Goal: Task Accomplishment & Management: Use online tool/utility

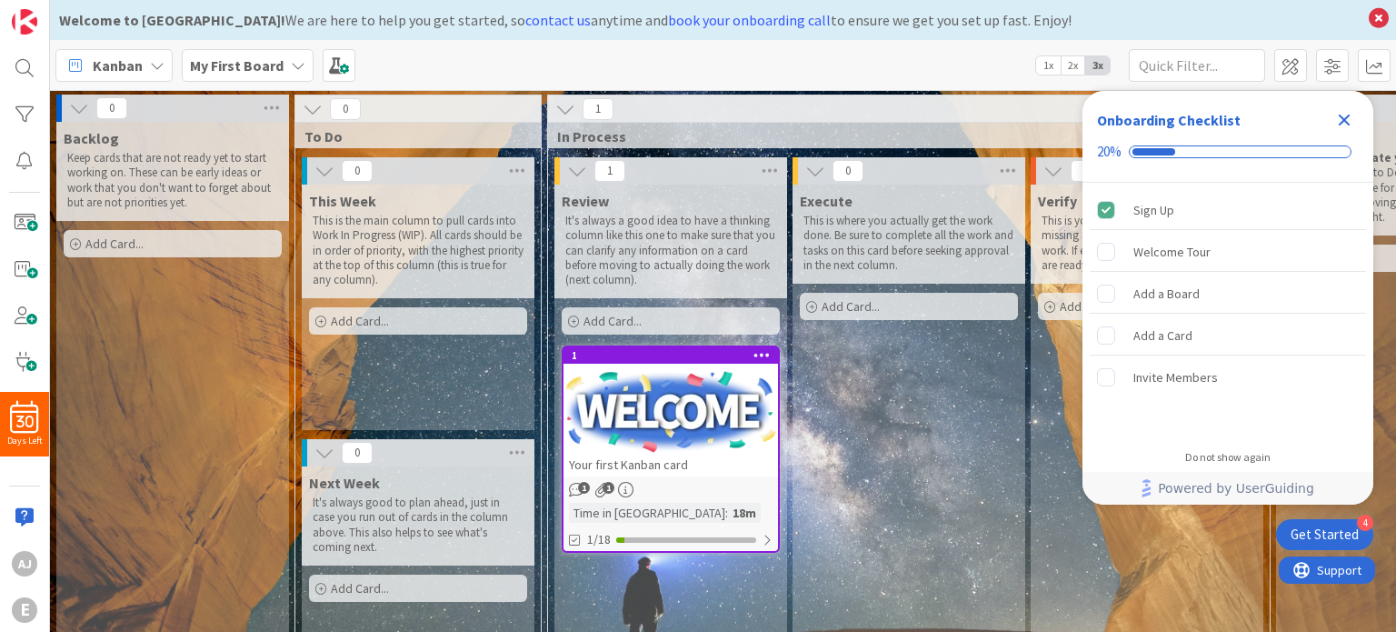
click at [1344, 118] on icon "Close Checklist" at bounding box center [1345, 121] width 12 height 12
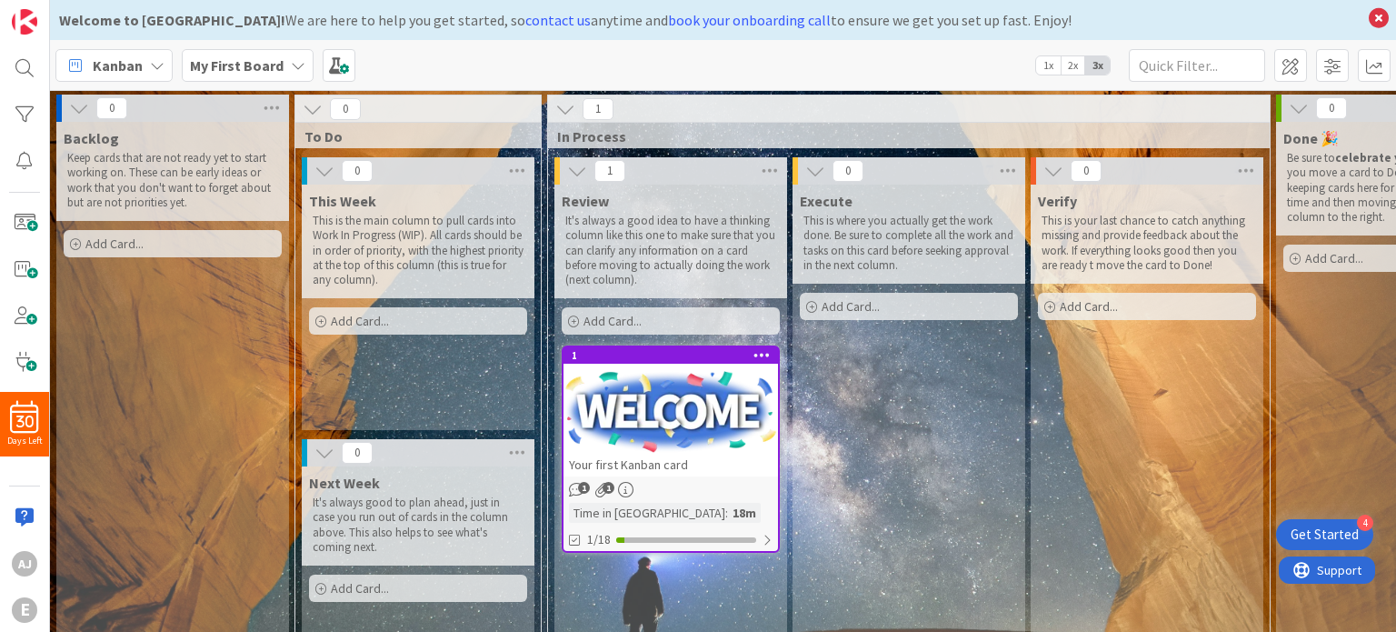
click at [127, 57] on span "Kanban" at bounding box center [118, 66] width 50 height 22
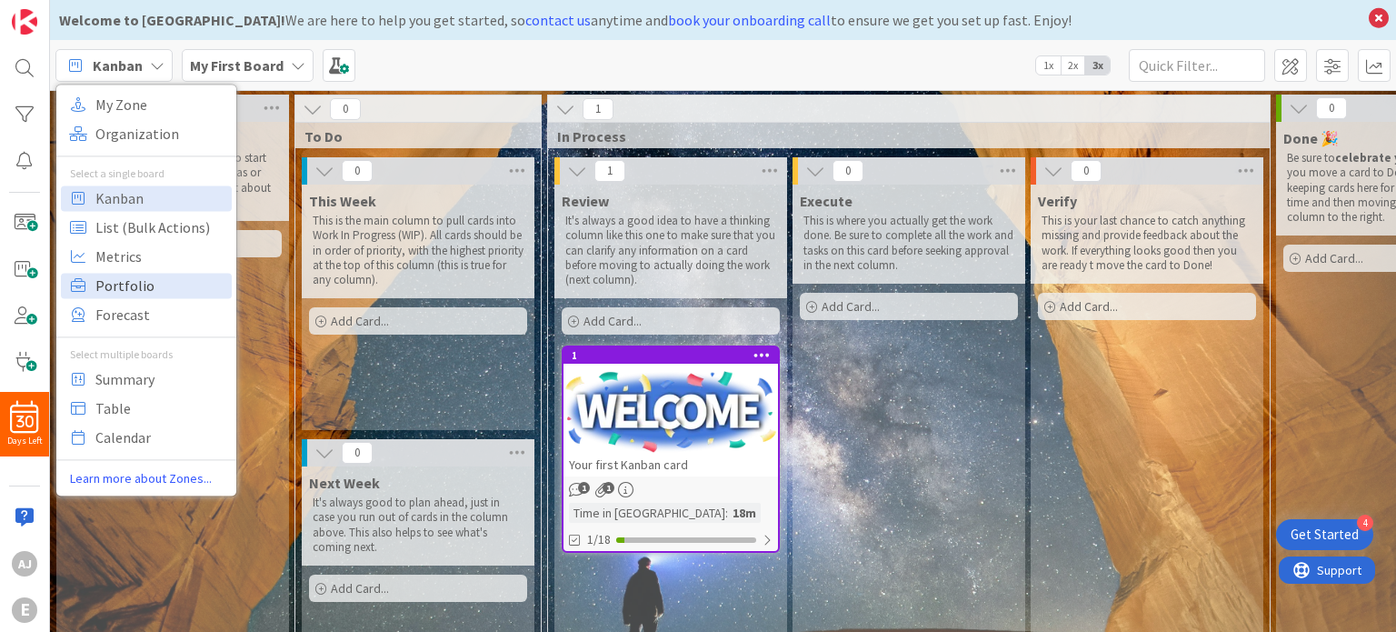
click at [139, 291] on span "Portfolio" at bounding box center [160, 285] width 131 height 27
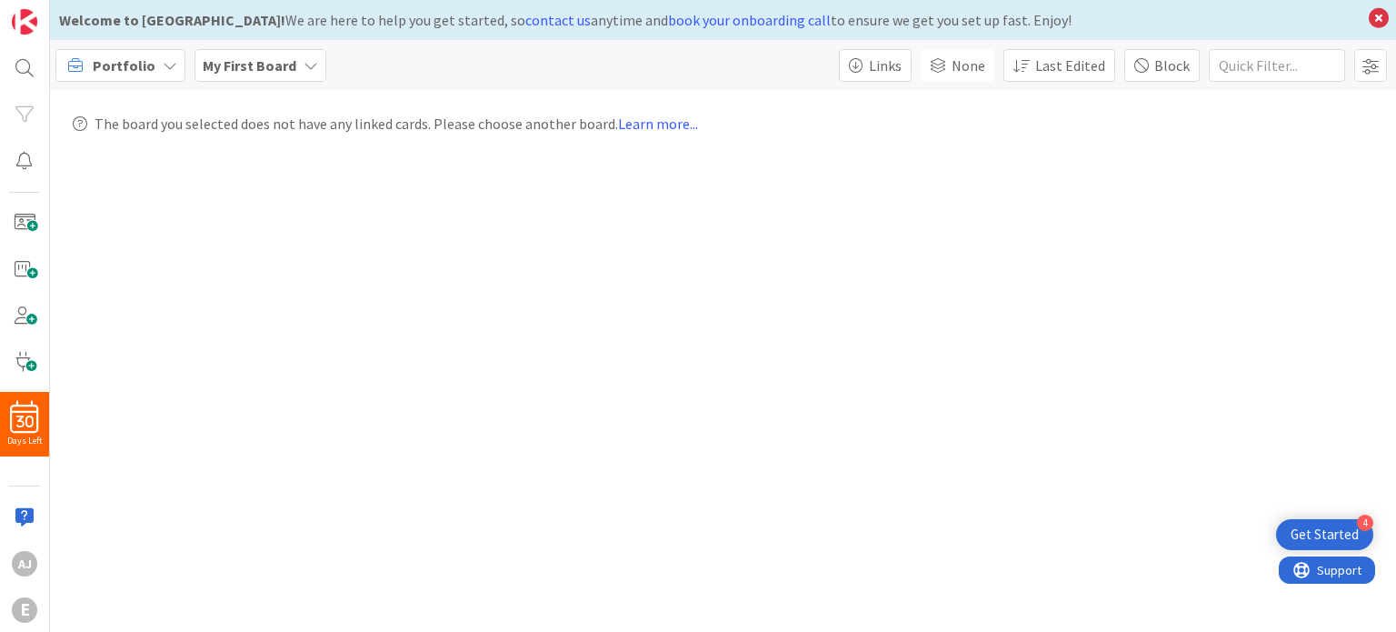
click at [163, 65] on icon at bounding box center [170, 65] width 15 height 15
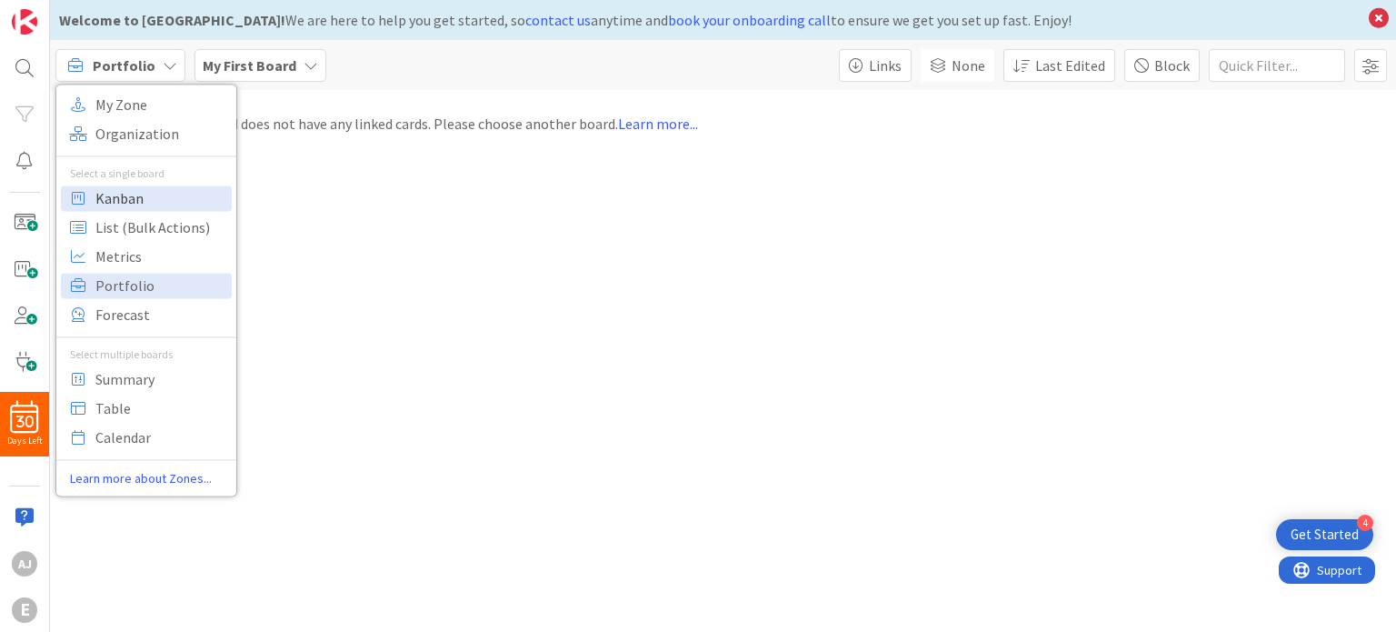
click at [153, 197] on span "Kanban" at bounding box center [160, 198] width 131 height 27
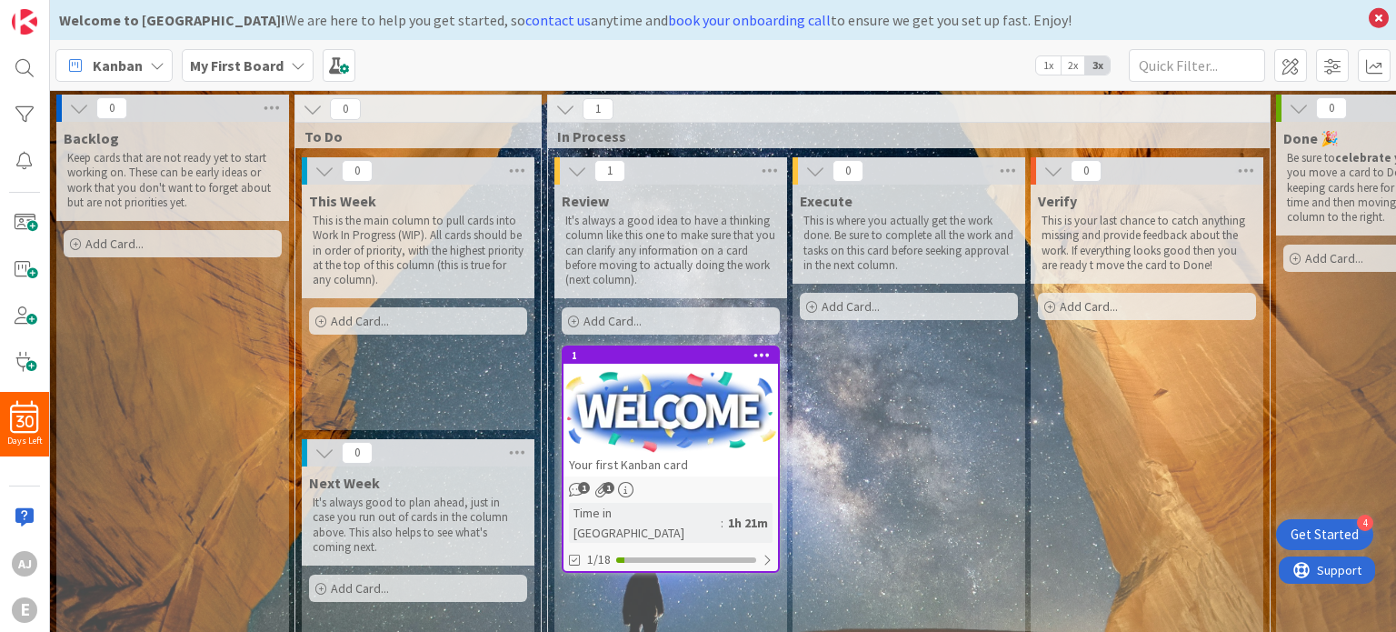
click at [319, 454] on icon at bounding box center [324, 453] width 20 height 20
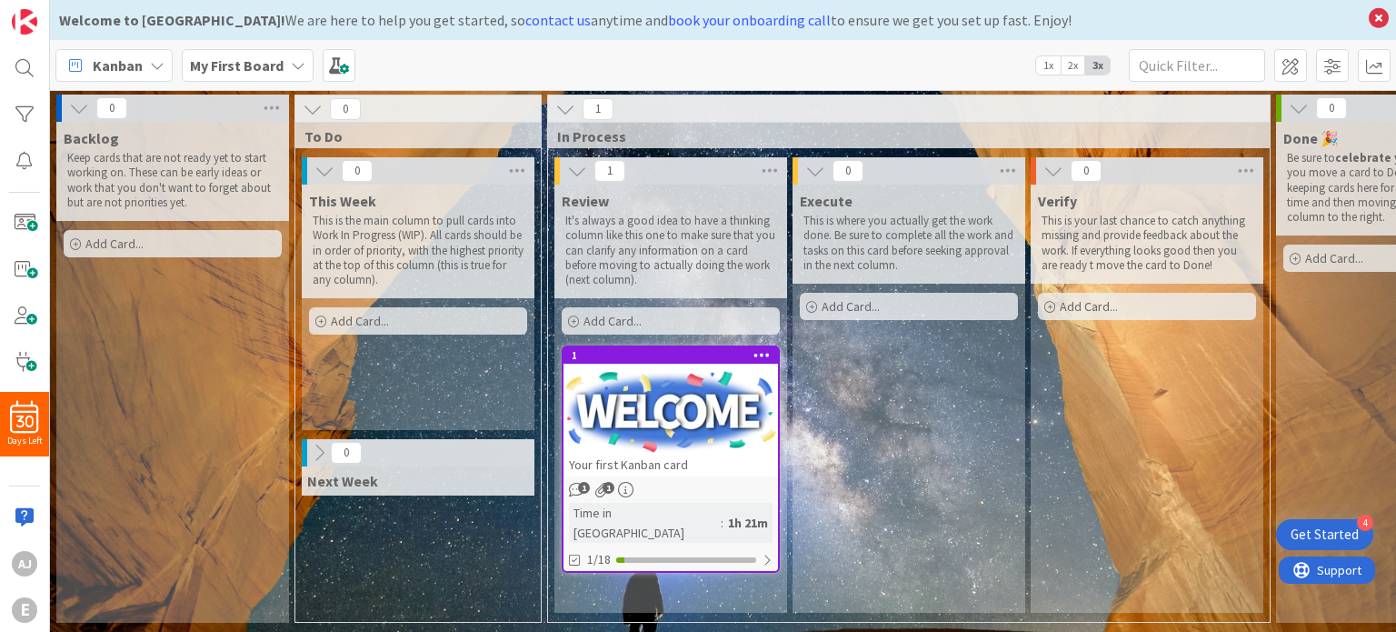
click at [319, 454] on icon at bounding box center [319, 453] width 20 height 20
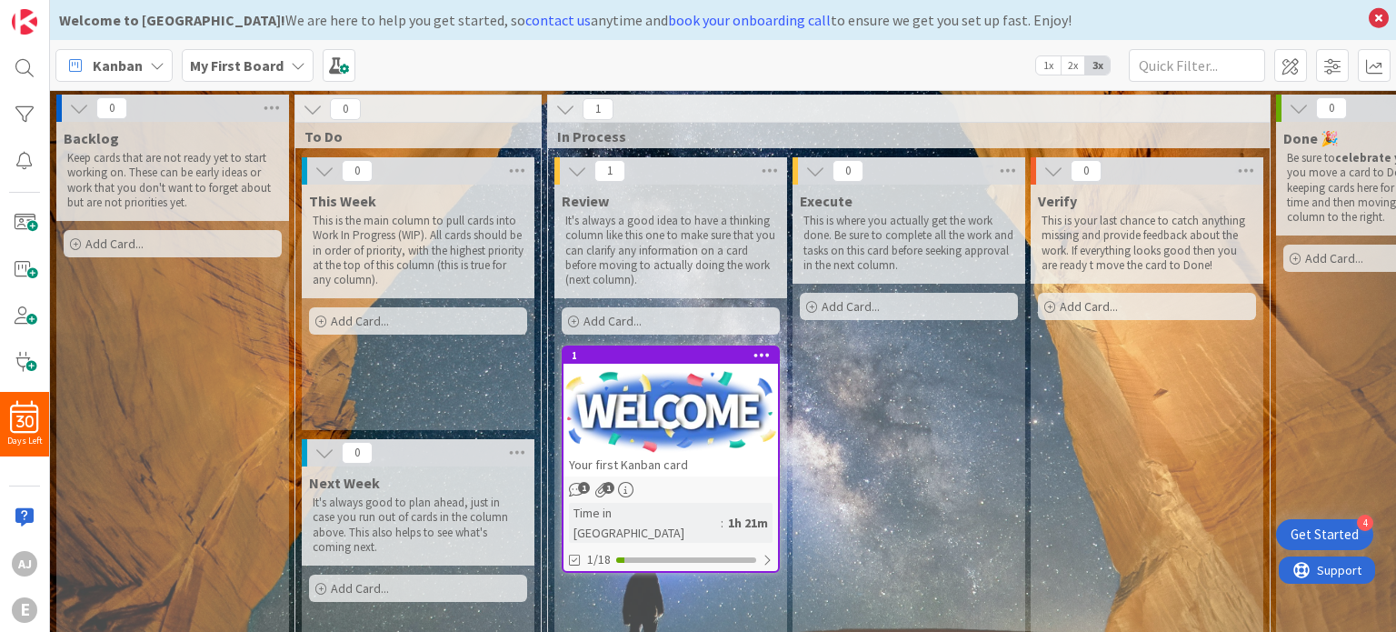
click at [319, 319] on icon at bounding box center [320, 321] width 11 height 11
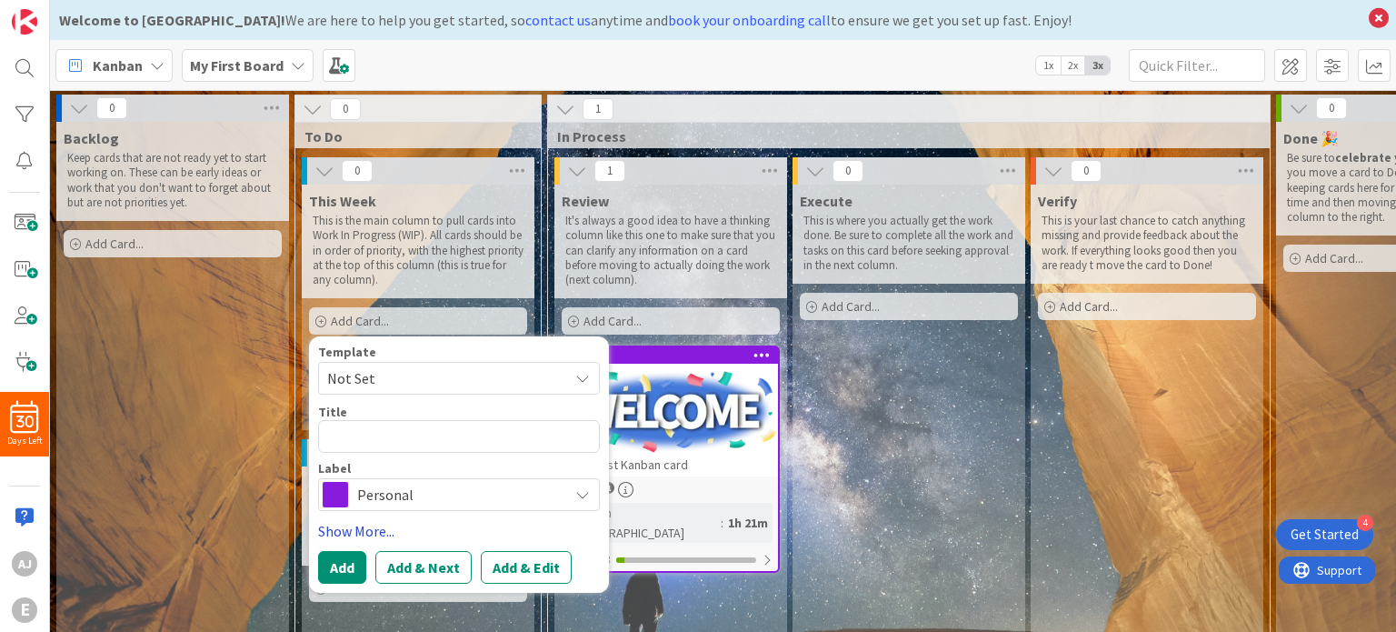
click at [349, 535] on link "Show More..." at bounding box center [459, 531] width 282 height 22
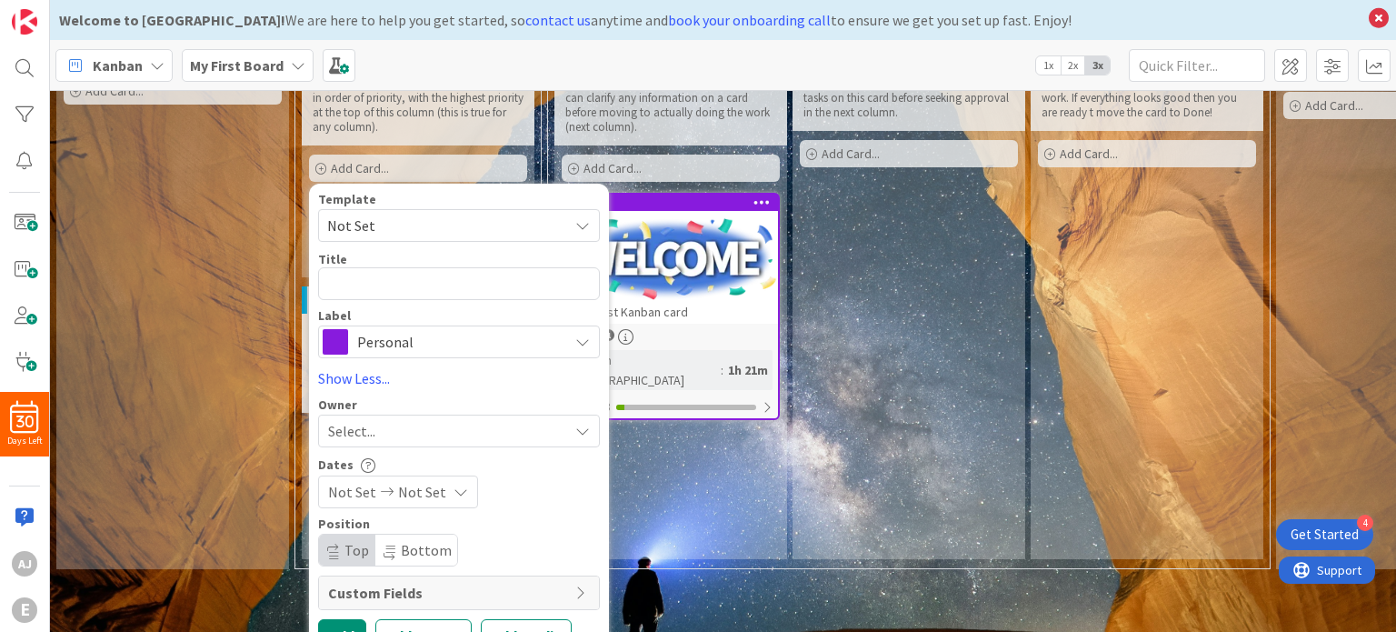
scroll to position [194, 0]
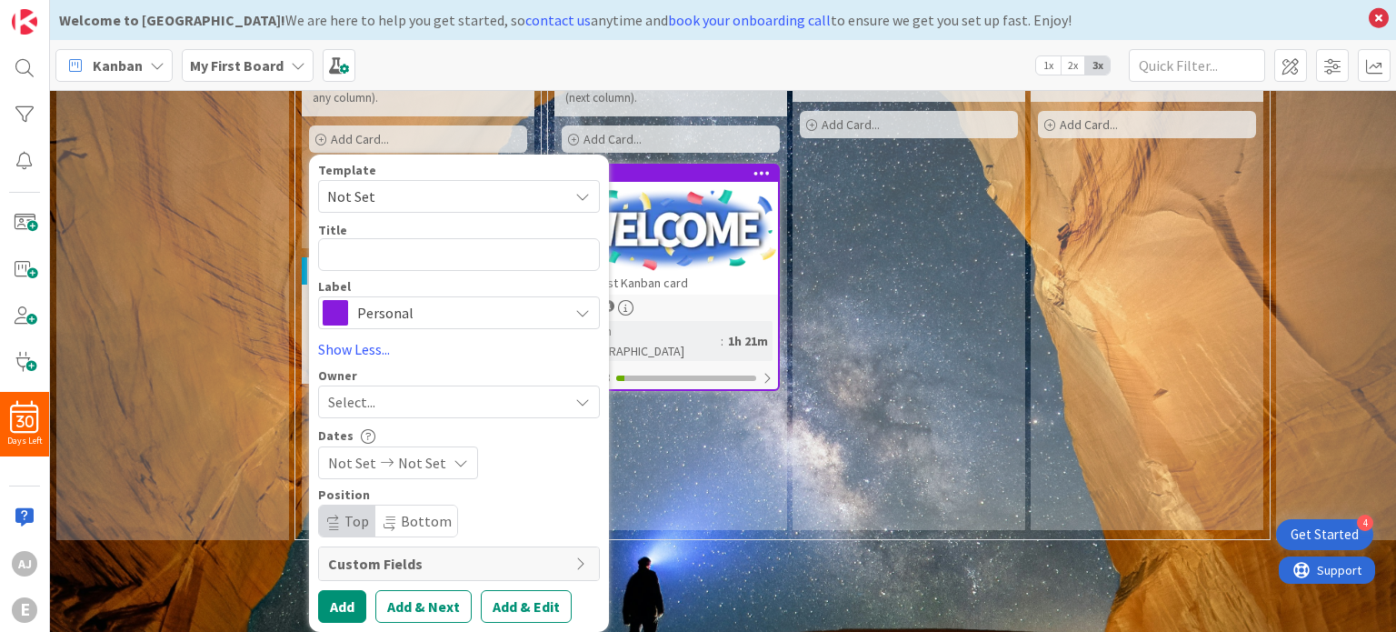
click at [404, 452] on span "Not Set" at bounding box center [422, 463] width 48 height 22
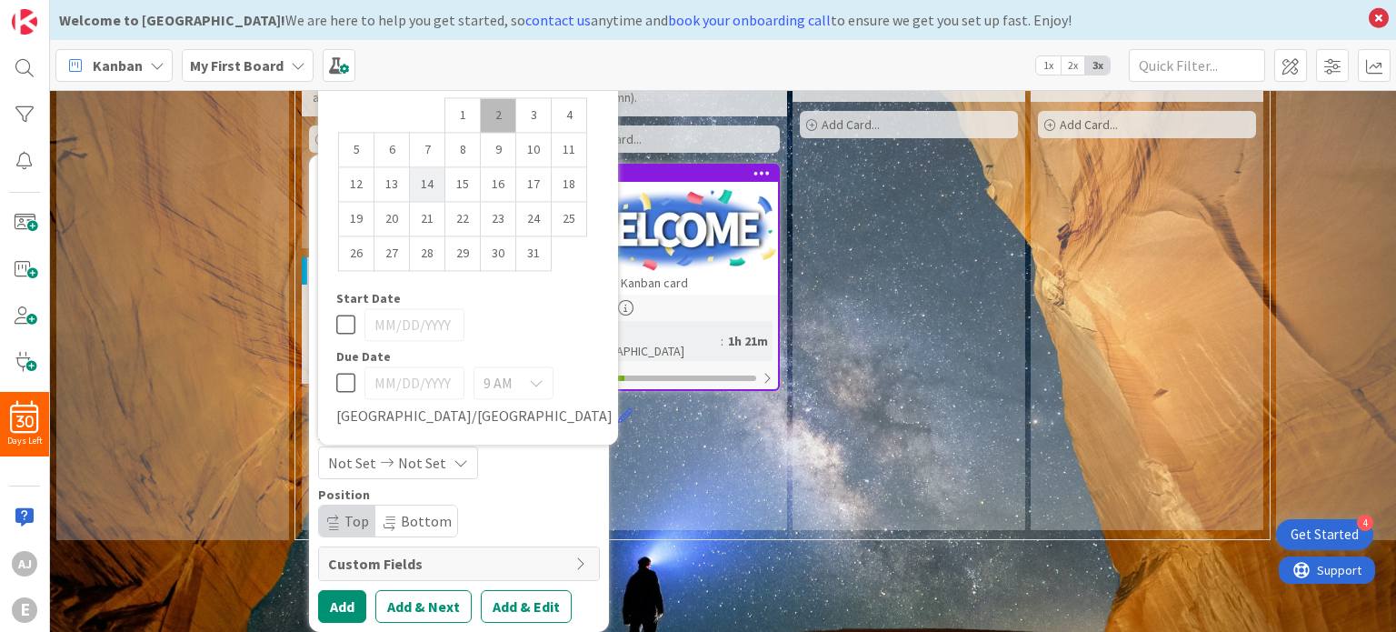
click at [423, 178] on td "14" at bounding box center [427, 184] width 35 height 35
type input "[DATE]"
click at [500, 169] on td "16" at bounding box center [498, 184] width 35 height 35
type input "[DATE]"
click at [506, 371] on span "9 AM" at bounding box center [498, 383] width 29 height 25
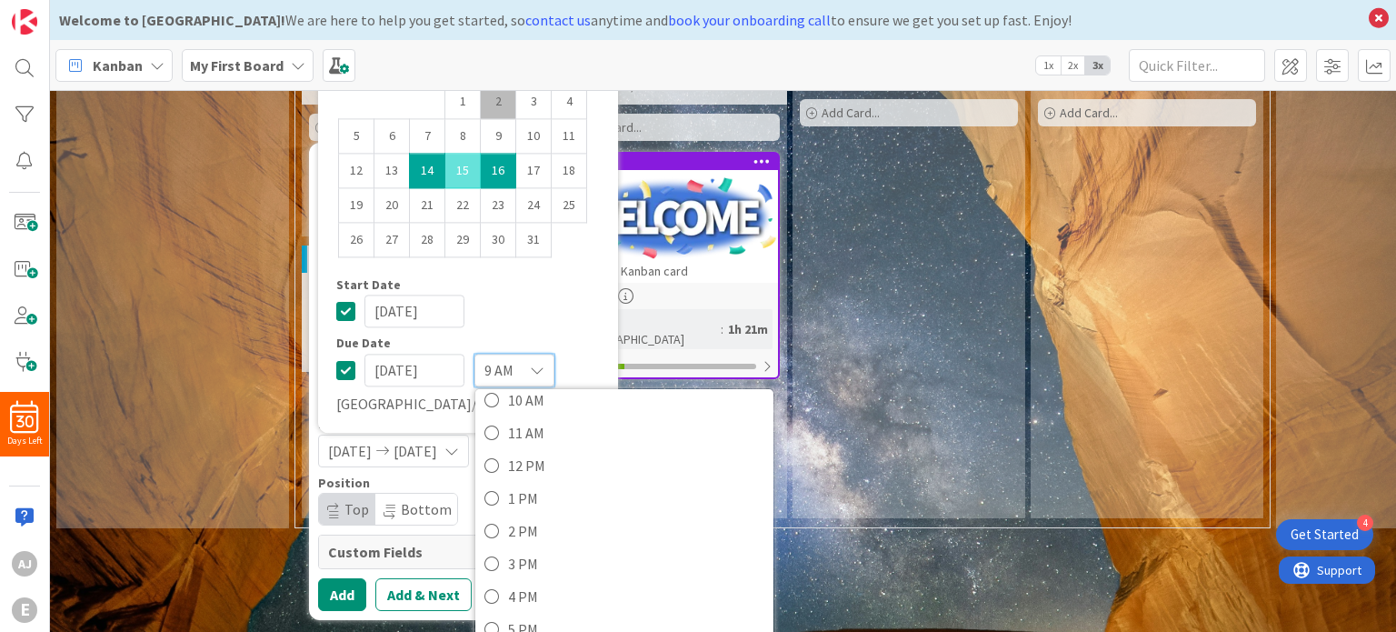
scroll to position [341, 0]
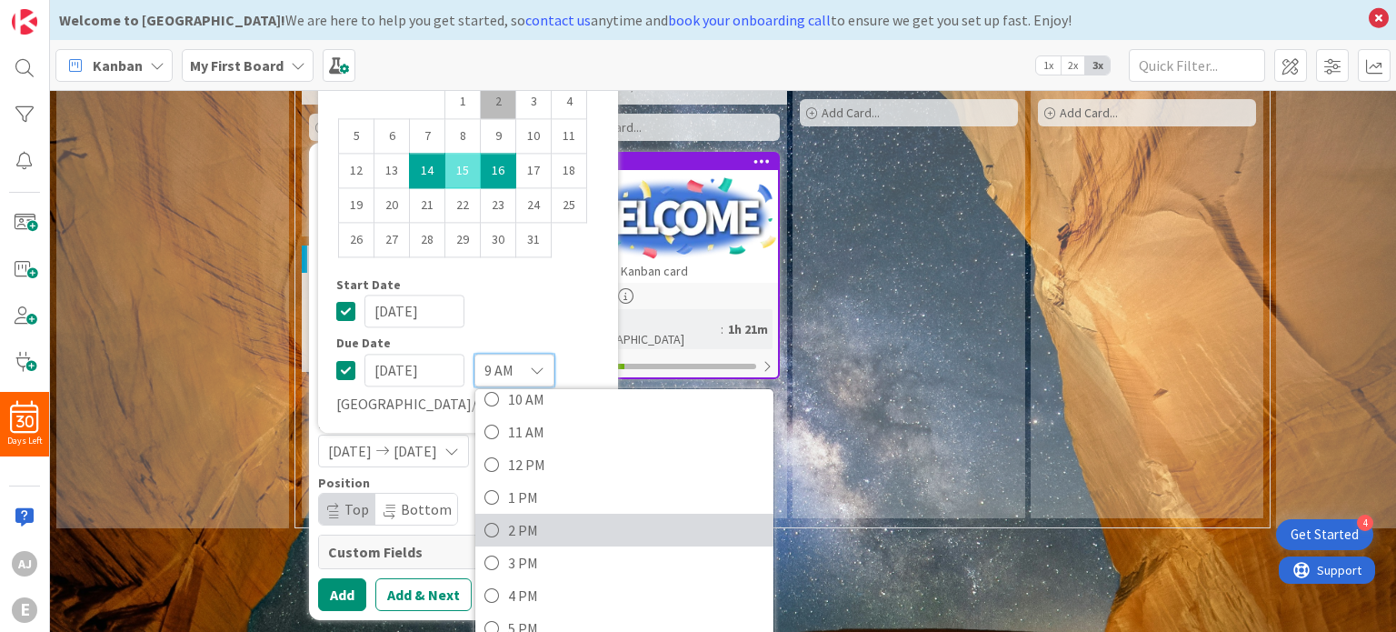
click at [494, 527] on icon at bounding box center [491, 529] width 15 height 27
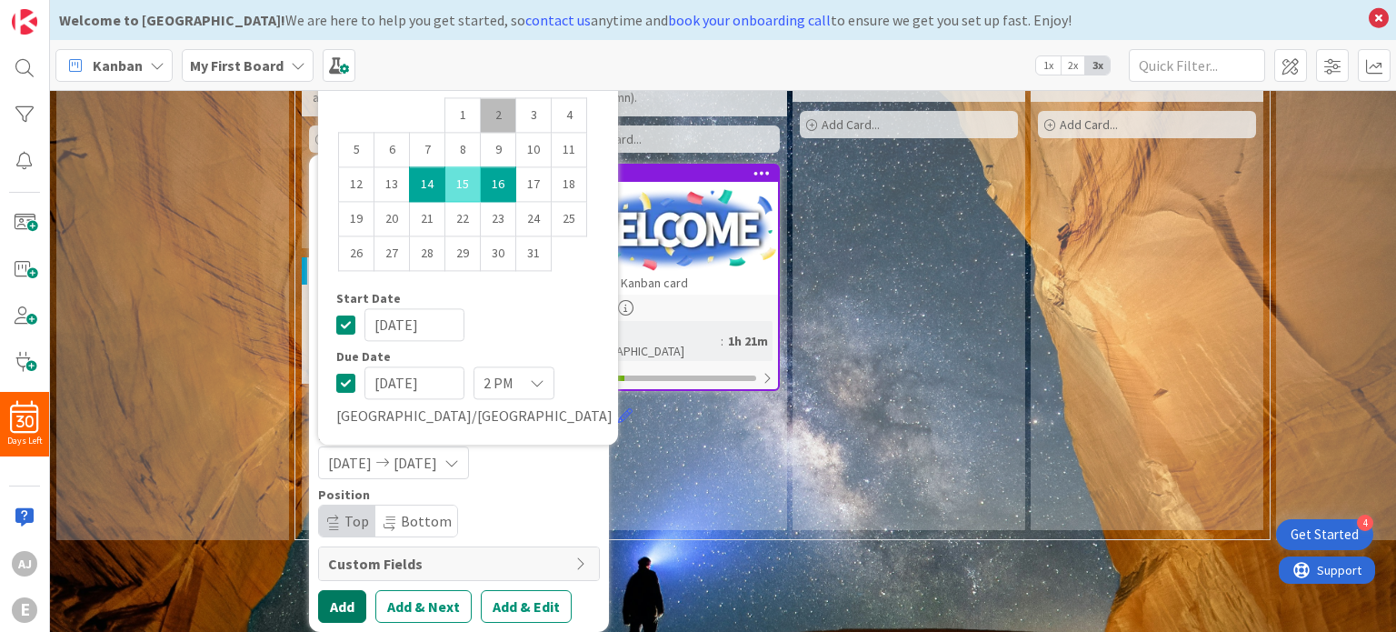
click at [342, 592] on button "Add" at bounding box center [342, 606] width 48 height 33
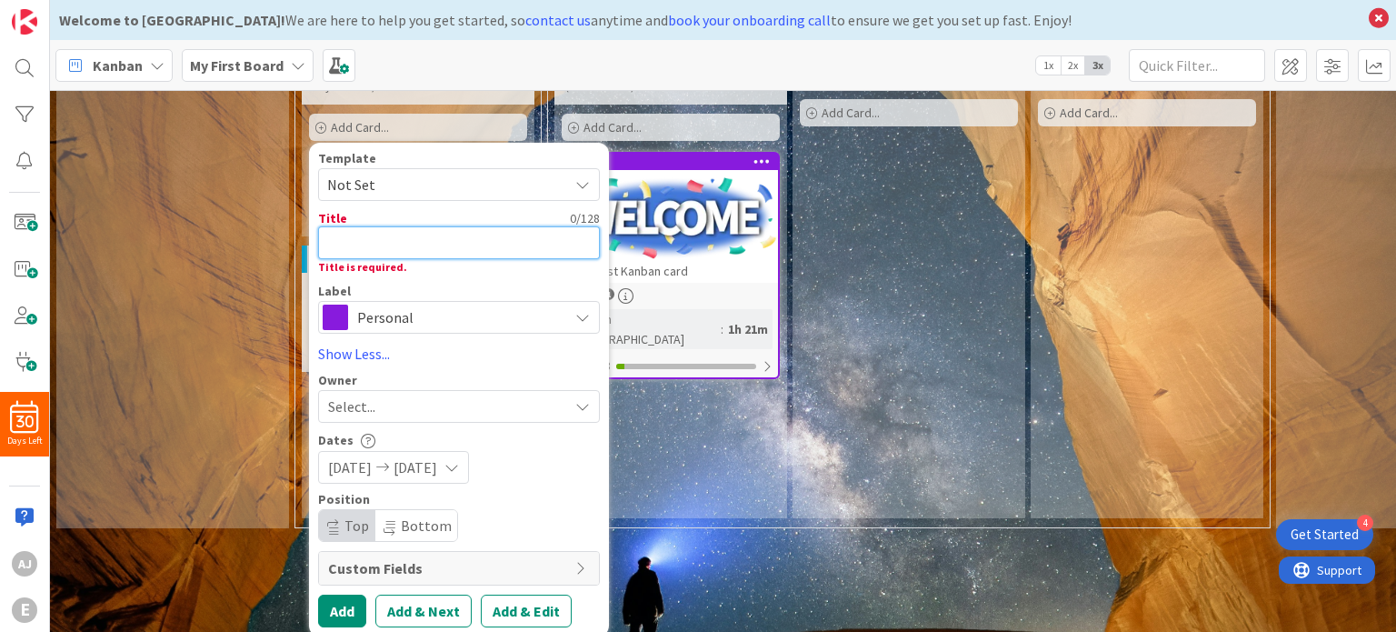
click at [381, 248] on textarea at bounding box center [459, 242] width 282 height 33
type textarea "x"
type textarea "N"
type textarea "x"
type textarea "Ne"
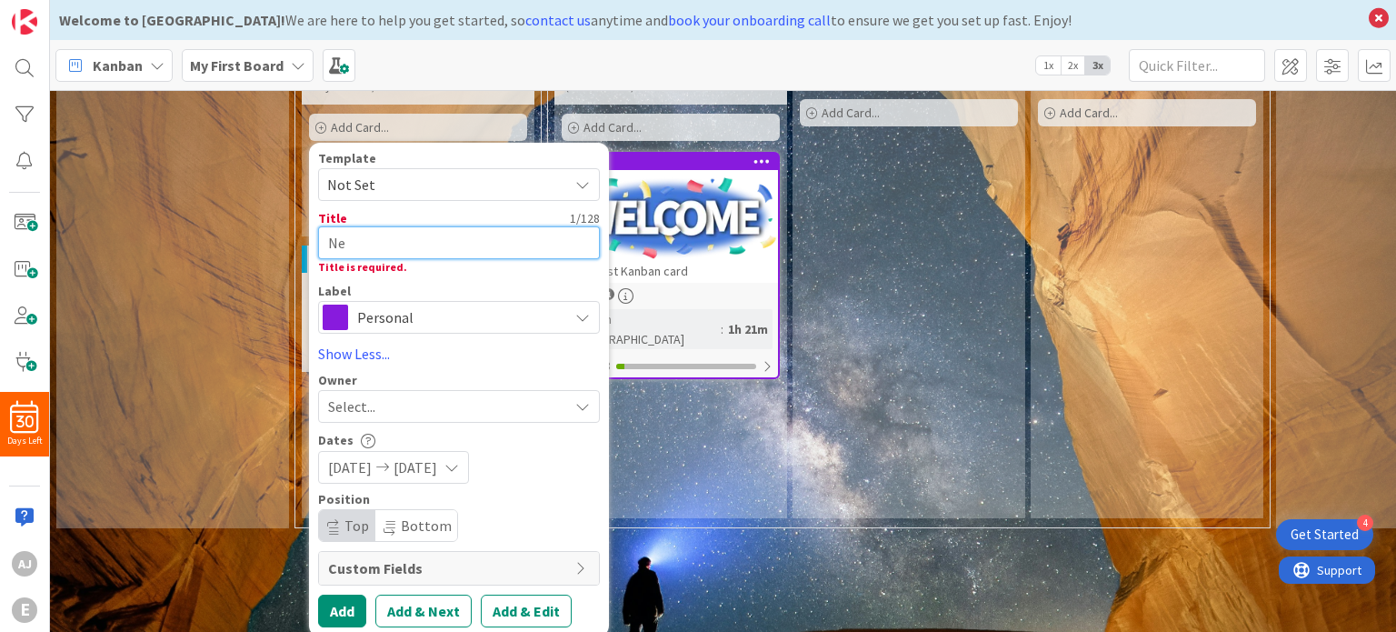
type textarea "x"
type textarea "New"
type textarea "x"
type textarea "New"
type textarea "x"
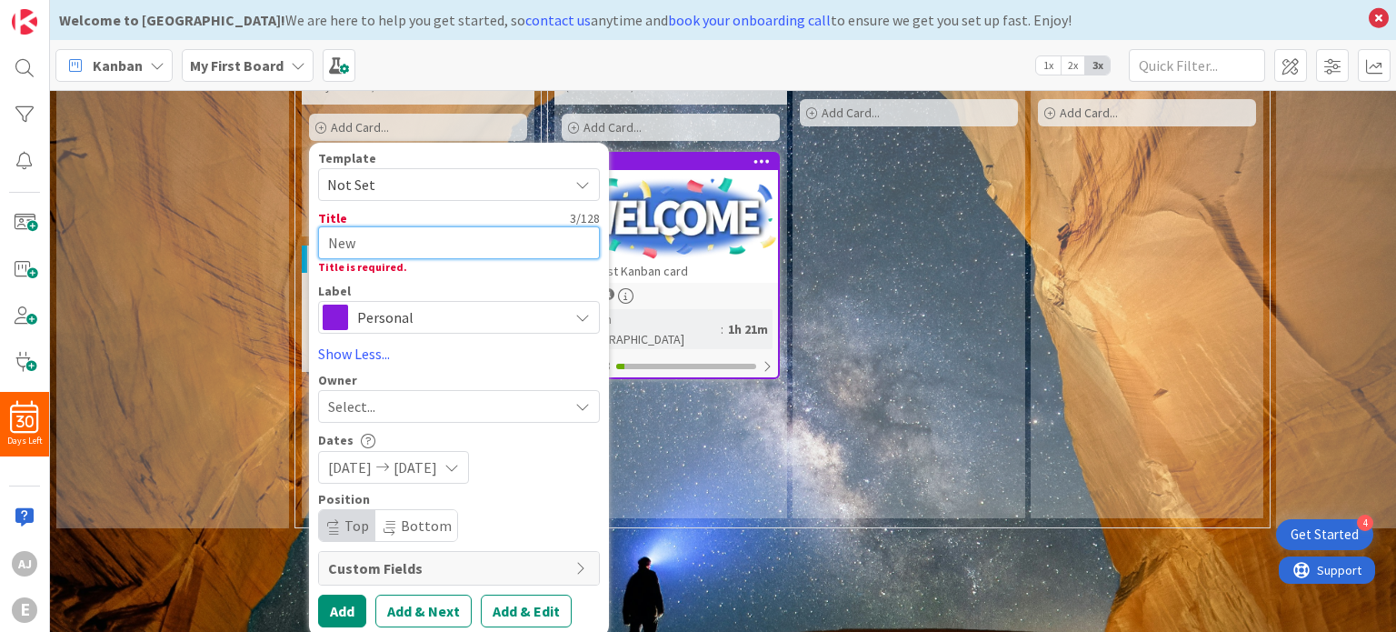
type textarea "New O"
type textarea "x"
type textarea "New Or"
type textarea "x"
type textarea "New Ord"
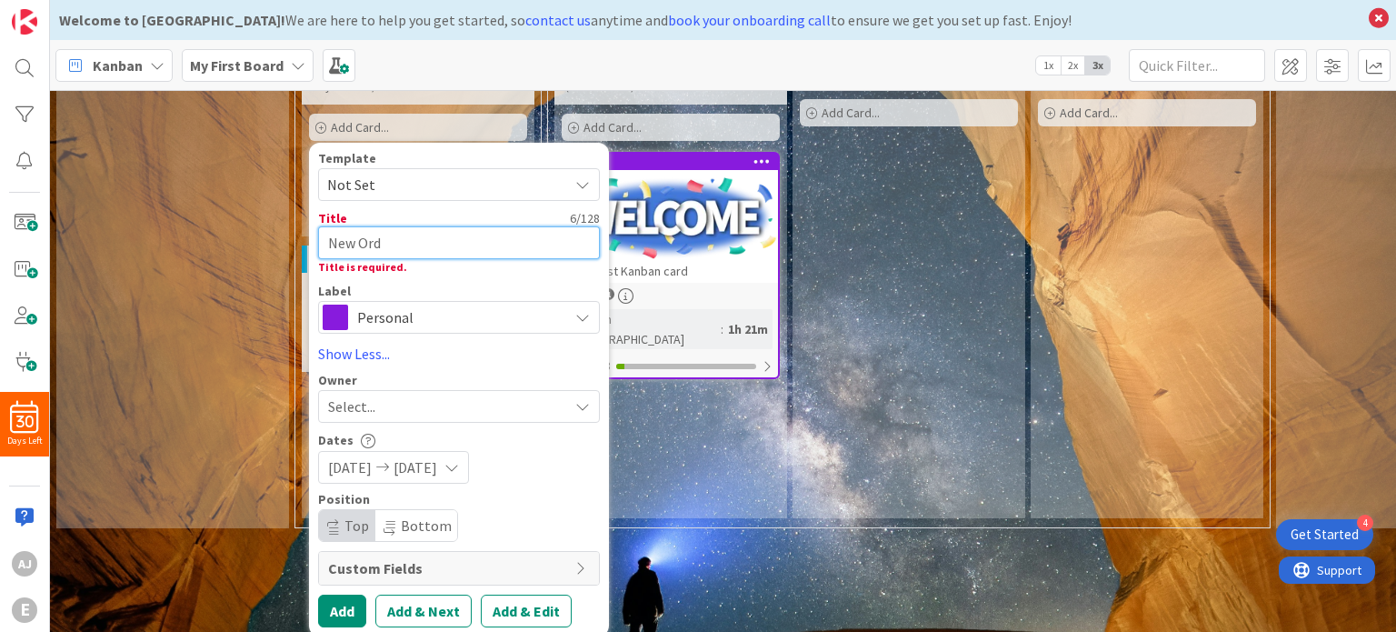
type textarea "x"
type textarea "New Orde"
type textarea "x"
type textarea "New Order"
type textarea "x"
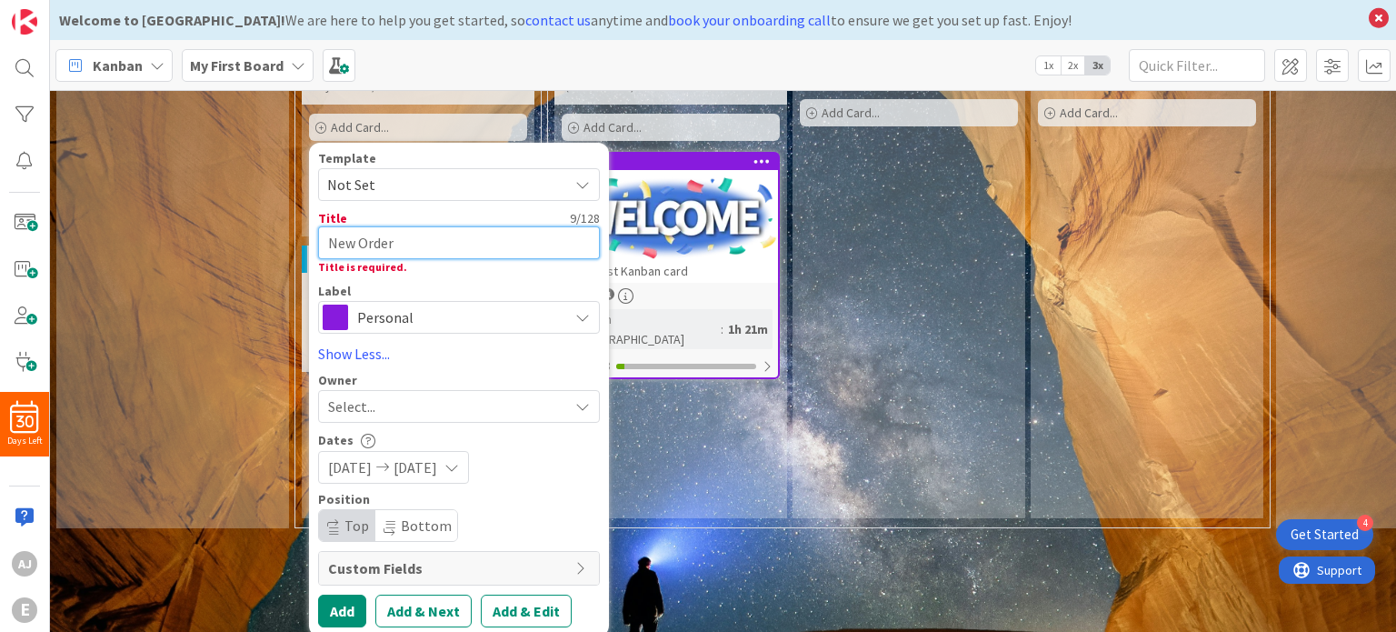
type textarea "New Order-"
type textarea "x"
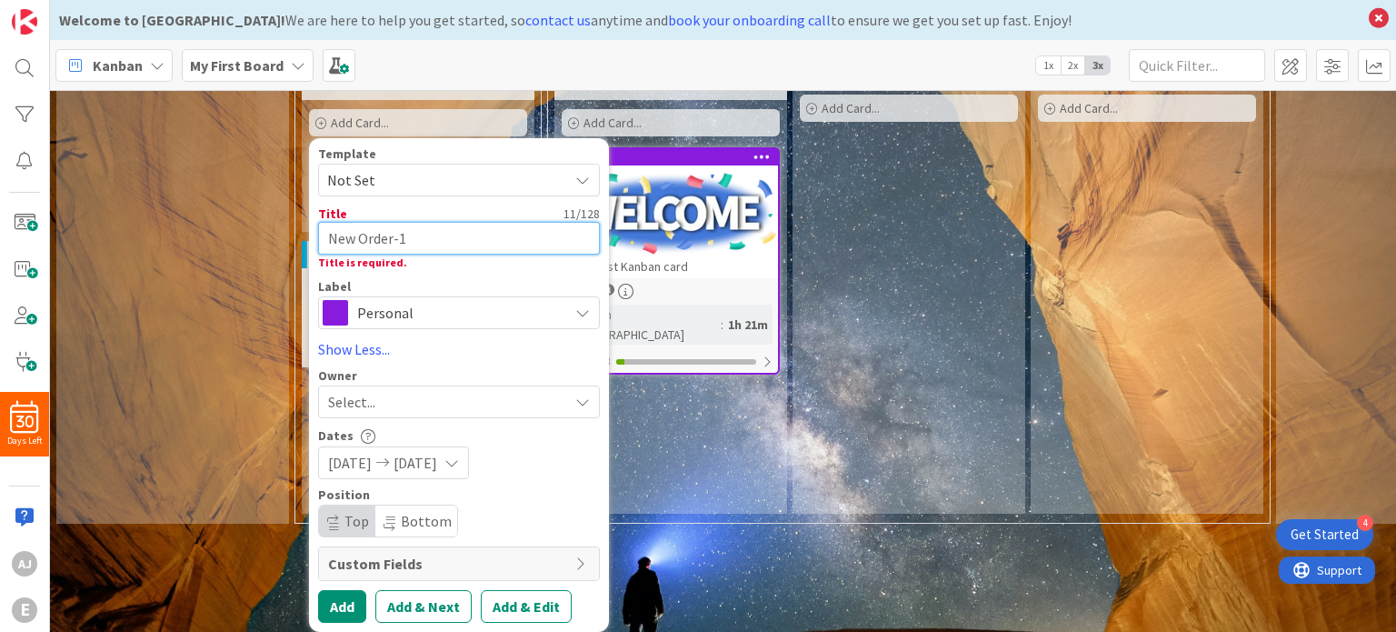
scroll to position [210, 0]
type textarea "New Order-1"
click at [338, 590] on button "Add" at bounding box center [342, 606] width 48 height 33
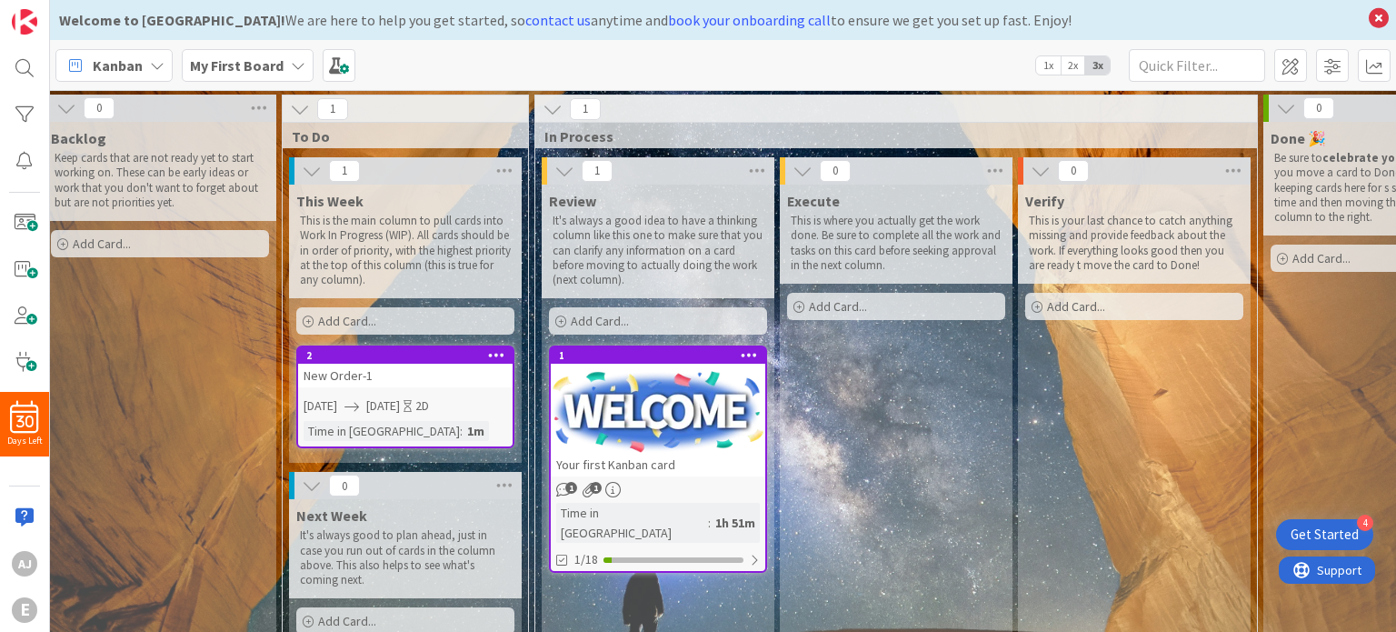
scroll to position [0, 14]
click at [316, 170] on icon at bounding box center [311, 171] width 20 height 20
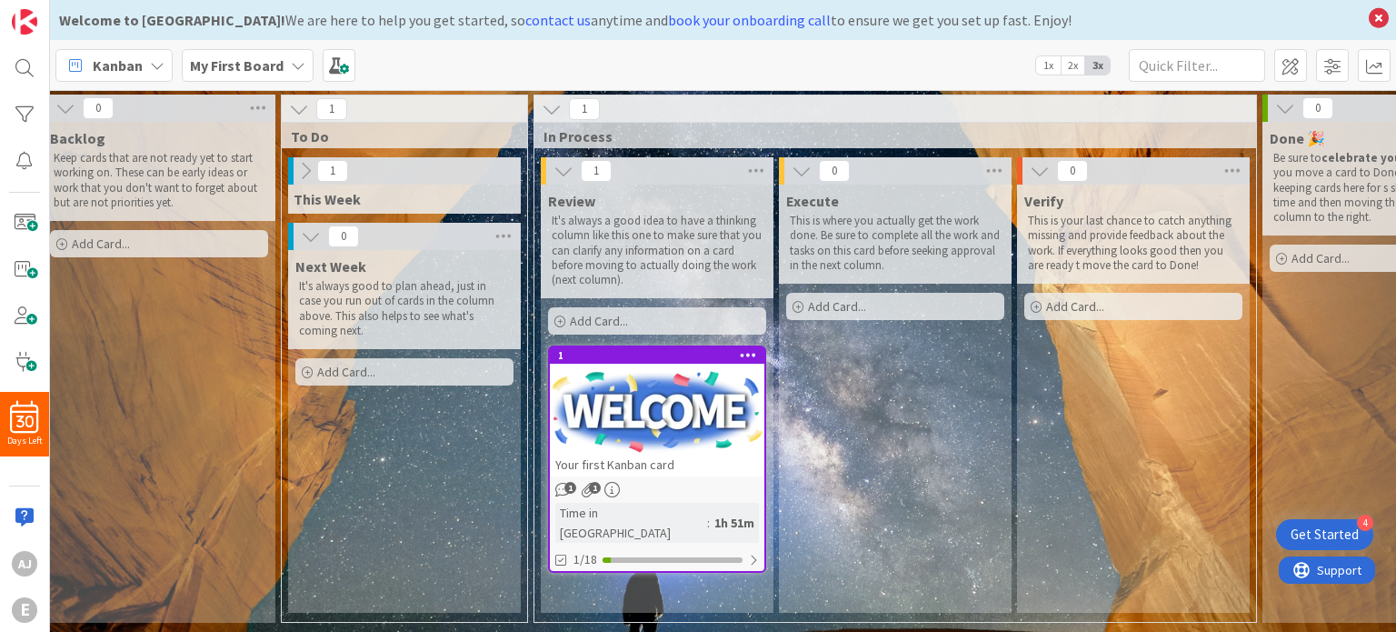
click at [314, 169] on icon at bounding box center [305, 171] width 20 height 20
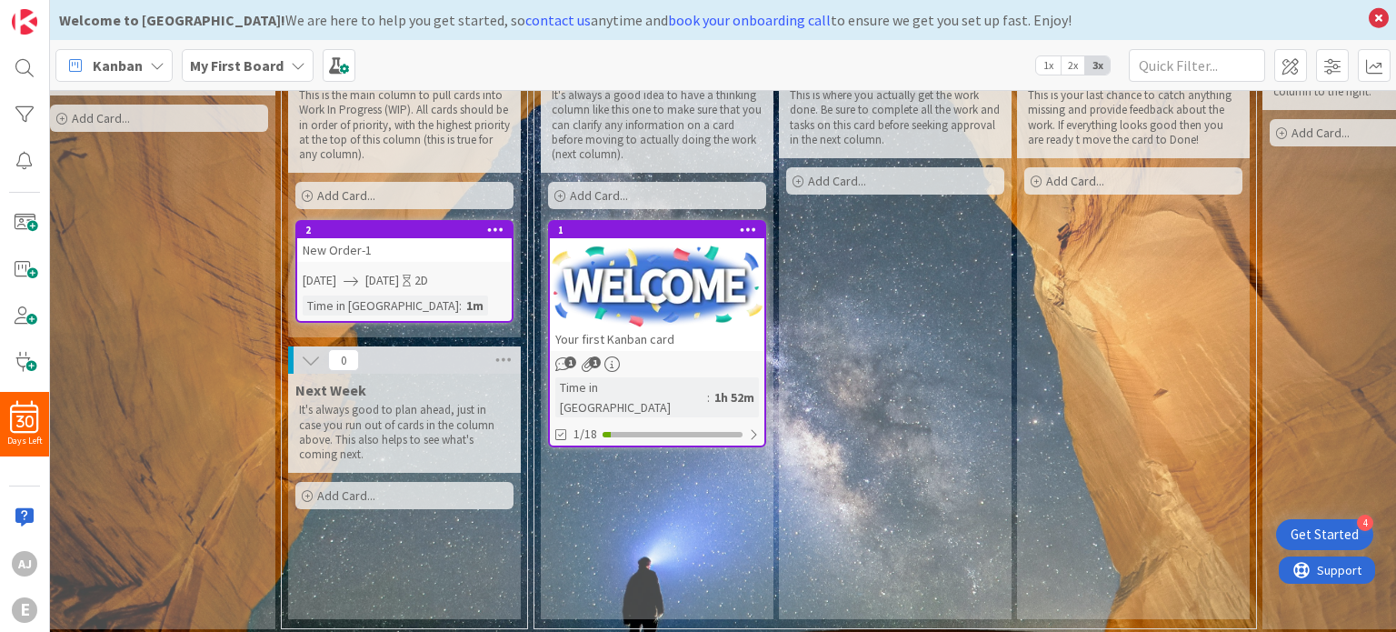
scroll to position [145, 14]
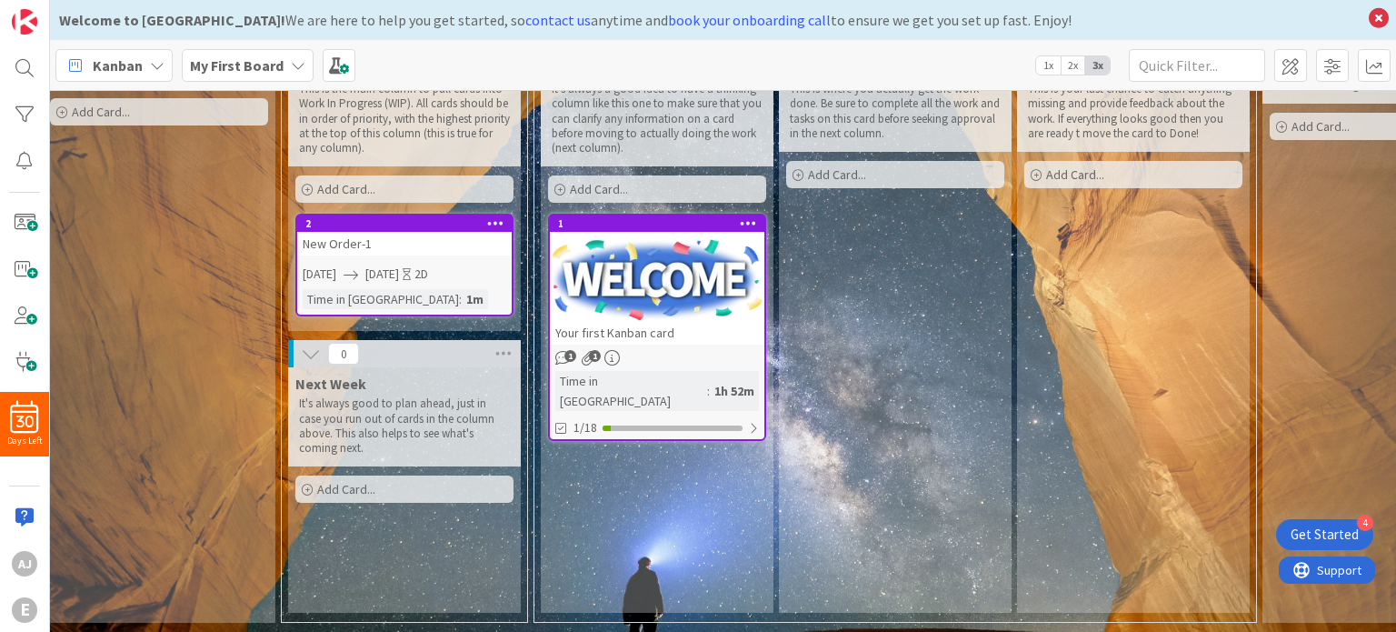
click at [308, 484] on icon at bounding box center [307, 489] width 11 height 11
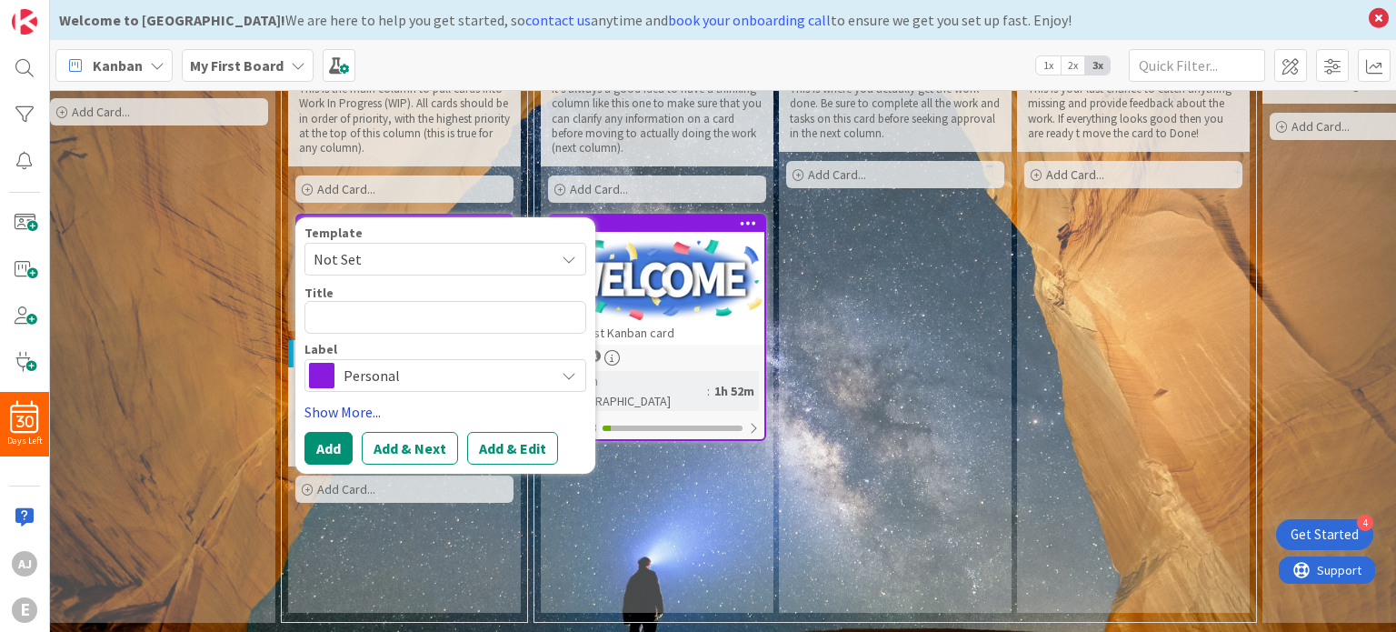
click at [351, 401] on link "Show More..." at bounding box center [445, 412] width 282 height 22
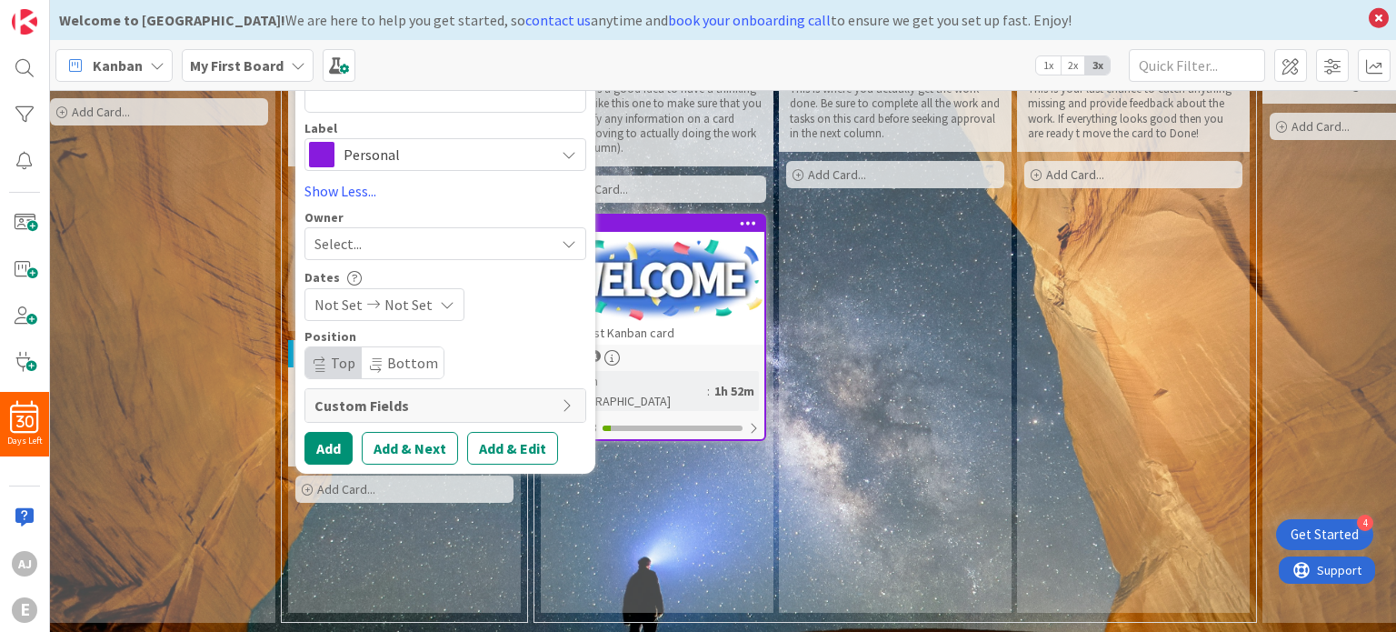
scroll to position [0, 14]
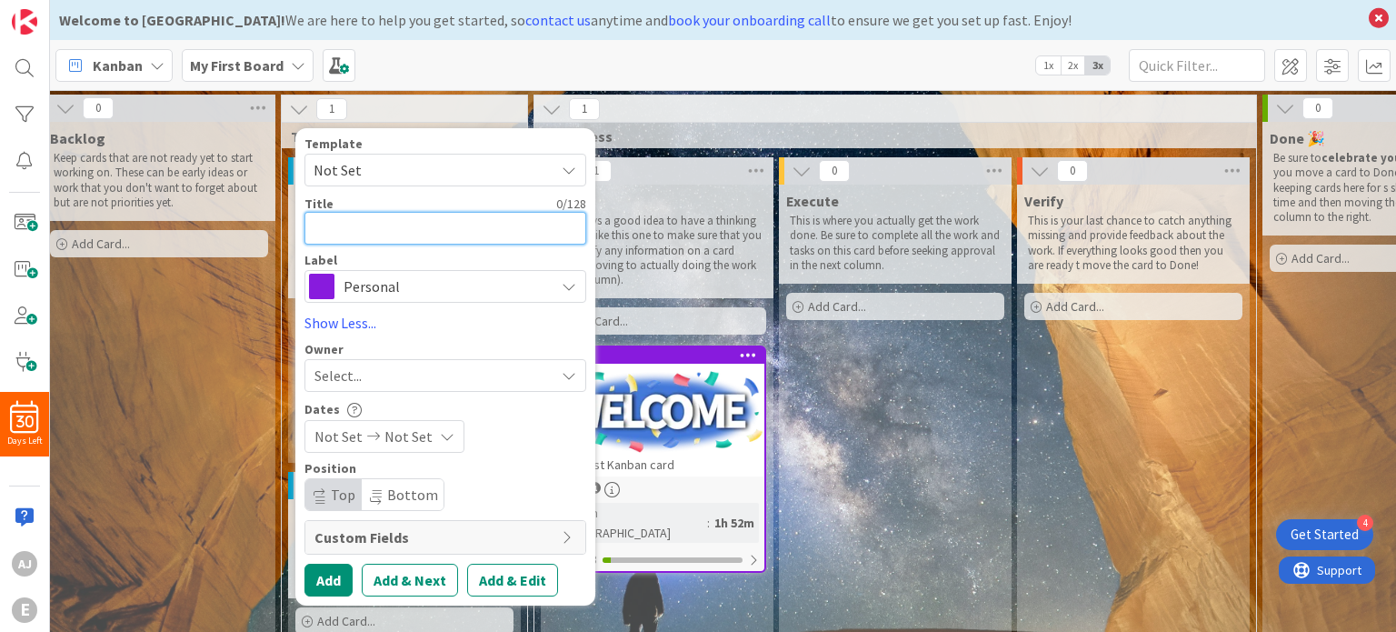
click at [360, 212] on textarea at bounding box center [445, 228] width 282 height 33
type textarea "x"
type textarea "O"
type textarea "x"
type textarea "Or"
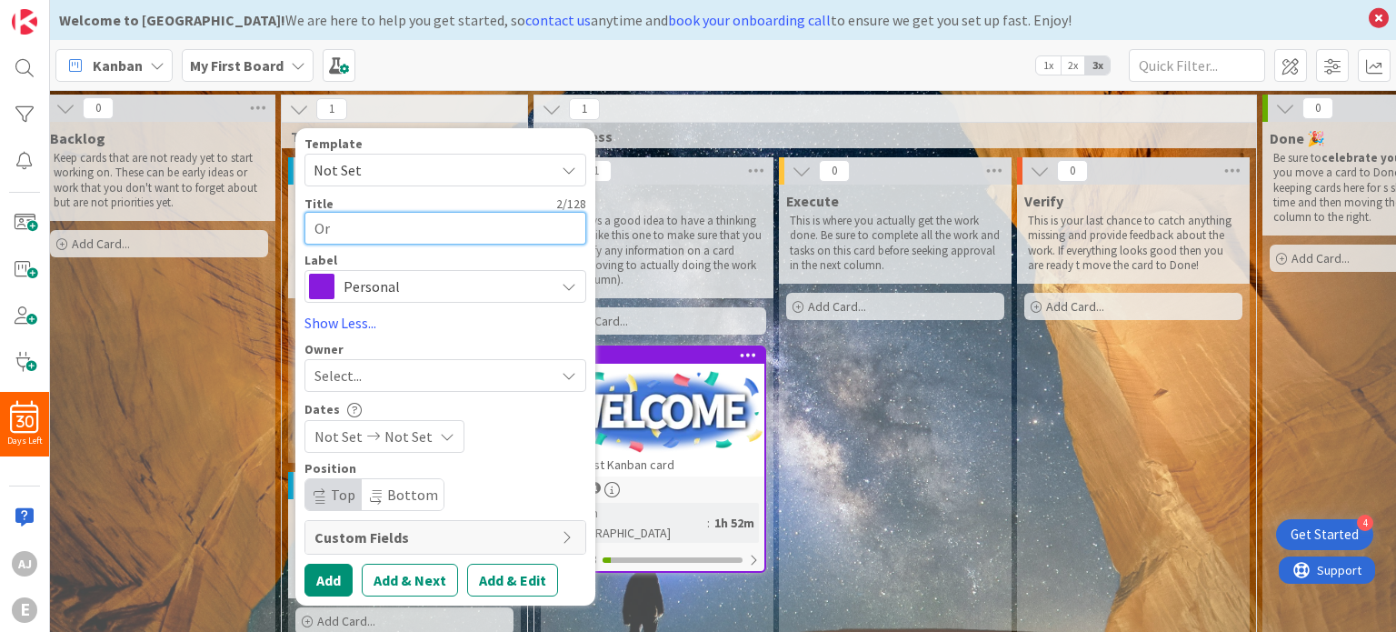
type textarea "x"
type textarea "Ord"
type textarea "x"
type textarea "Orde"
type textarea "x"
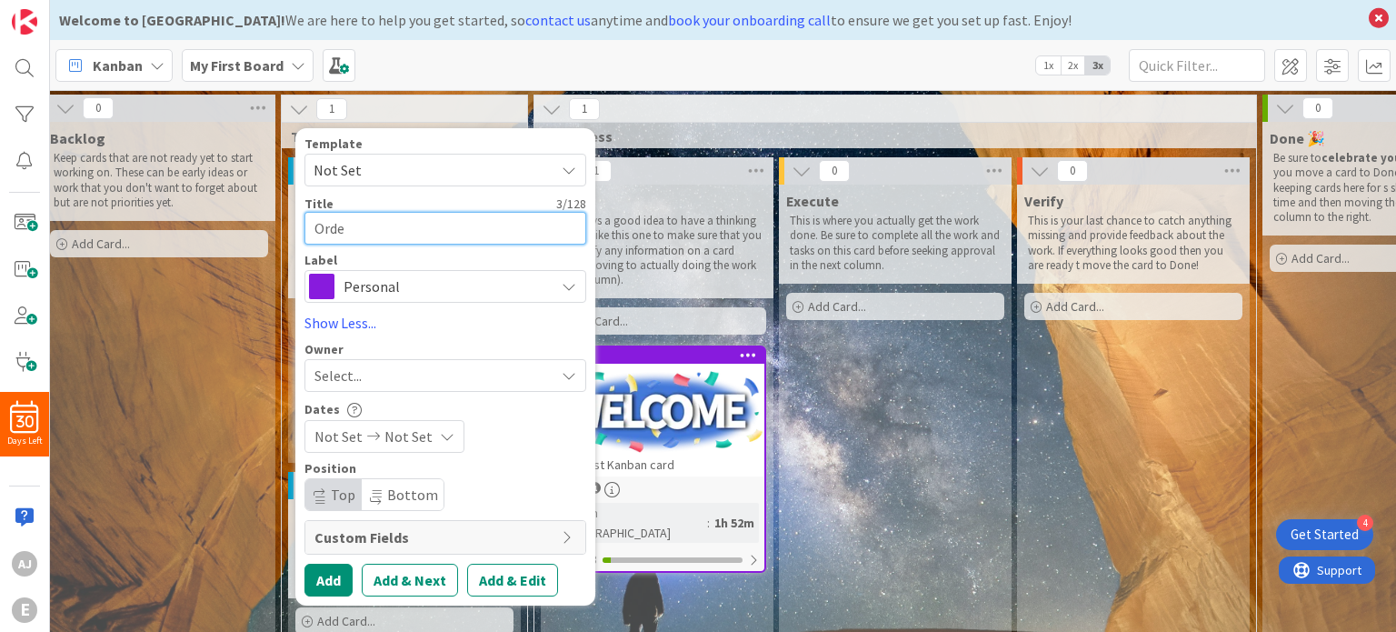
type textarea "Order"
type textarea "x"
type textarea "Order-"
type textarea "x"
type textarea "Order-2"
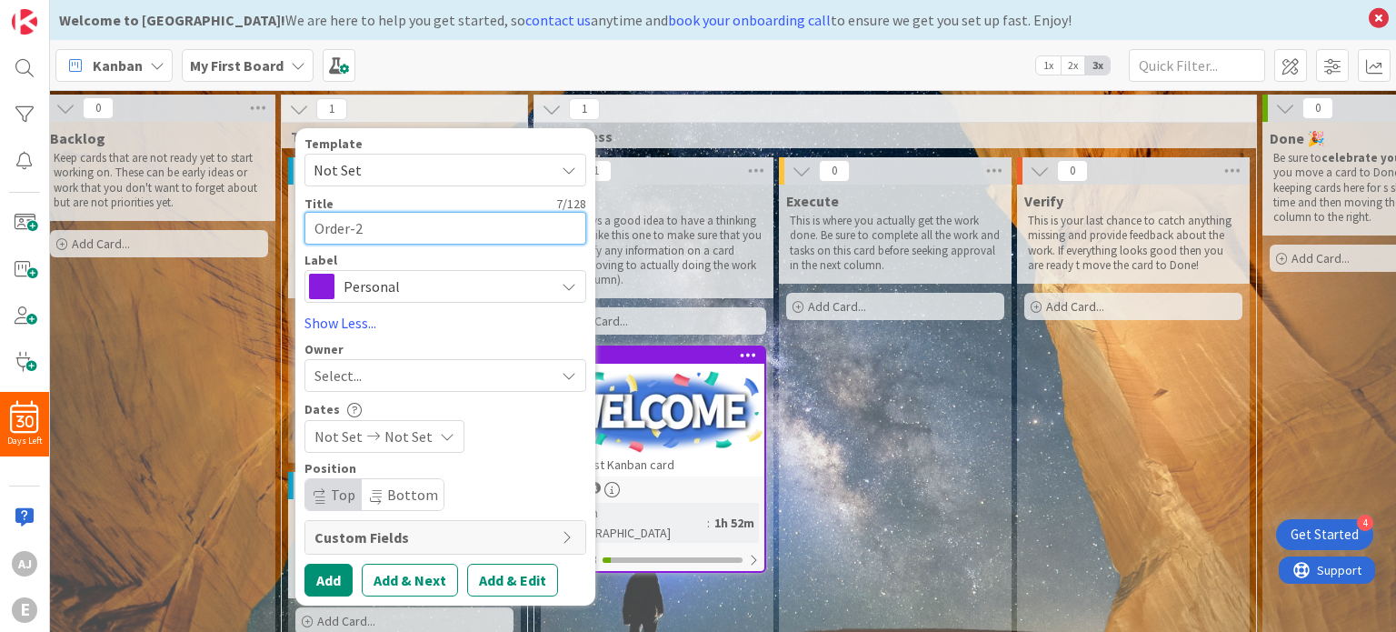
type textarea "x"
type textarea "Order-2"
click at [393, 158] on span "Not Set" at bounding box center [427, 170] width 227 height 24
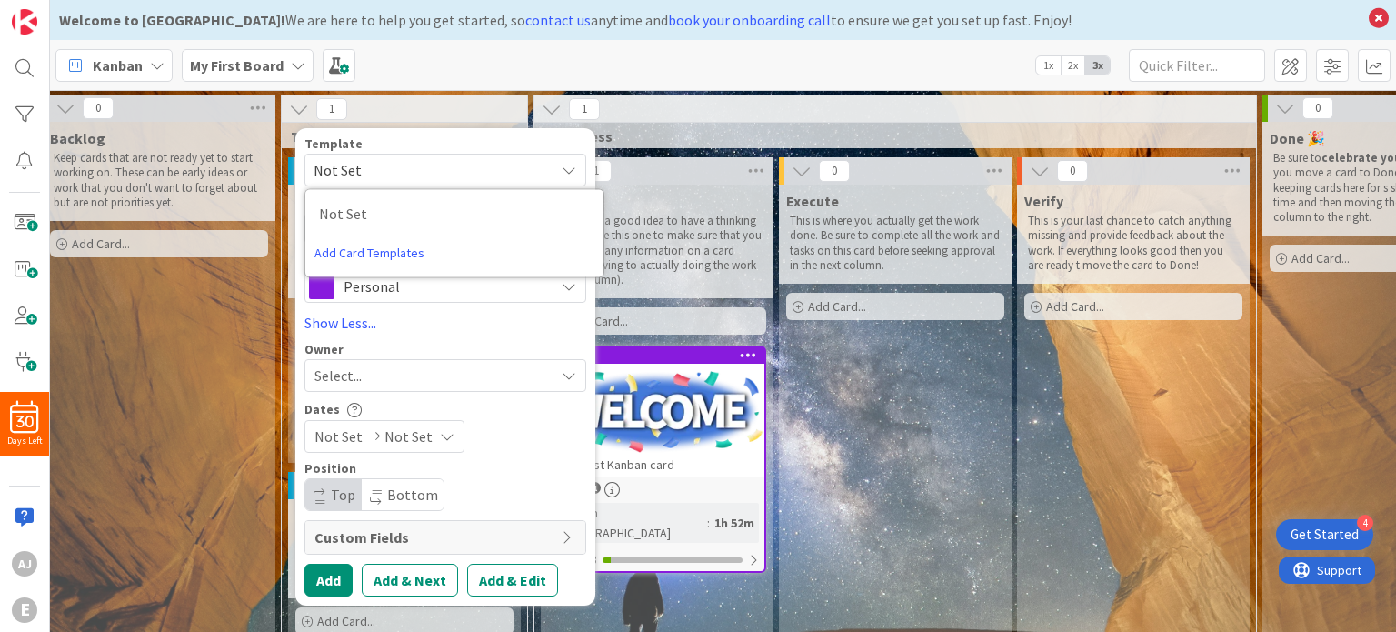
click at [393, 158] on span "Not Set" at bounding box center [427, 170] width 227 height 24
click at [361, 364] on span "Select..." at bounding box center [337, 375] width 47 height 22
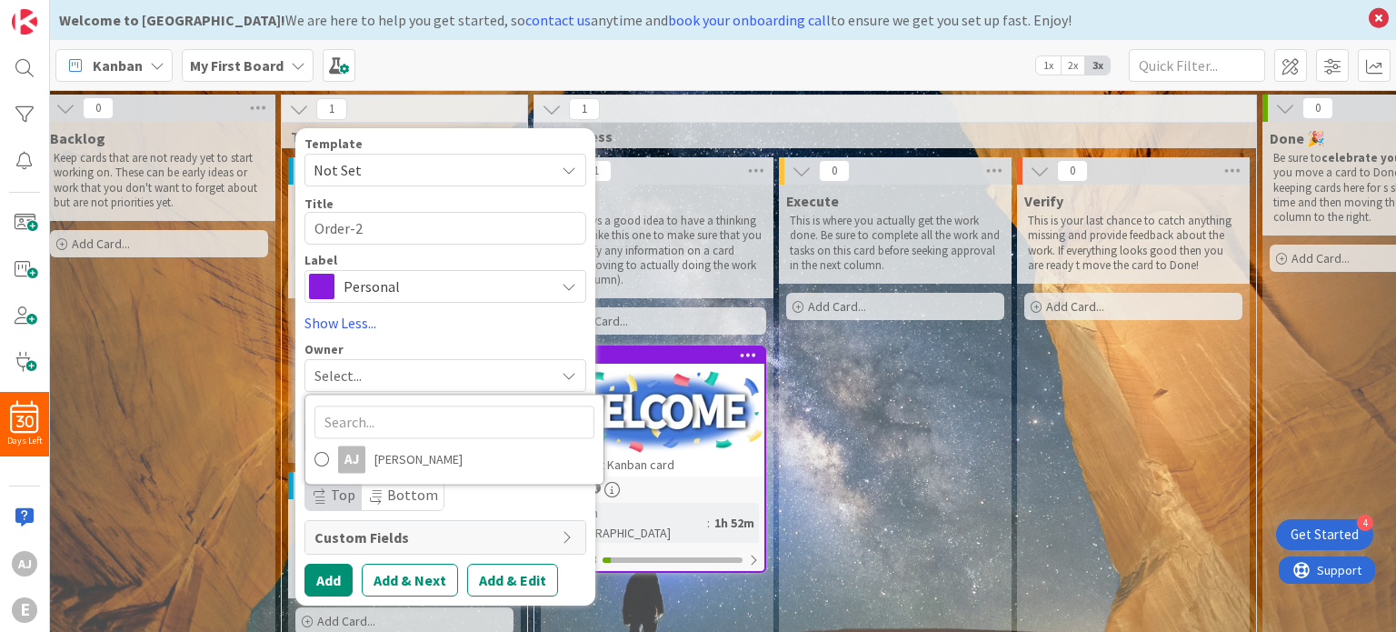
click at [361, 364] on span "Select..." at bounding box center [337, 375] width 47 height 22
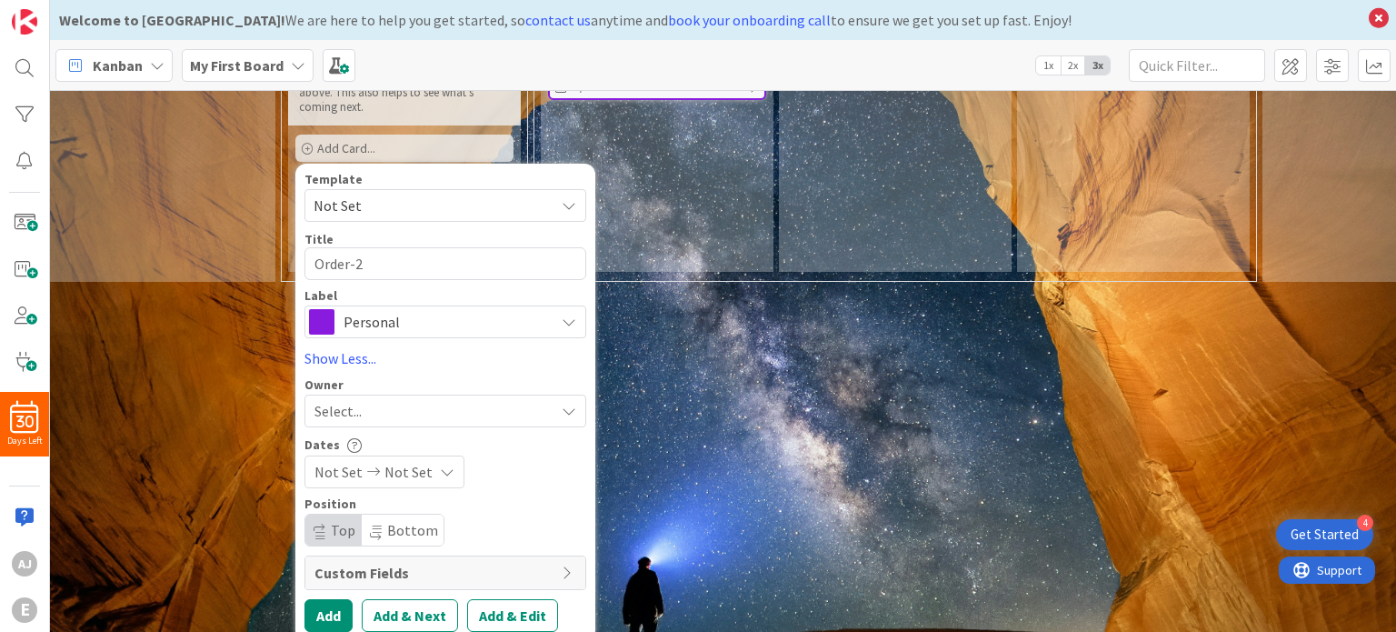
scroll to position [474, 14]
click at [375, 464] on icon at bounding box center [374, 470] width 22 height 13
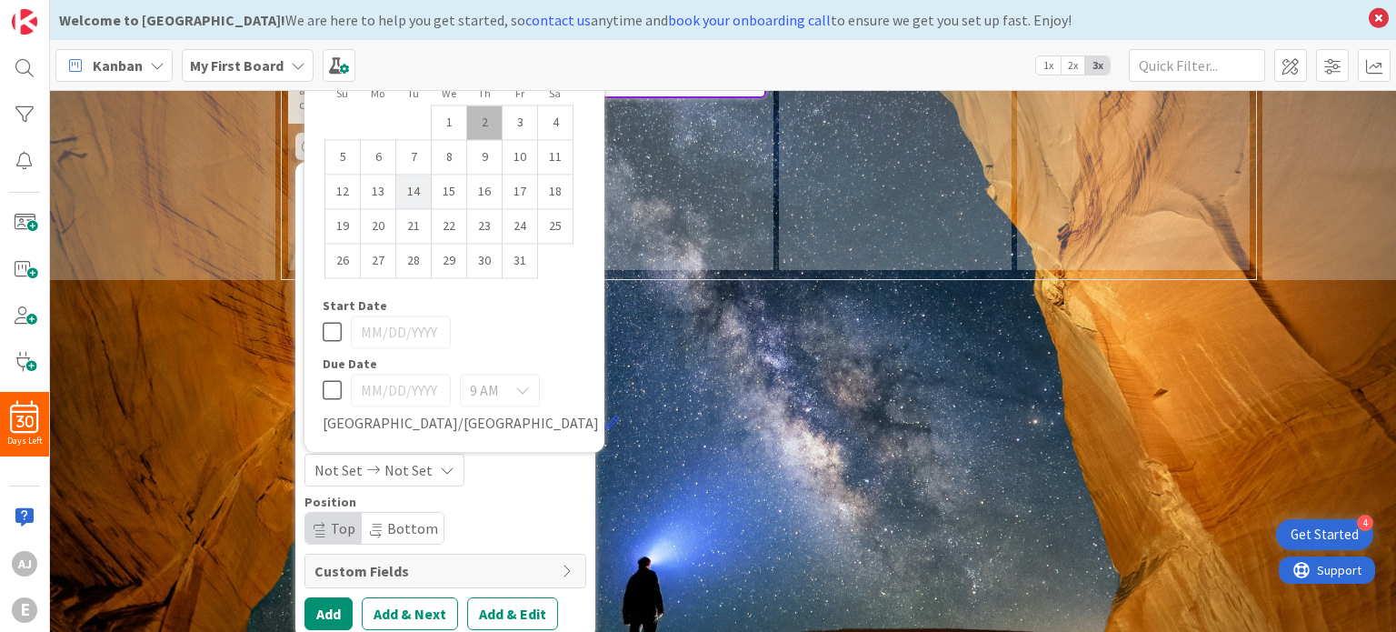
click at [409, 175] on td "14" at bounding box center [413, 192] width 35 height 35
type input "[DATE]"
type textarea "x"
click at [450, 181] on td "15" at bounding box center [449, 192] width 35 height 35
type input "[DATE]"
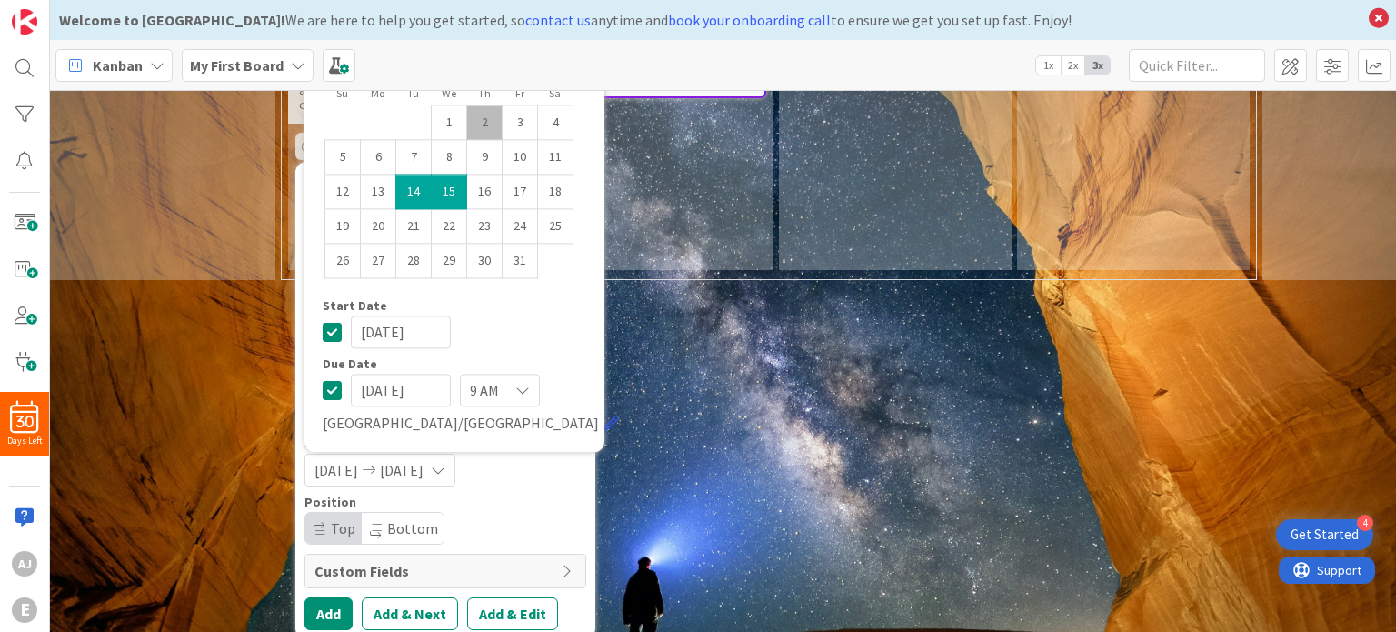
click at [414, 181] on td "14" at bounding box center [413, 192] width 35 height 35
type textarea "x"
click at [480, 178] on td "16" at bounding box center [484, 192] width 35 height 35
type input "[DATE]"
type textarea "x"
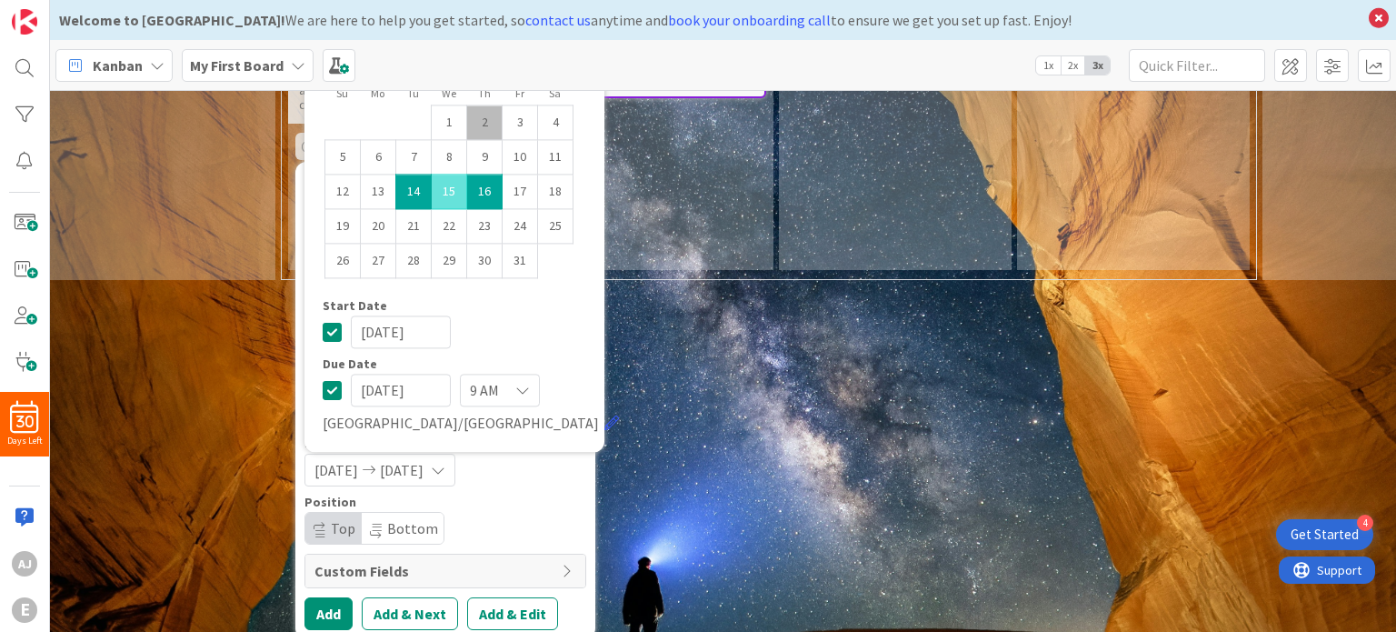
click at [394, 319] on input "[DATE]" at bounding box center [401, 332] width 100 height 33
type input "[DATE]"
type textarea "x"
type input "[DATE]"
click at [394, 377] on input "[DATE]" at bounding box center [401, 390] width 100 height 33
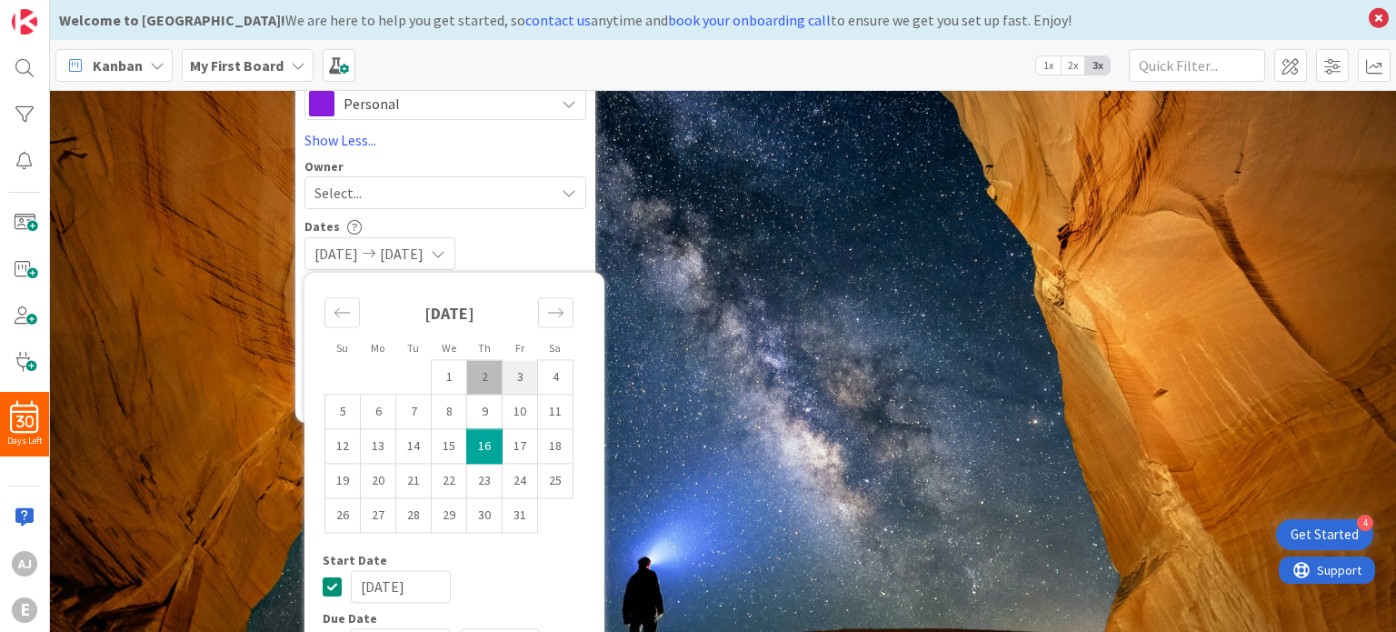
scroll to position [763, 14]
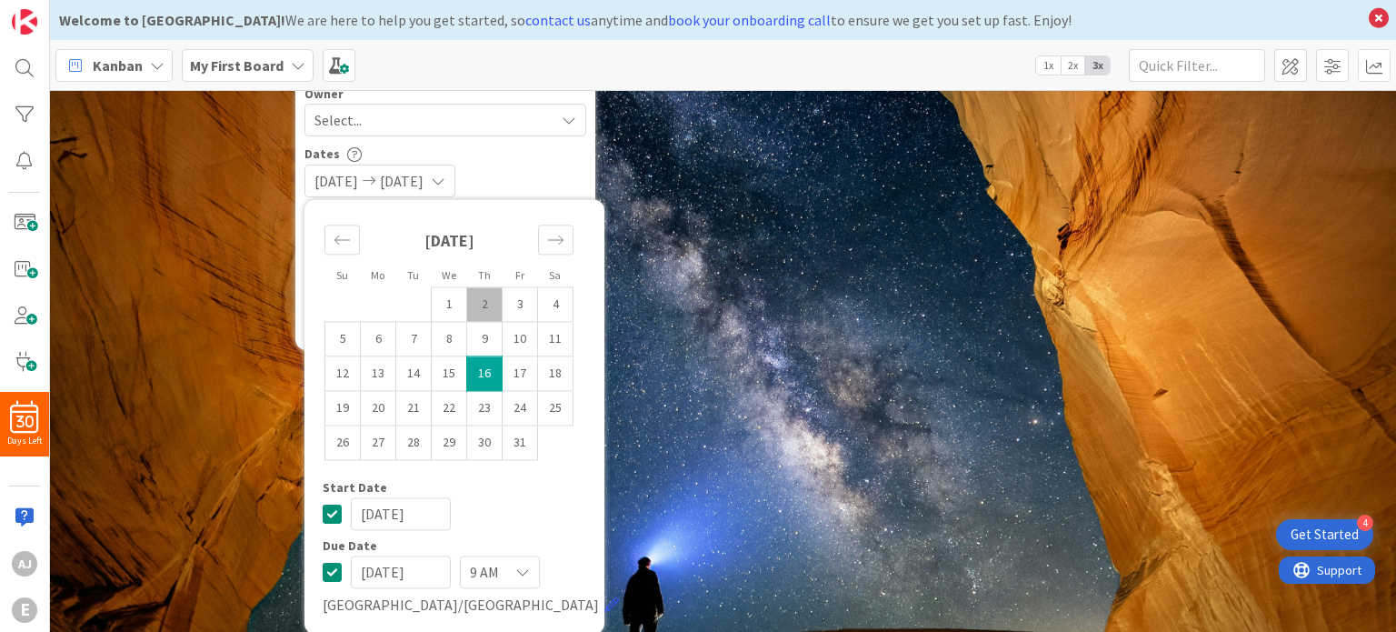
click at [524, 565] on icon at bounding box center [522, 572] width 15 height 15
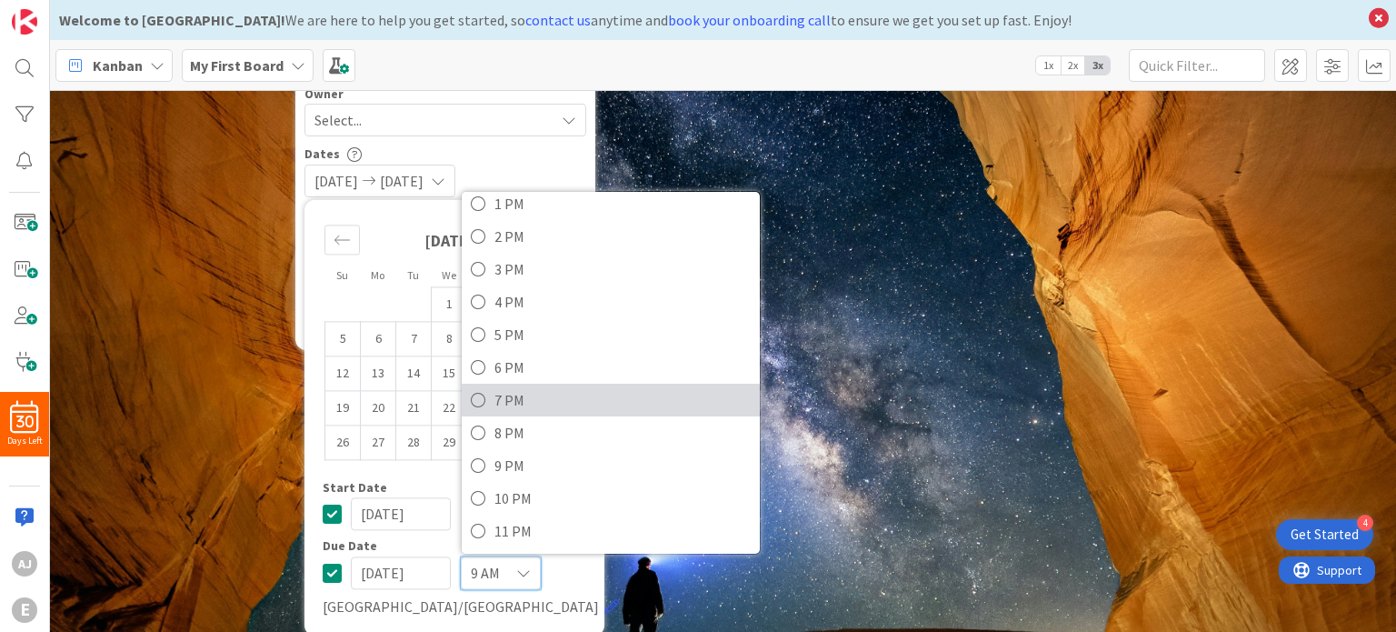
scroll to position [764, 14]
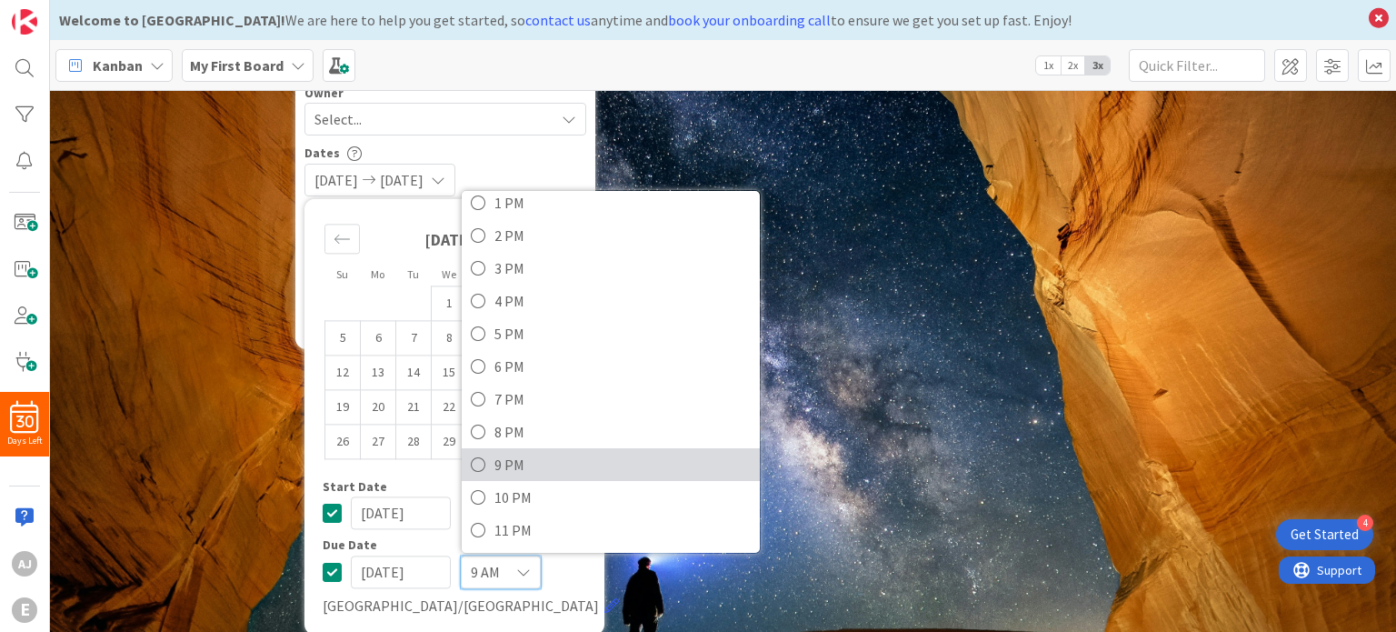
click at [480, 451] on icon at bounding box center [478, 464] width 15 height 27
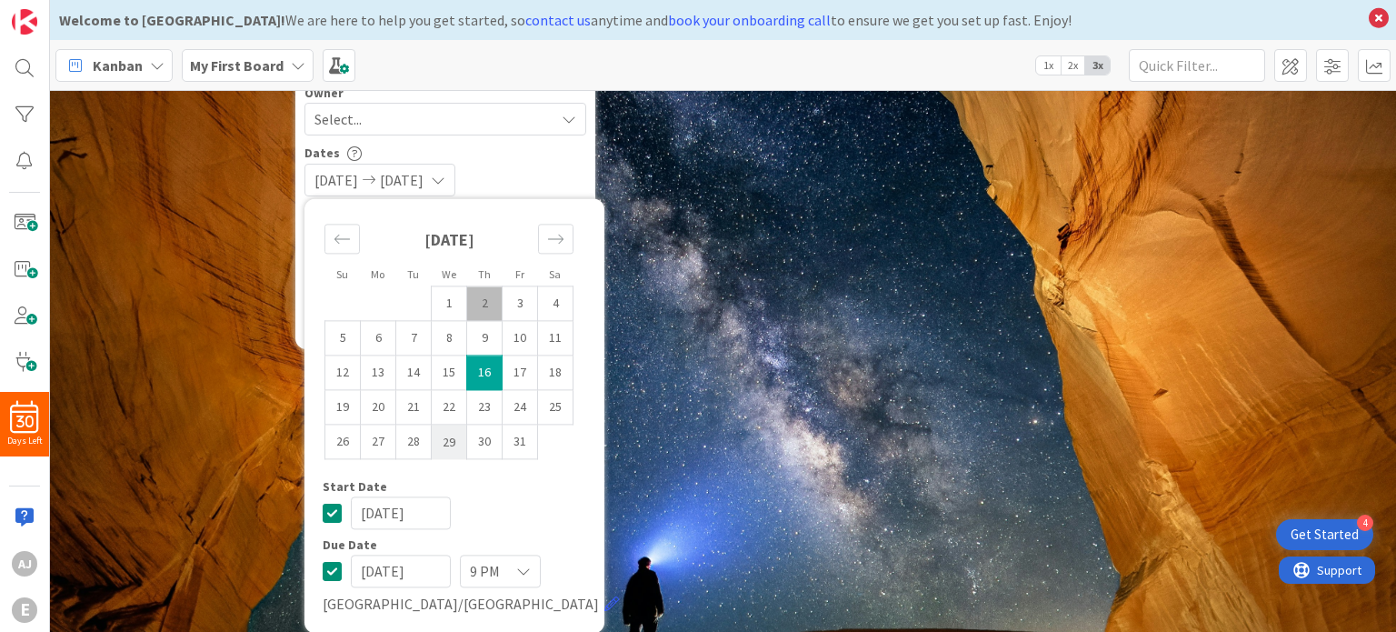
scroll to position [763, 14]
click at [633, 374] on div "0 Backlog Keep cards that are not ready yet to start working on. These can be e…" at bounding box center [723, 361] width 1346 height 542
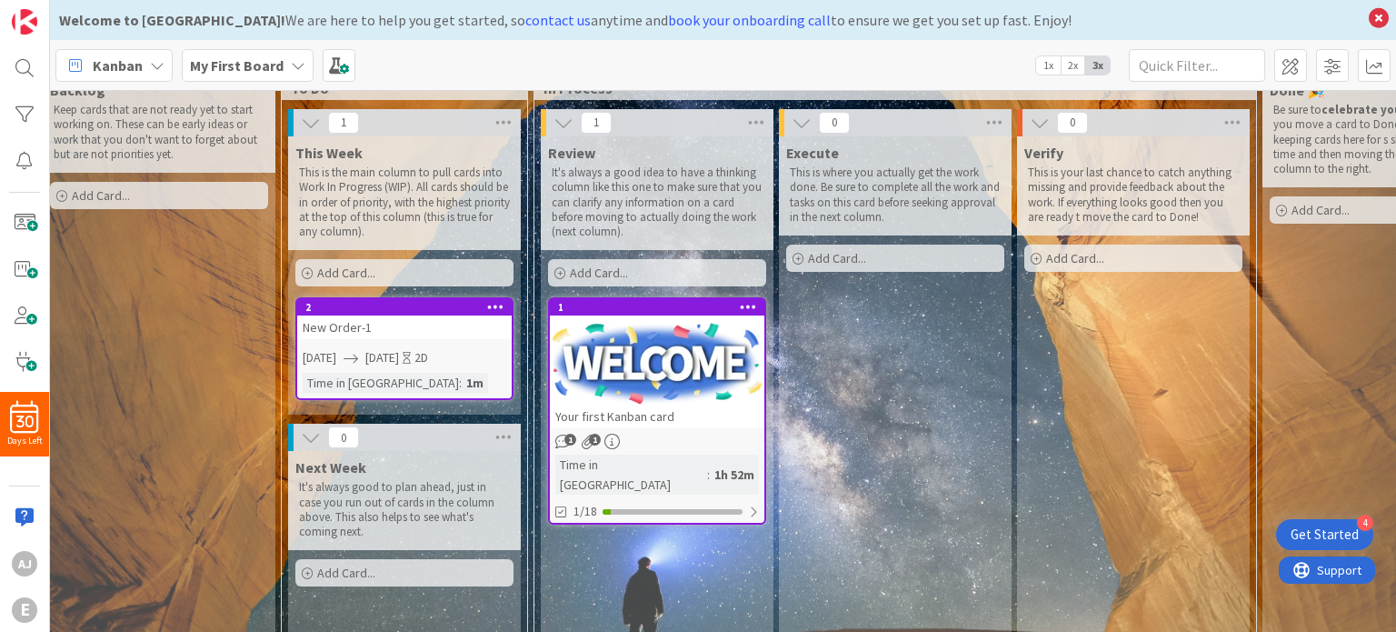
scroll to position [28, 14]
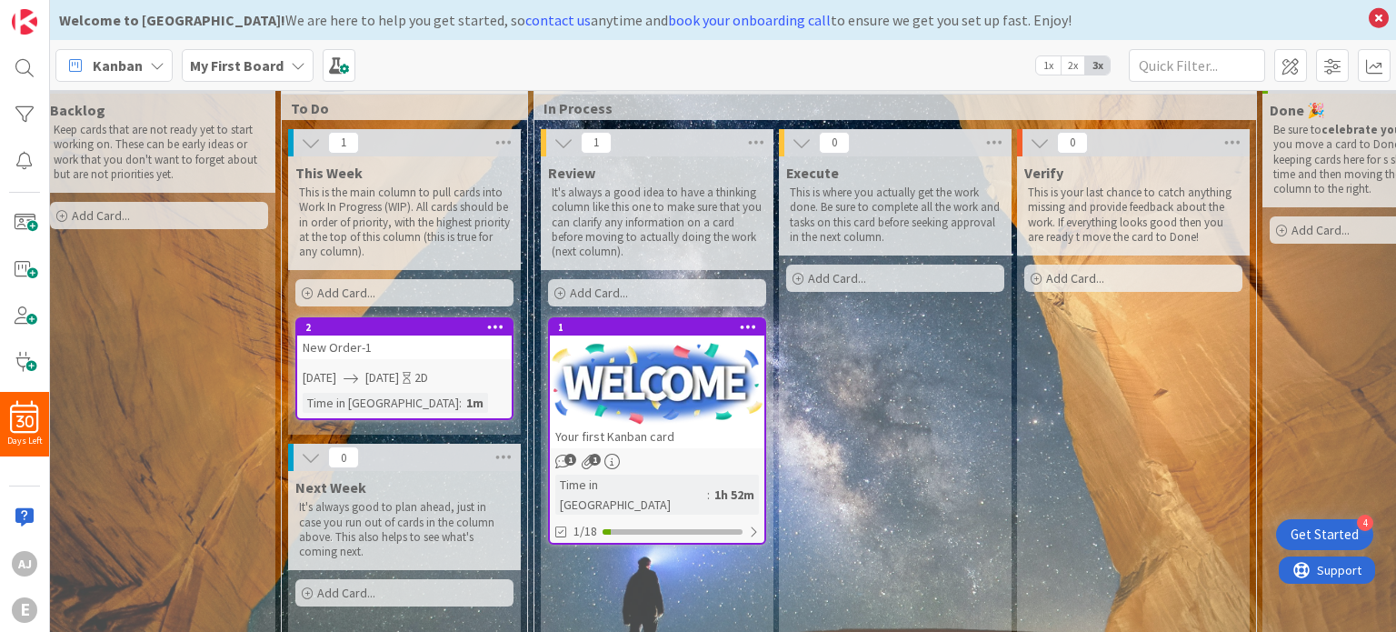
click at [580, 482] on div "Time in [GEOGRAPHIC_DATA]" at bounding box center [631, 494] width 152 height 40
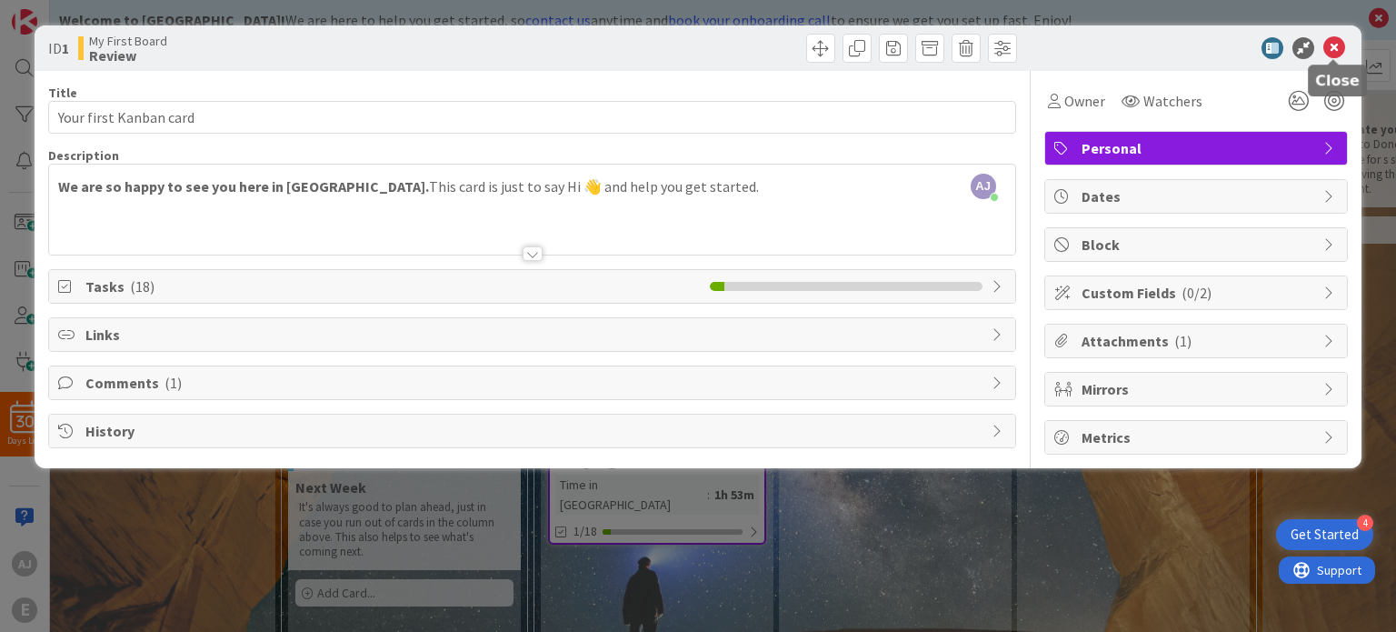
click at [1334, 43] on icon at bounding box center [1334, 48] width 22 height 22
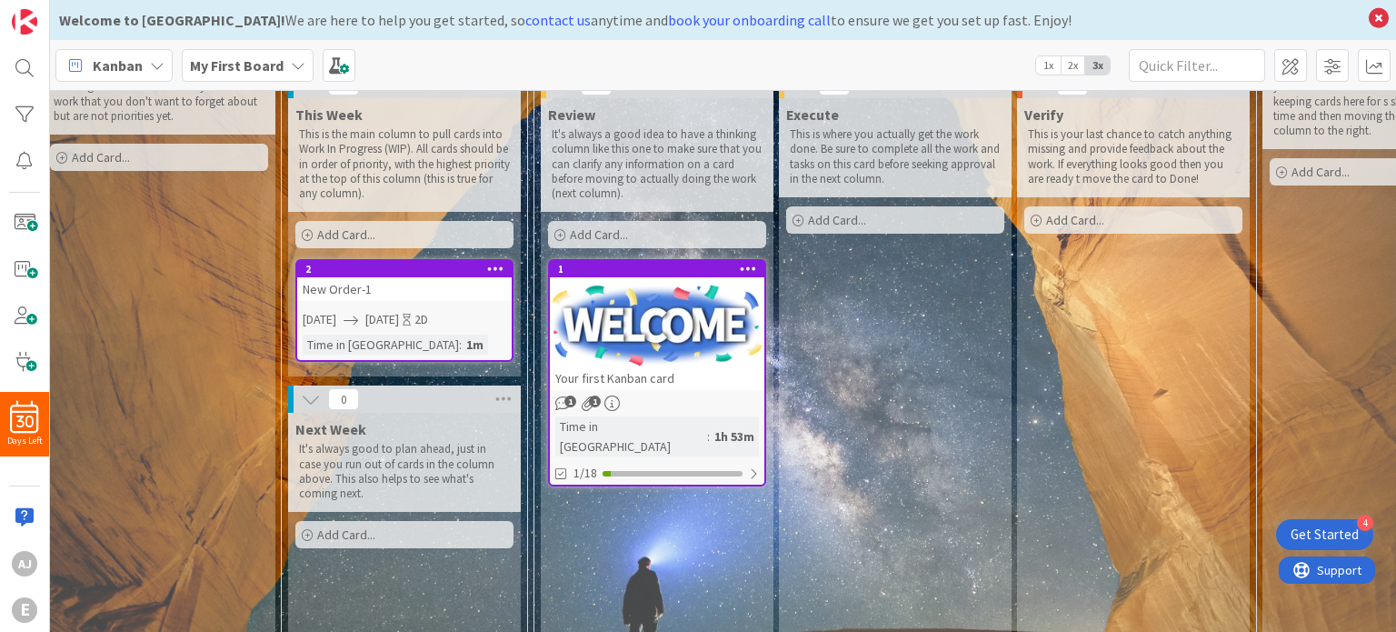
scroll to position [145, 14]
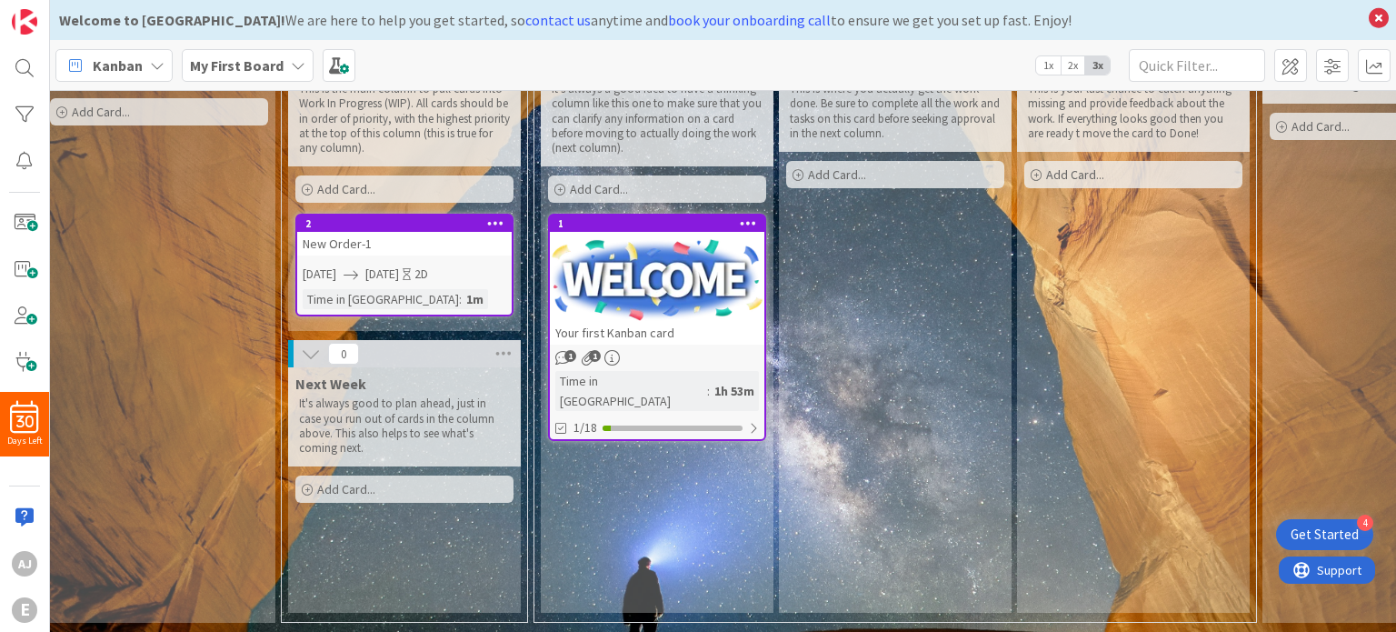
click at [338, 481] on span "Add Card..." at bounding box center [346, 489] width 58 height 16
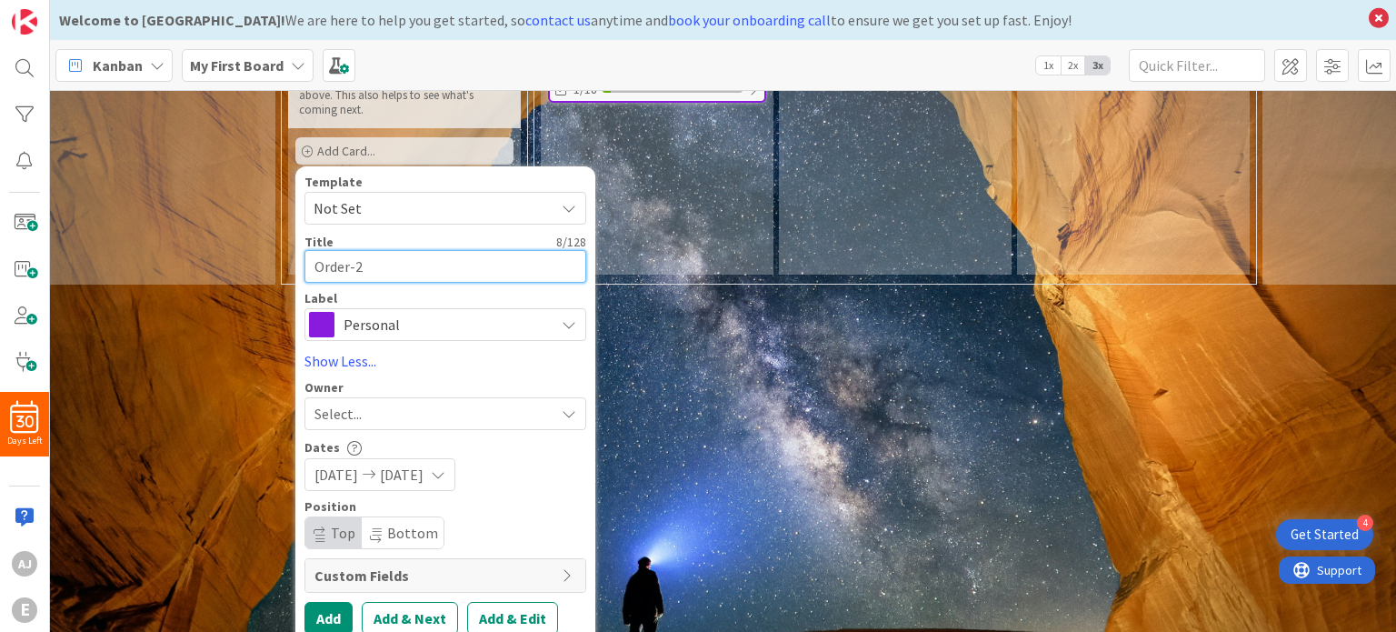
scroll to position [478, 14]
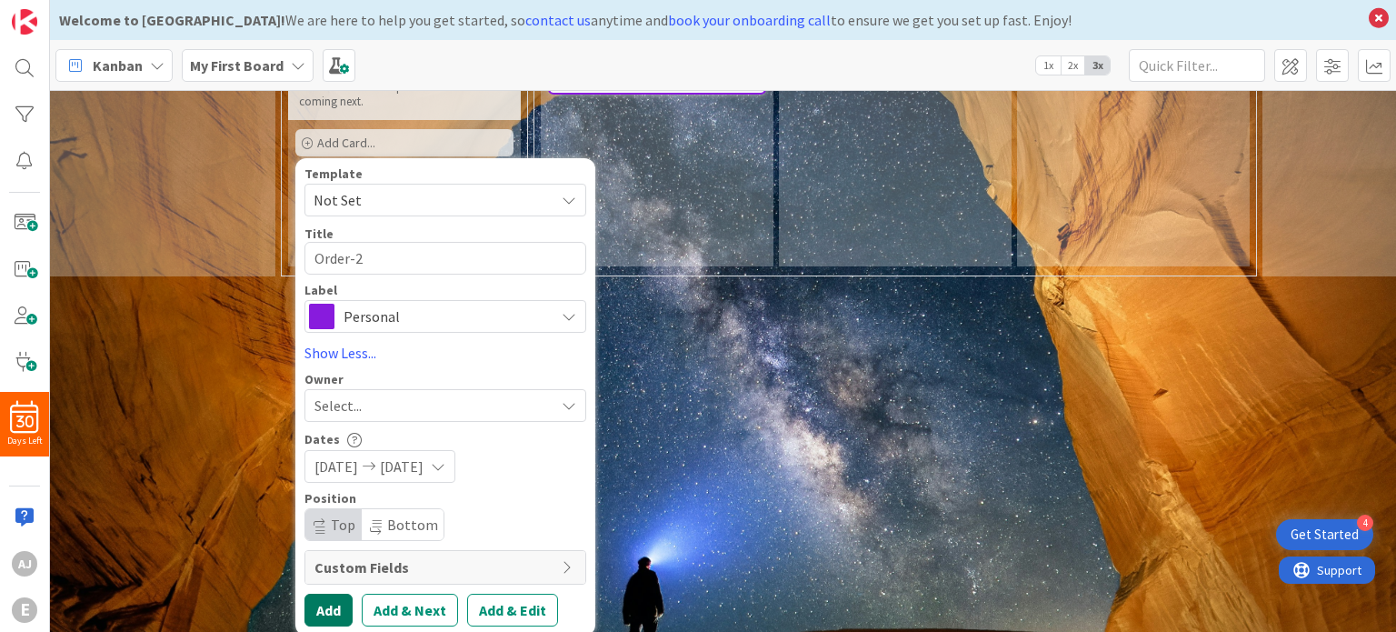
click at [327, 594] on button "Add" at bounding box center [328, 610] width 48 height 33
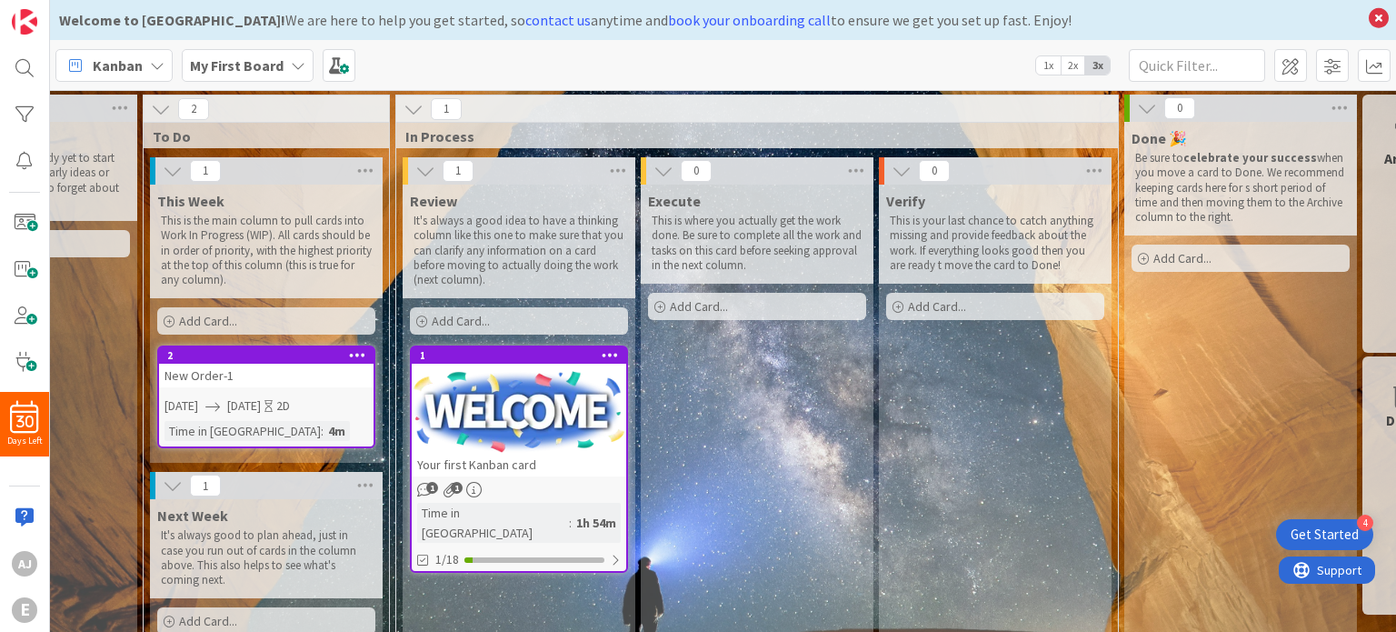
scroll to position [0, 149]
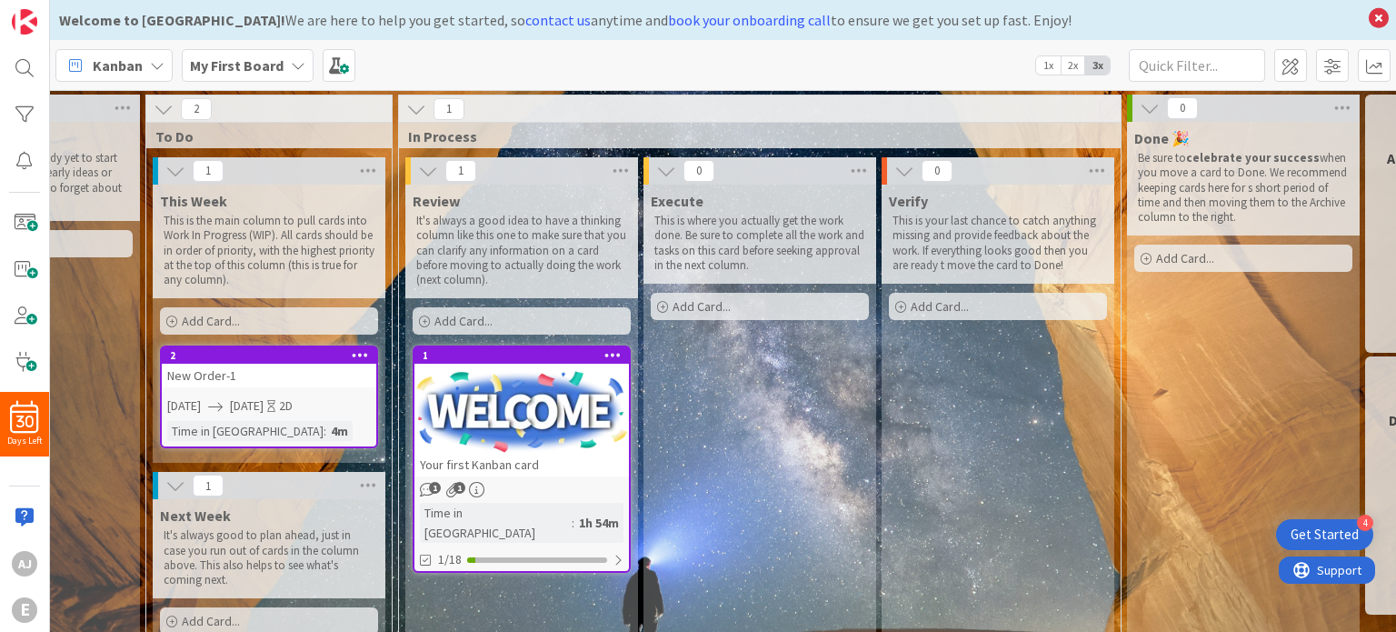
click at [1070, 68] on span "2x" at bounding box center [1073, 65] width 25 height 18
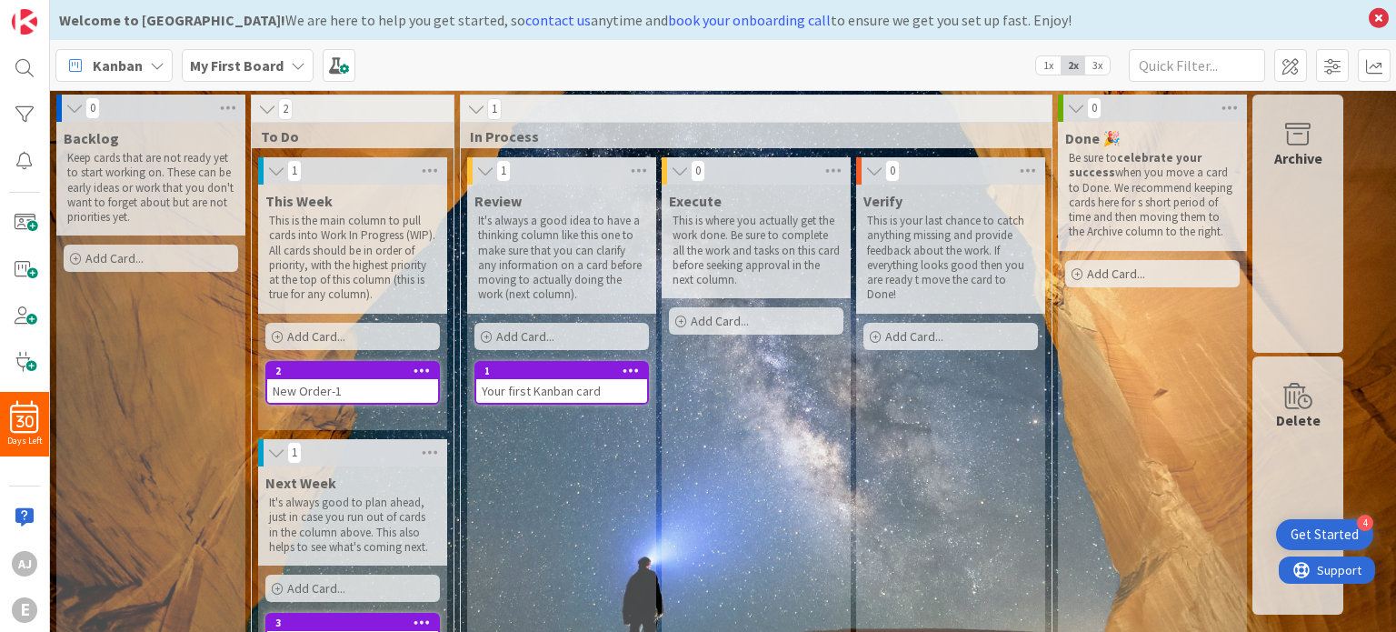
scroll to position [0, 0]
click at [1094, 71] on span "3x" at bounding box center [1097, 65] width 25 height 18
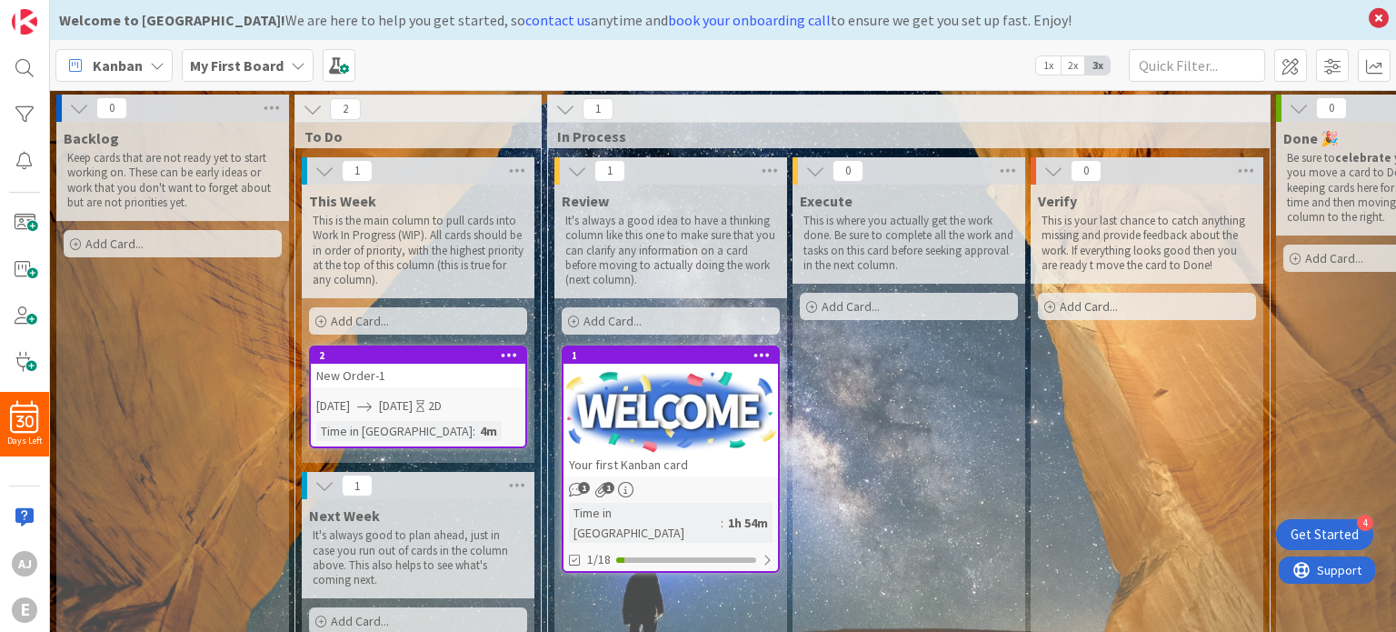
click at [567, 107] on icon at bounding box center [565, 109] width 20 height 20
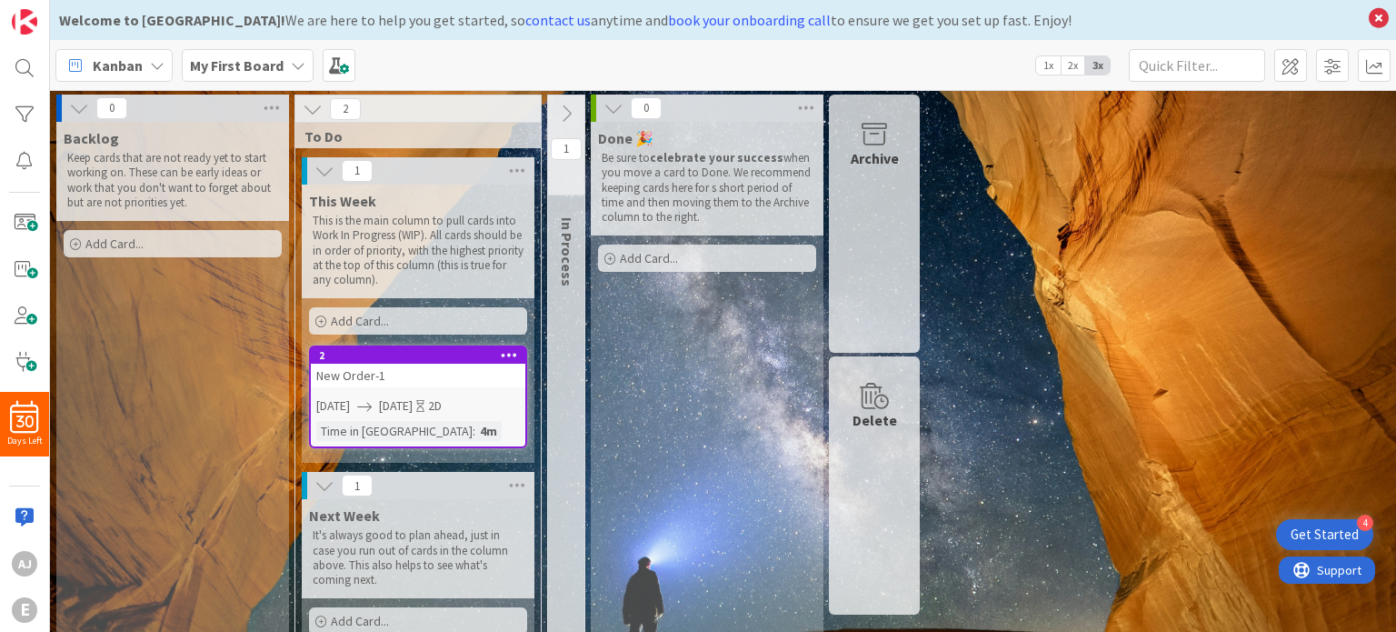
click at [567, 107] on icon at bounding box center [566, 114] width 20 height 20
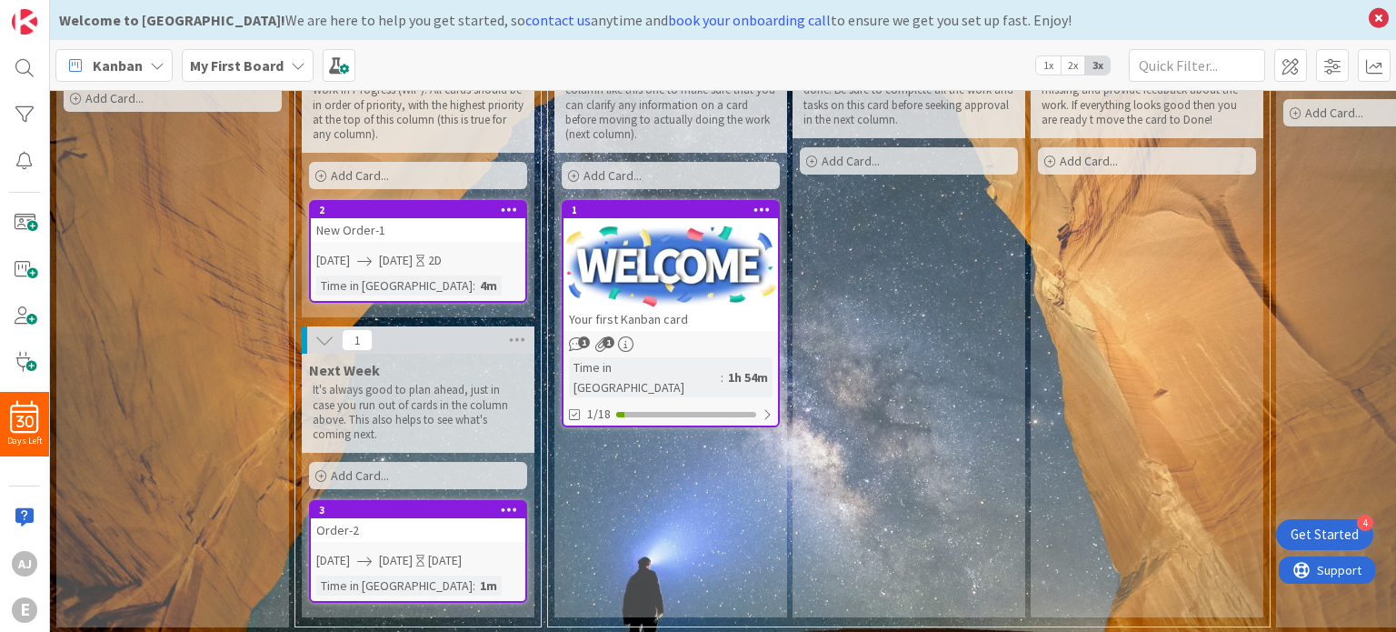
scroll to position [146, 0]
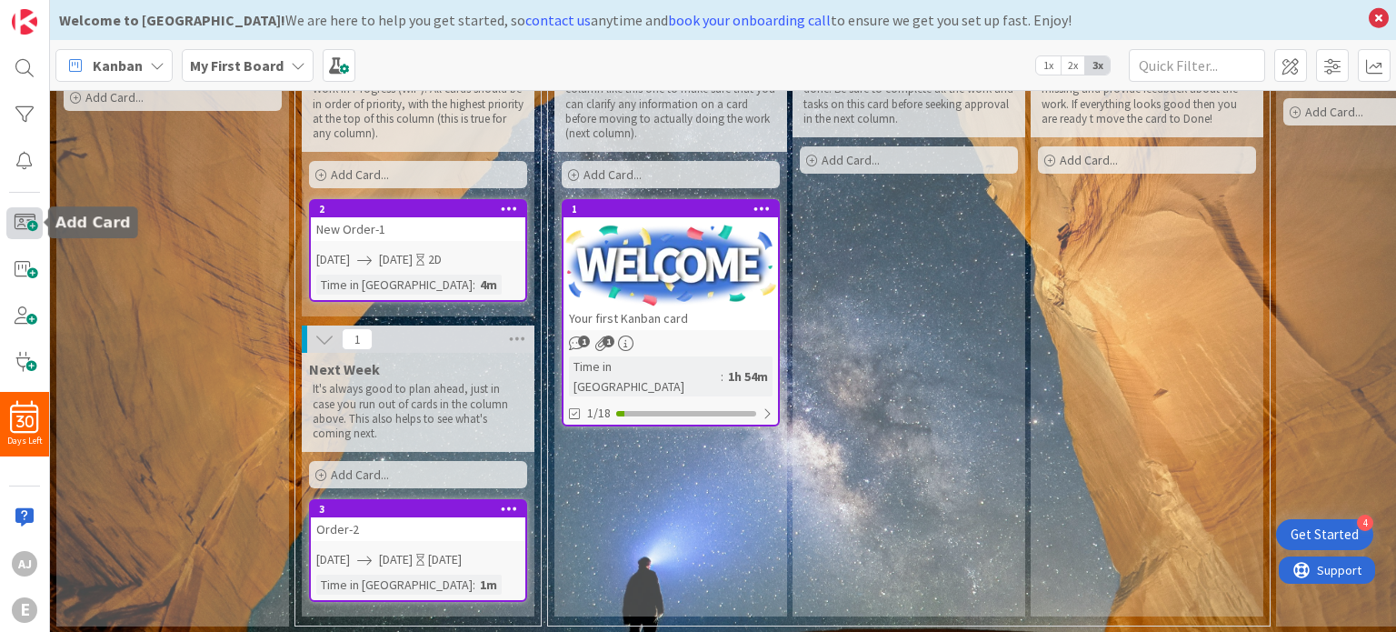
click at [35, 225] on span at bounding box center [24, 223] width 36 height 32
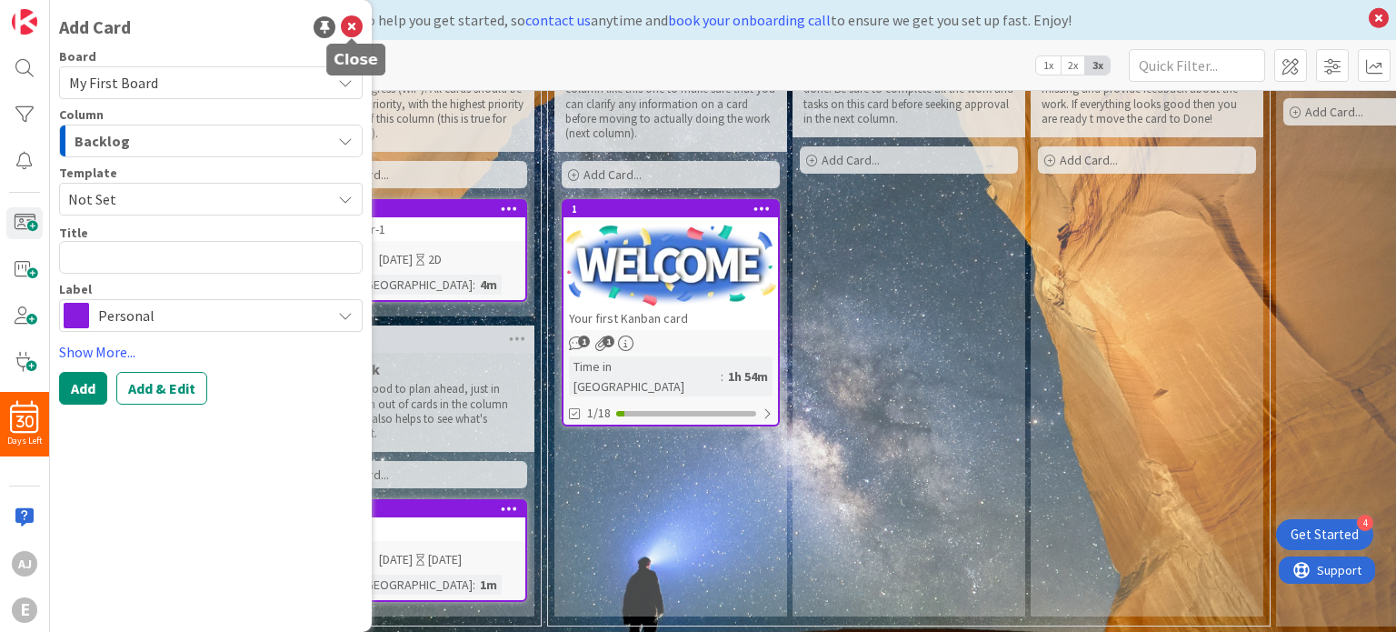
click at [353, 25] on icon at bounding box center [352, 27] width 22 height 22
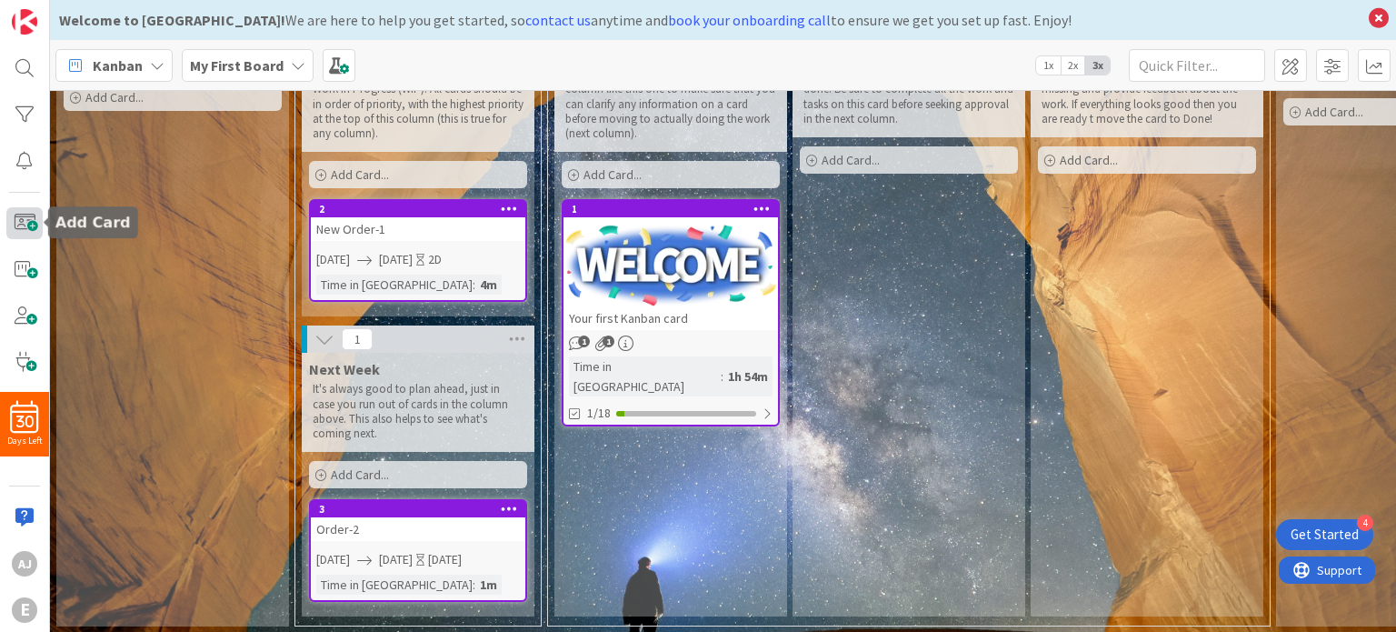
click at [30, 227] on span at bounding box center [24, 223] width 36 height 32
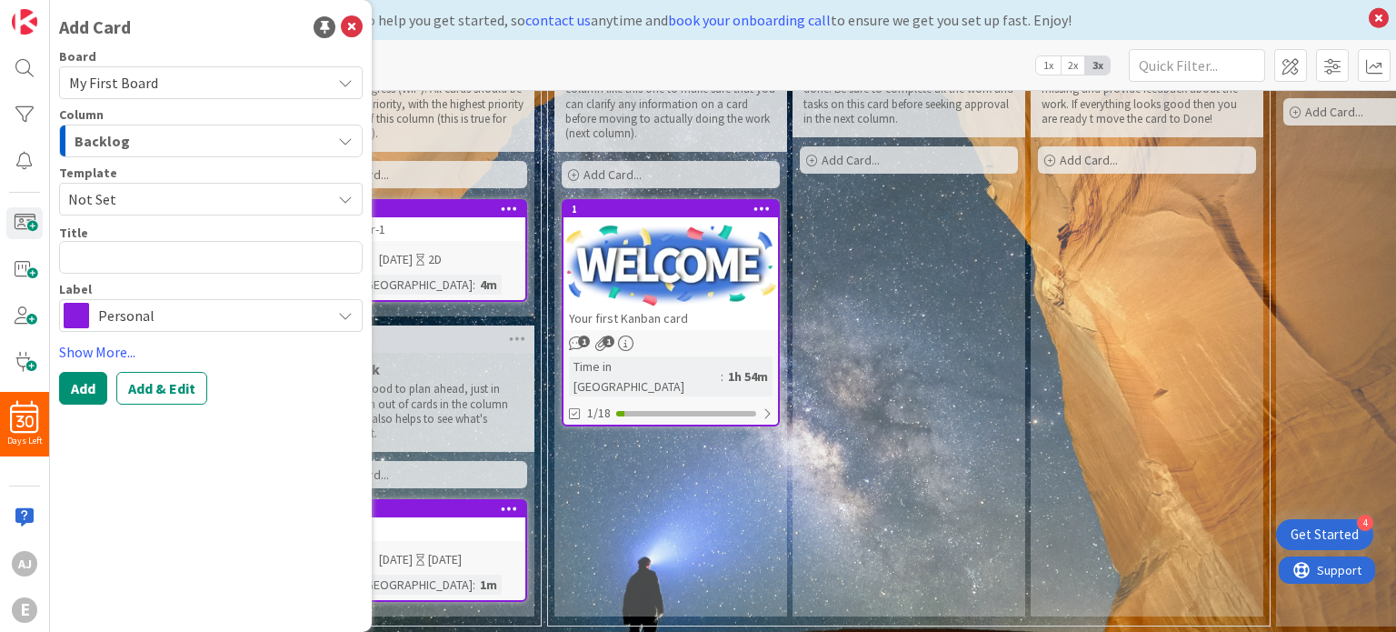
click at [120, 139] on span "Backlog" at bounding box center [102, 141] width 55 height 24
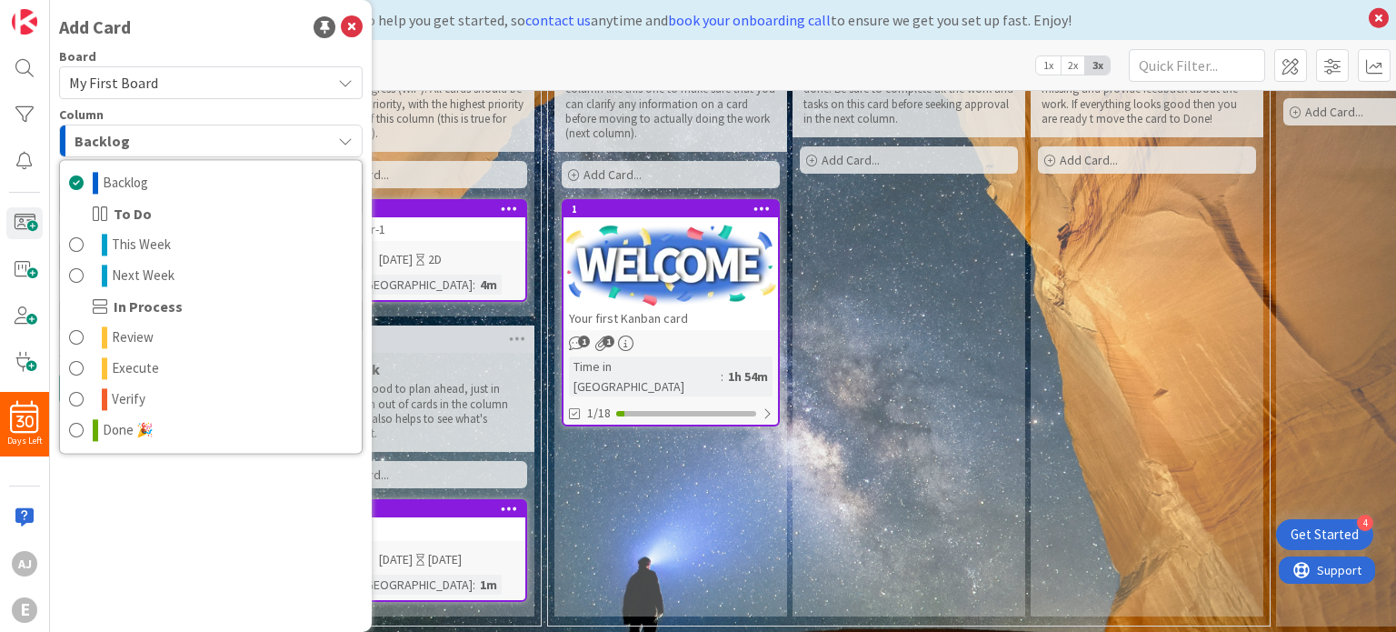
click at [174, 486] on div "Add Card Board My First Board Column Backlog Backlog To Do This Week Next Week …" at bounding box center [211, 316] width 322 height 632
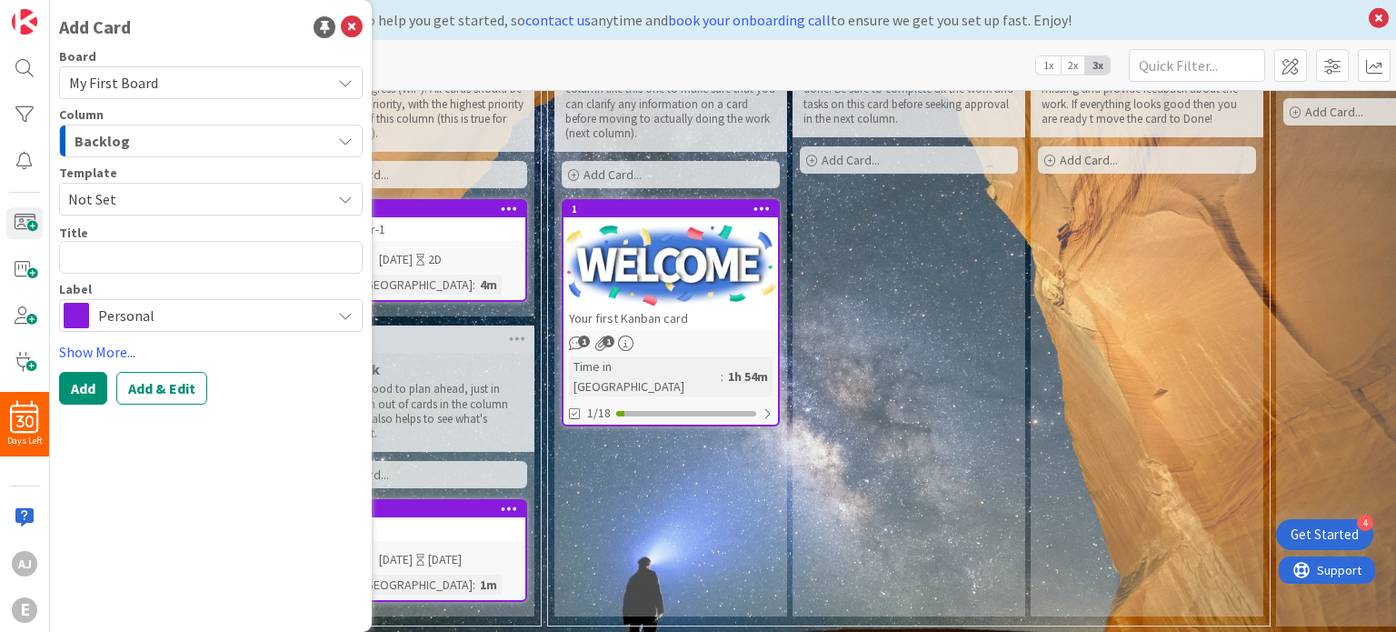
click at [255, 495] on div "Add Card Board My First Board Column Backlog Backlog To Do This Week Next Week …" at bounding box center [211, 316] width 322 height 632
click at [451, 75] on div "Kanban My First Board 1x 2x 3x" at bounding box center [723, 65] width 1346 height 50
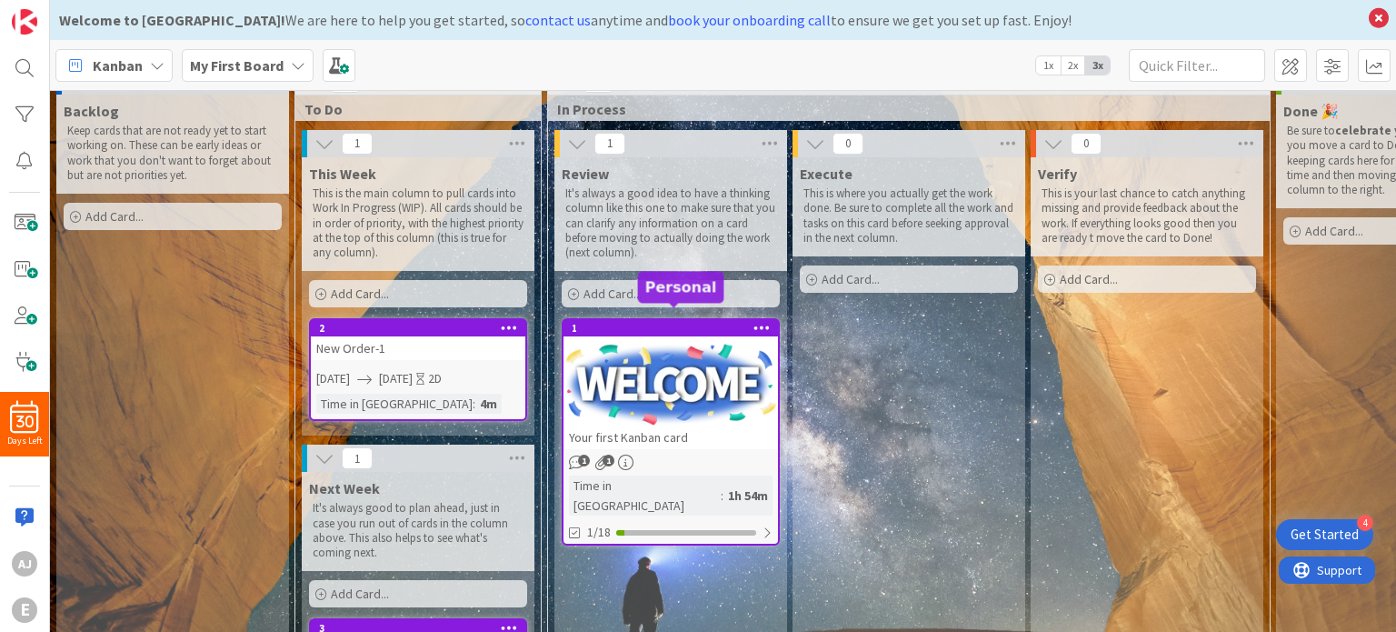
scroll to position [0, 0]
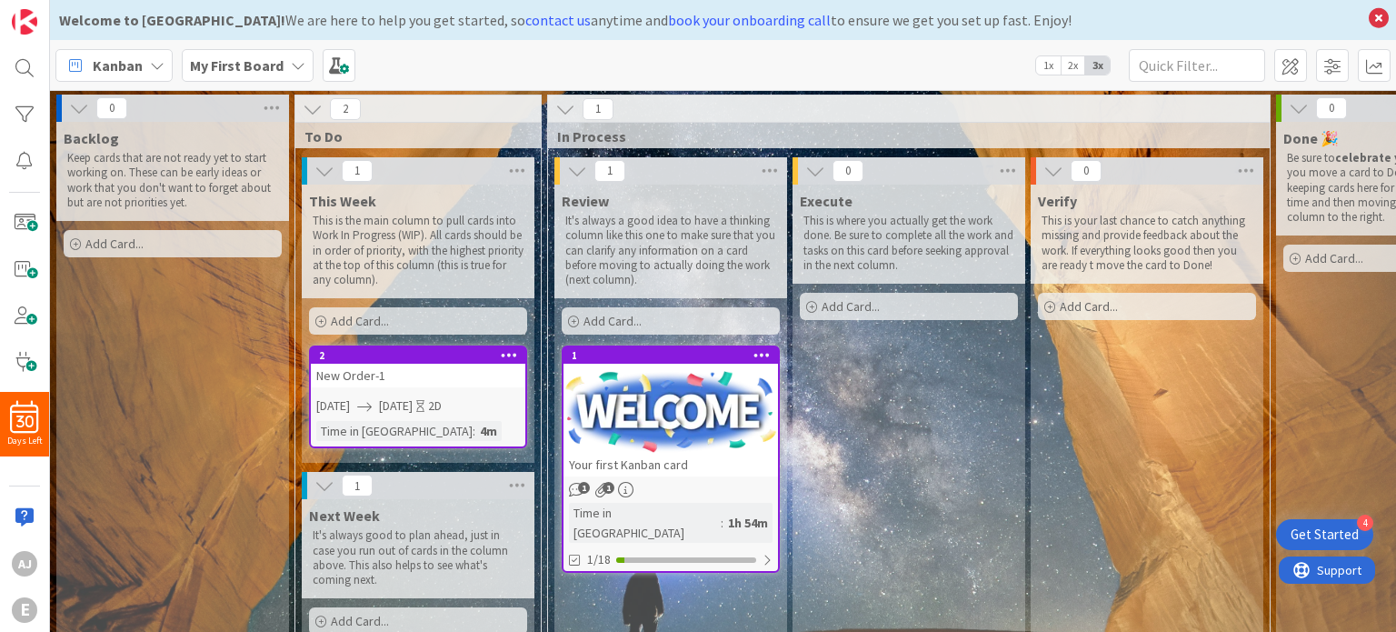
click at [135, 59] on span "Kanban" at bounding box center [118, 66] width 50 height 22
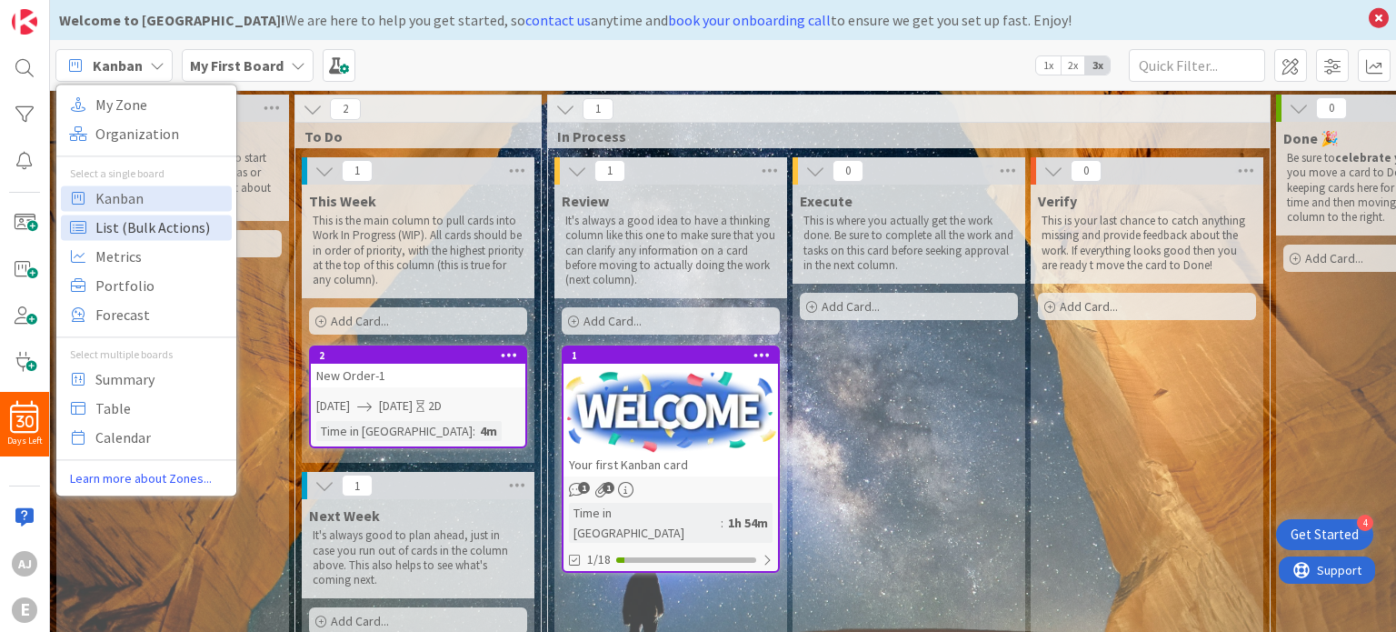
click at [137, 222] on span "List (Bulk Actions)" at bounding box center [160, 227] width 131 height 27
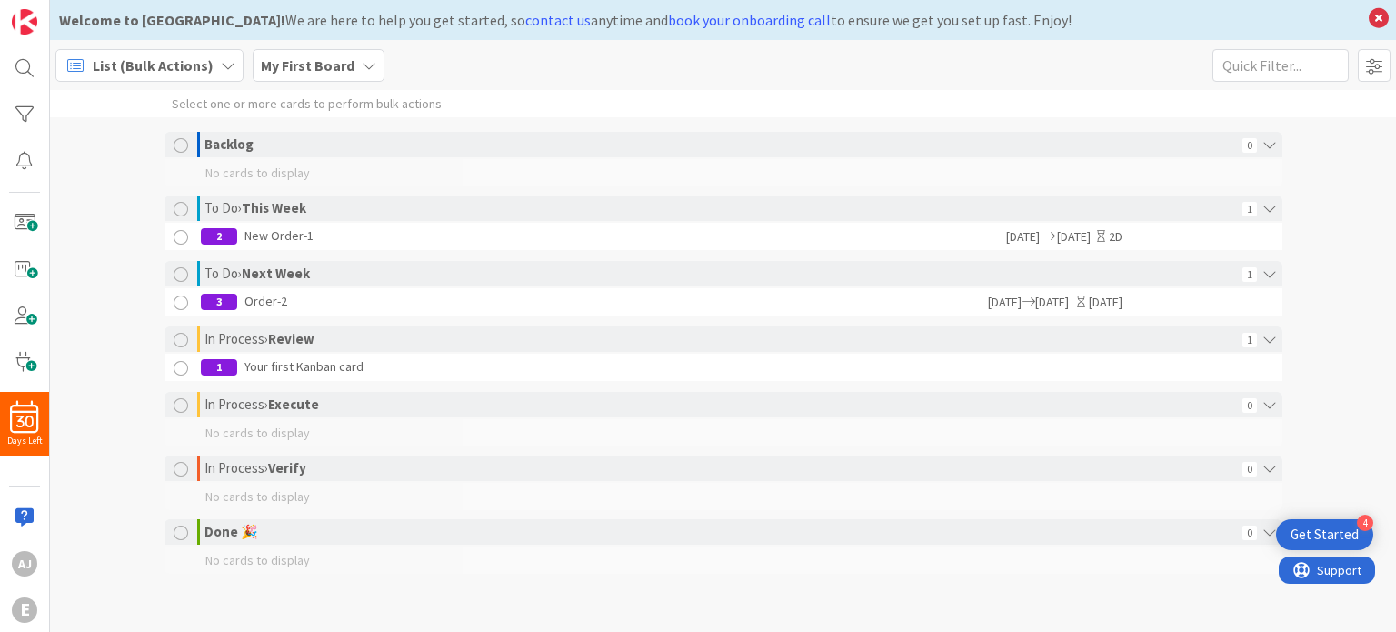
click at [157, 61] on span "List (Bulk Actions)" at bounding box center [153, 66] width 121 height 22
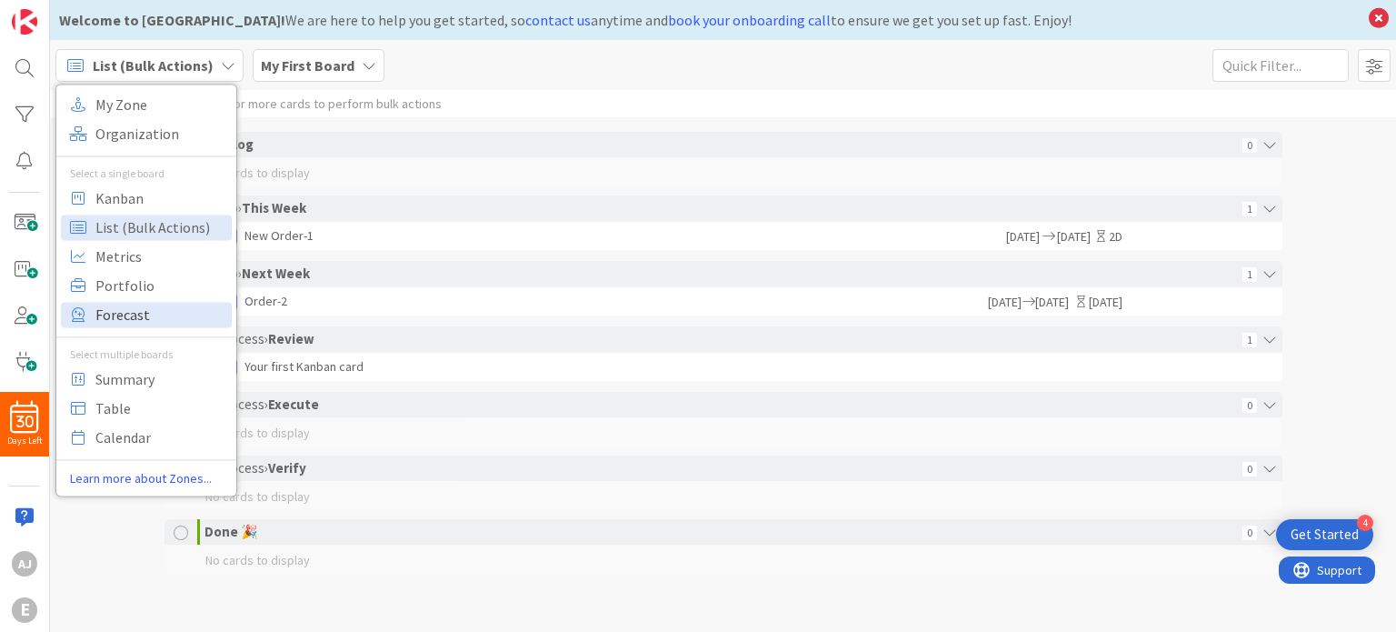
click at [153, 310] on span "Forecast" at bounding box center [160, 314] width 131 height 27
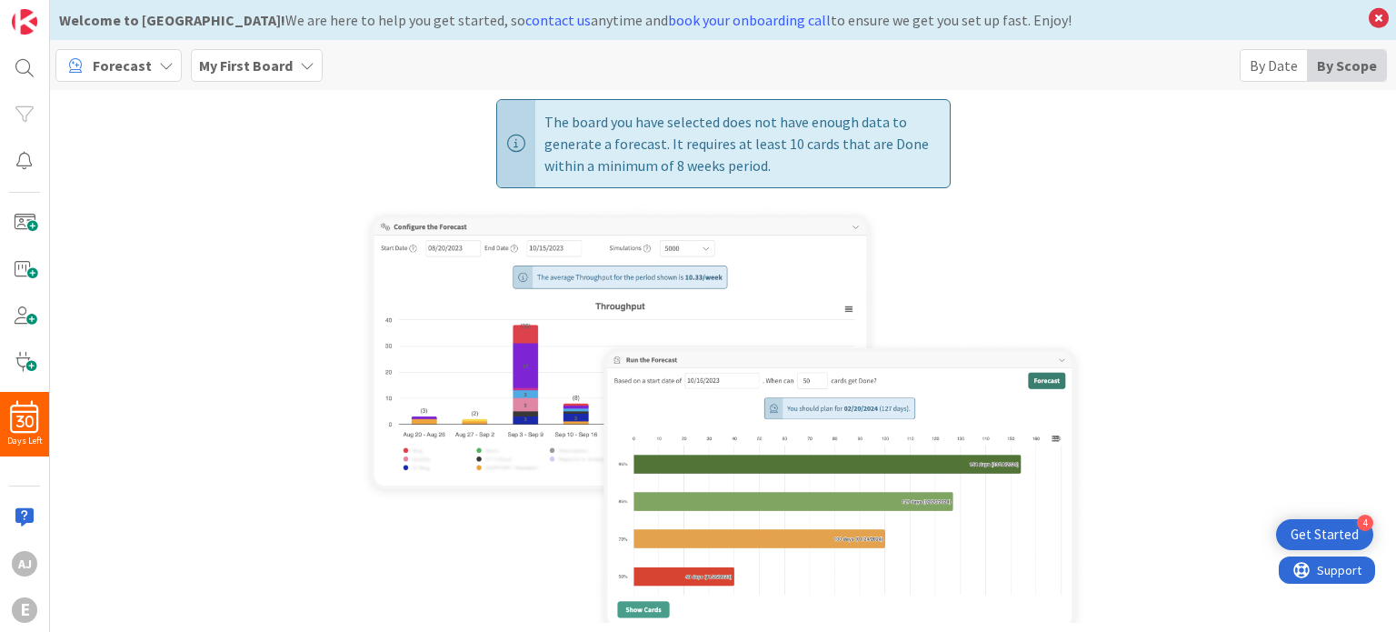
scroll to position [18, 0]
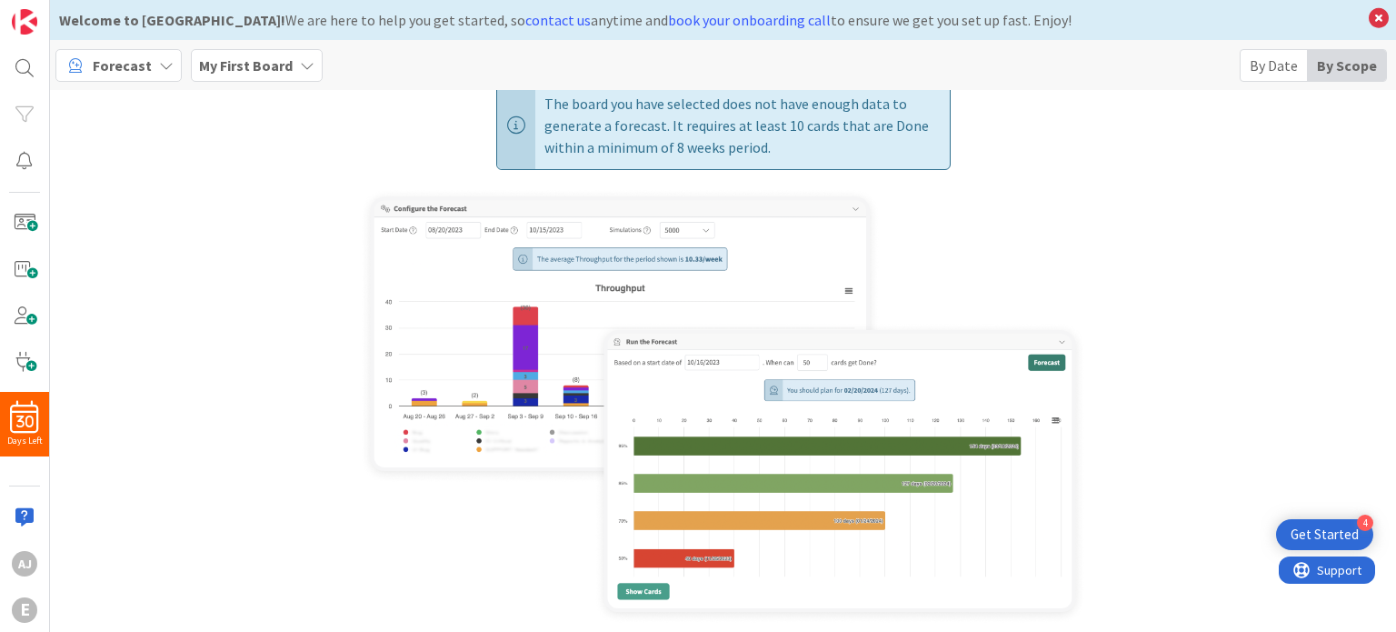
click at [131, 61] on span "Forecast" at bounding box center [122, 66] width 59 height 22
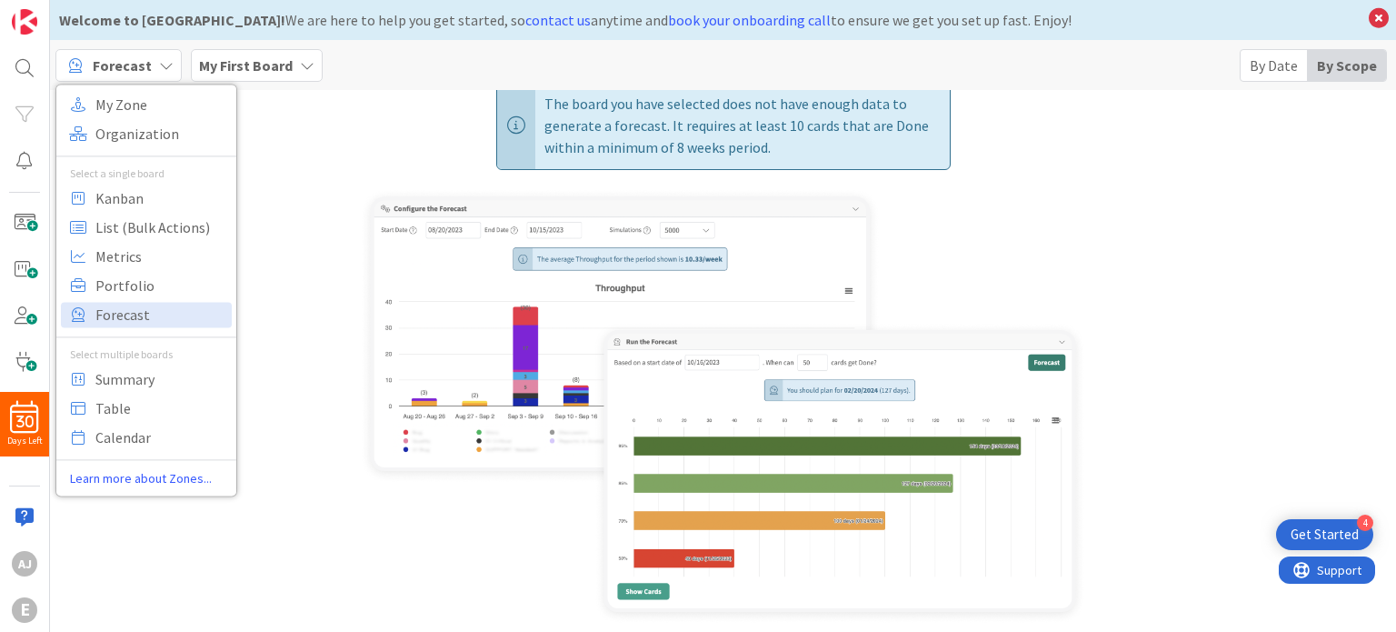
click at [281, 220] on div "The board you have selected does not have enough data to generate a forecast. I…" at bounding box center [723, 353] width 1328 height 544
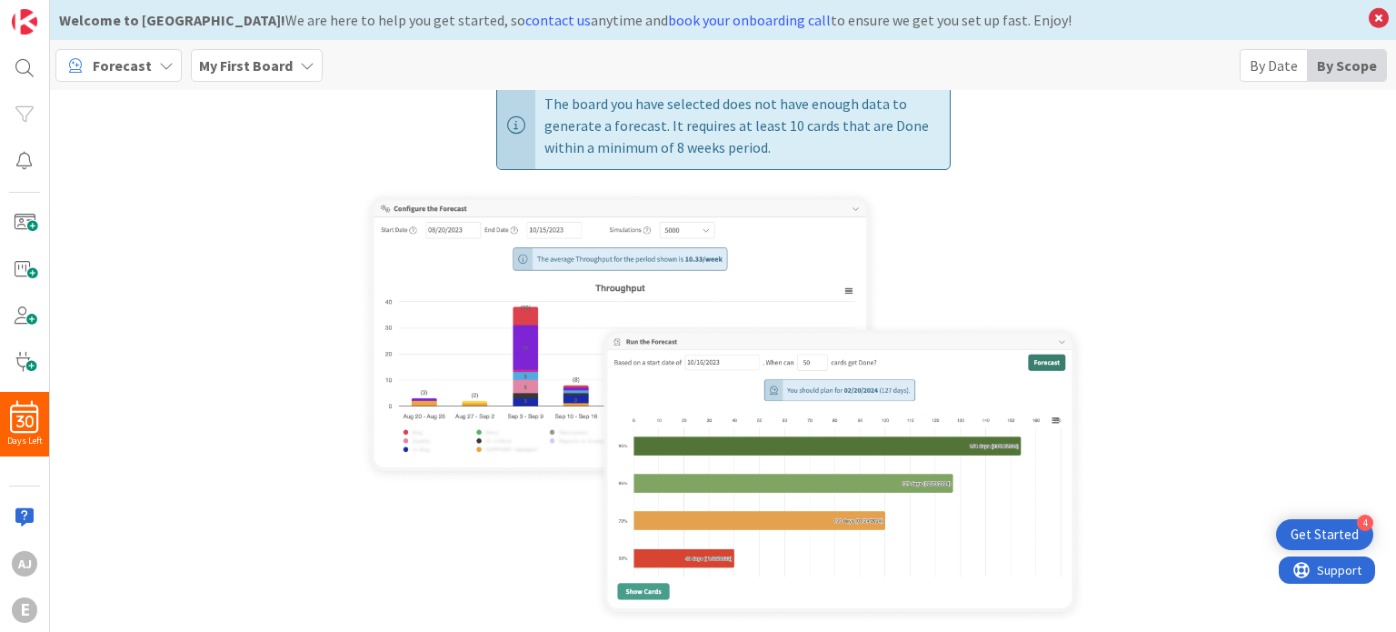
click at [135, 56] on span "Forecast" at bounding box center [122, 66] width 59 height 22
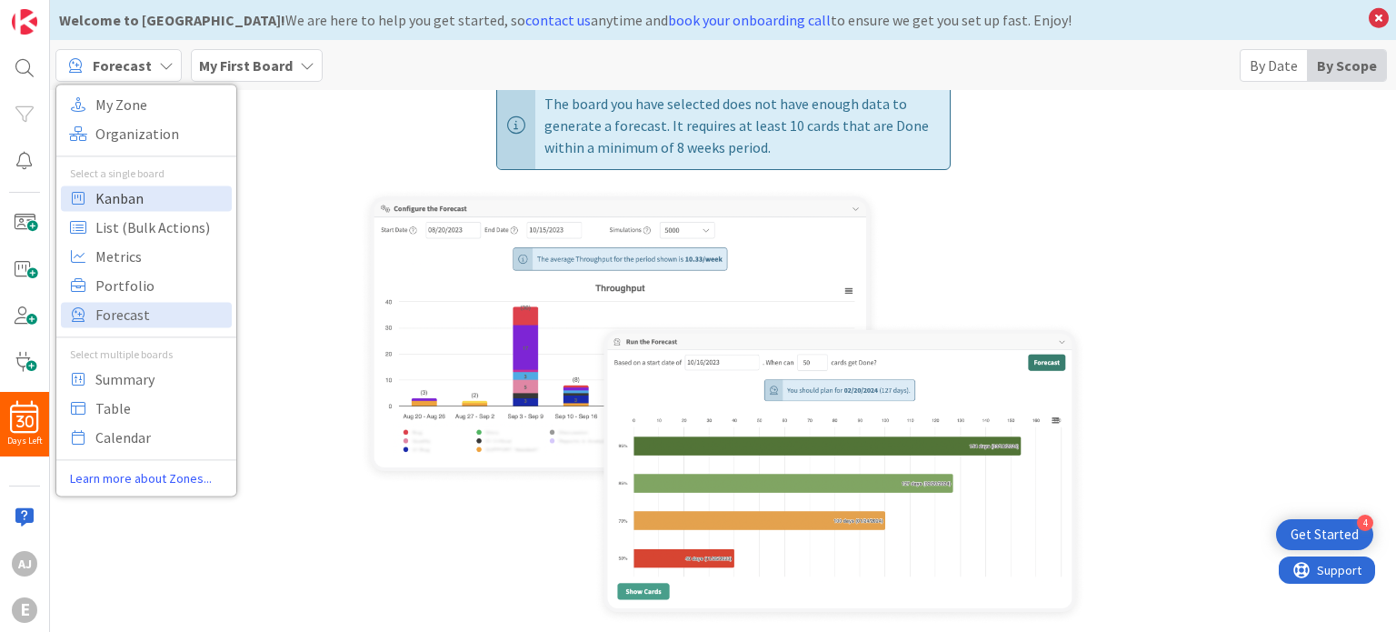
click at [145, 197] on span "Kanban" at bounding box center [160, 198] width 131 height 27
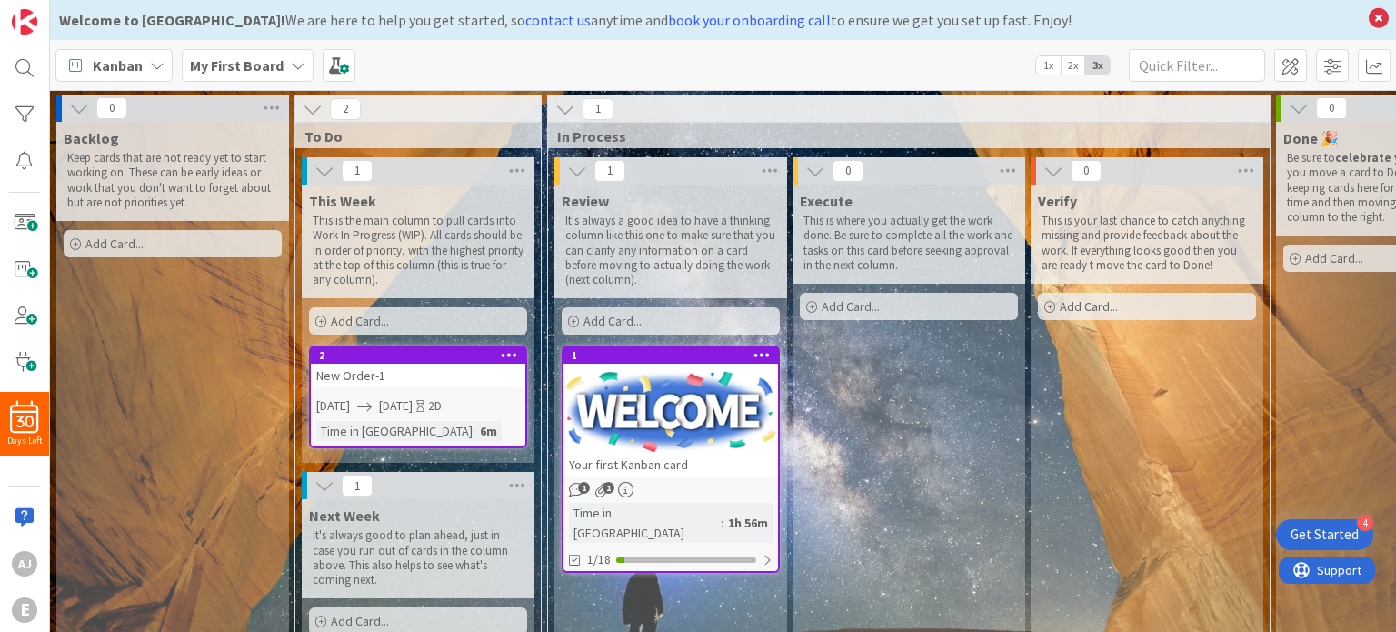
click at [760, 59] on div "Kanban My First Board 1x 2x 3x" at bounding box center [723, 65] width 1346 height 50
click at [512, 170] on icon at bounding box center [517, 170] width 24 height 27
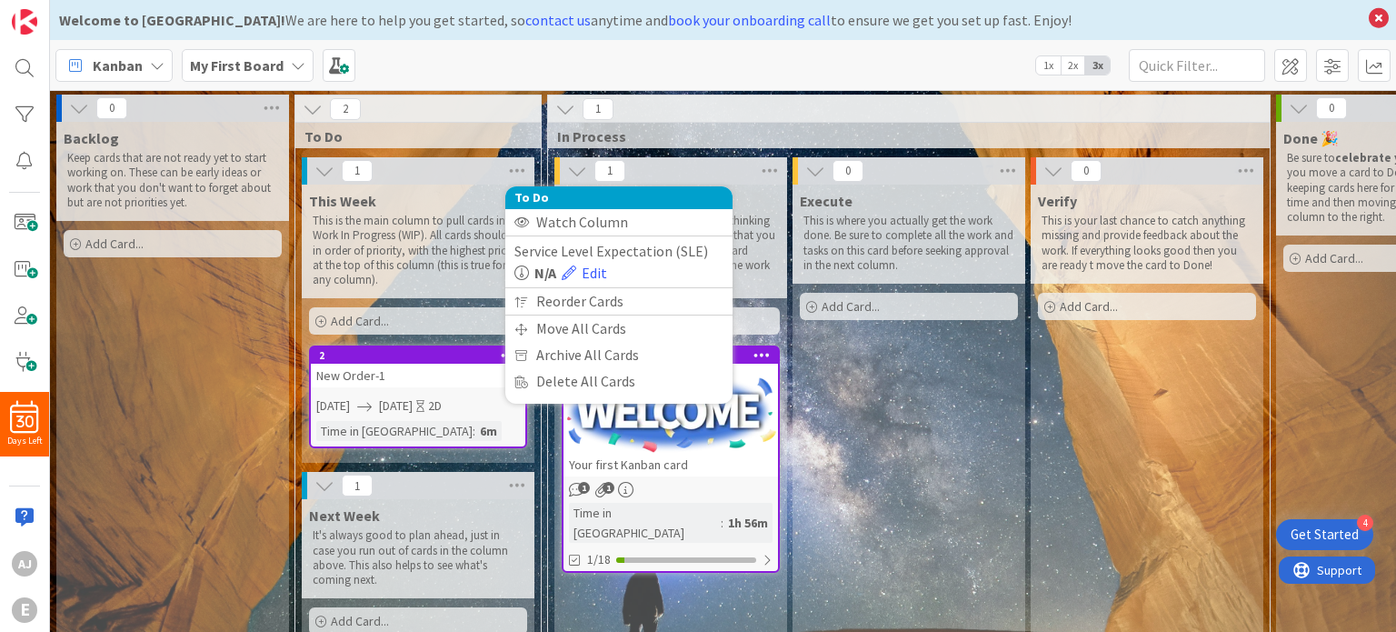
click at [322, 323] on icon at bounding box center [320, 321] width 11 height 11
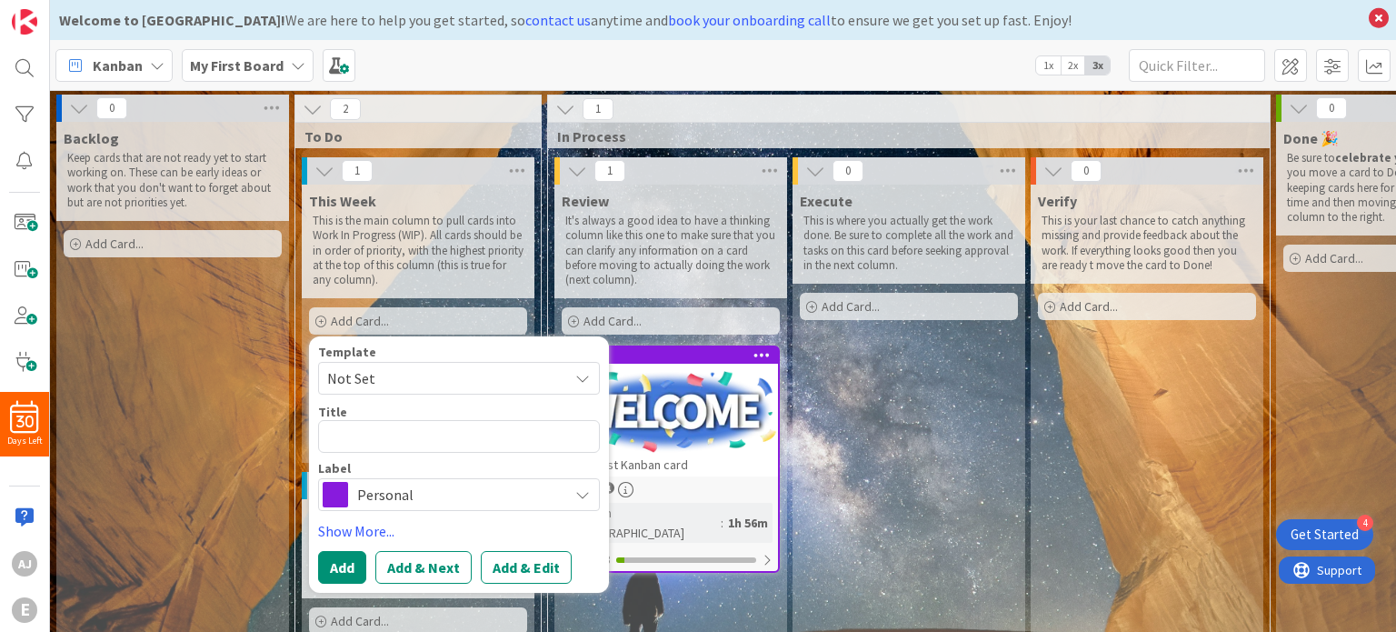
type textarea "x"
type textarea "O"
type textarea "x"
type textarea "Or"
type textarea "x"
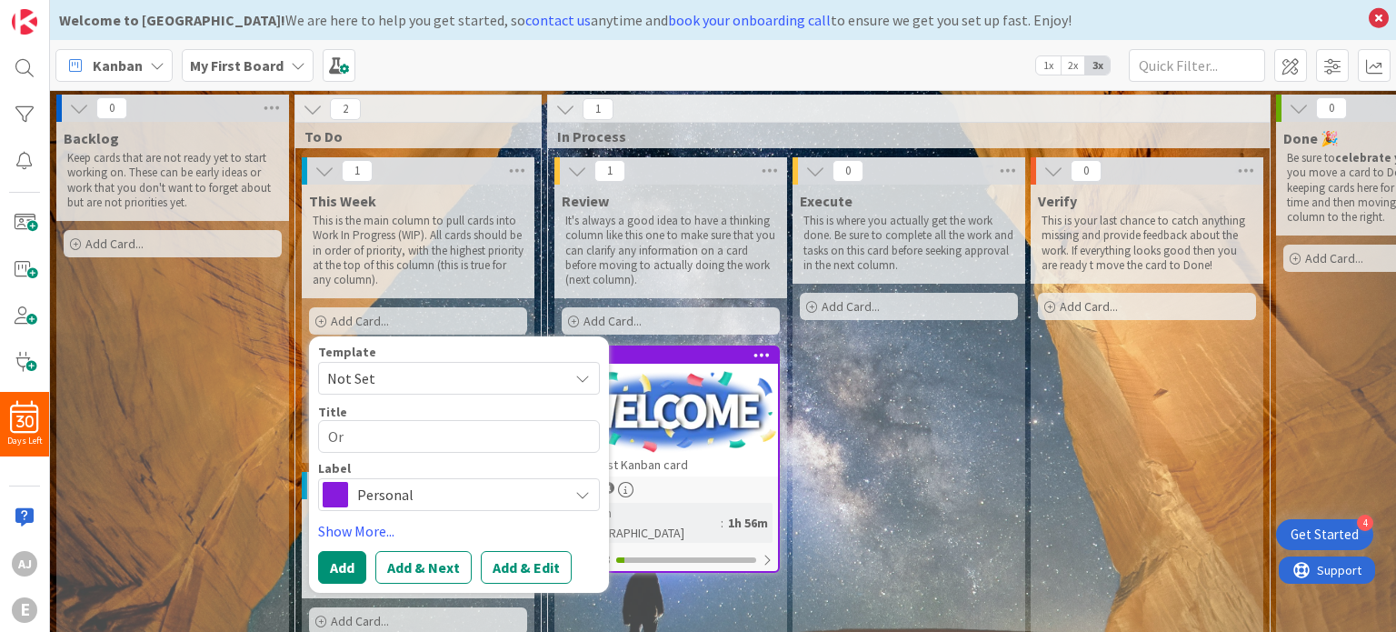
type textarea "Ord"
type textarea "x"
type textarea "Orde"
type textarea "x"
type textarea "Order"
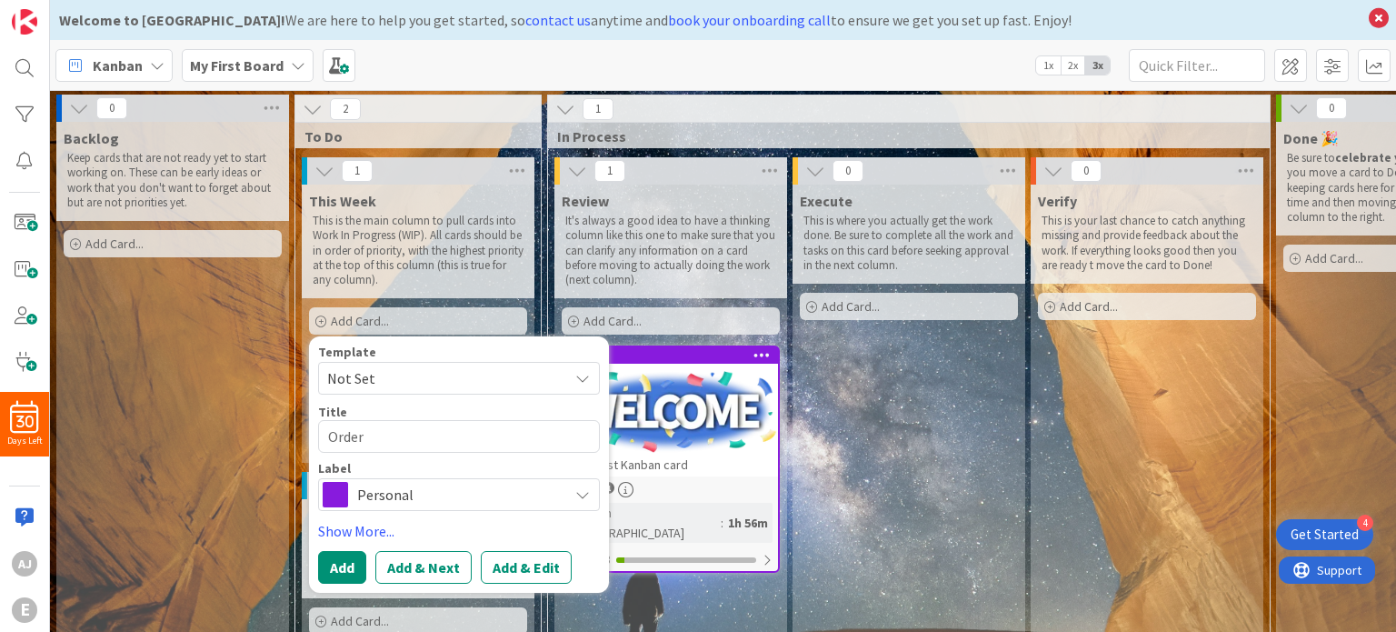
type textarea "x"
type textarea "Order-"
type textarea "x"
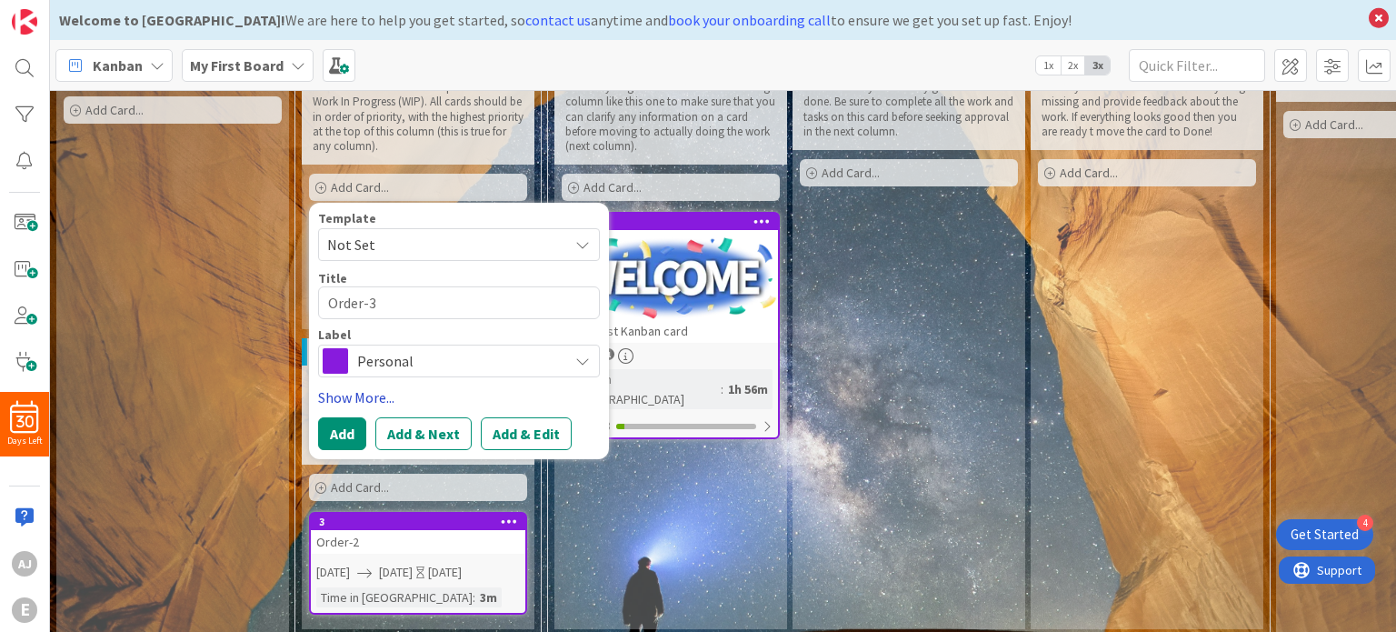
scroll to position [146, 0]
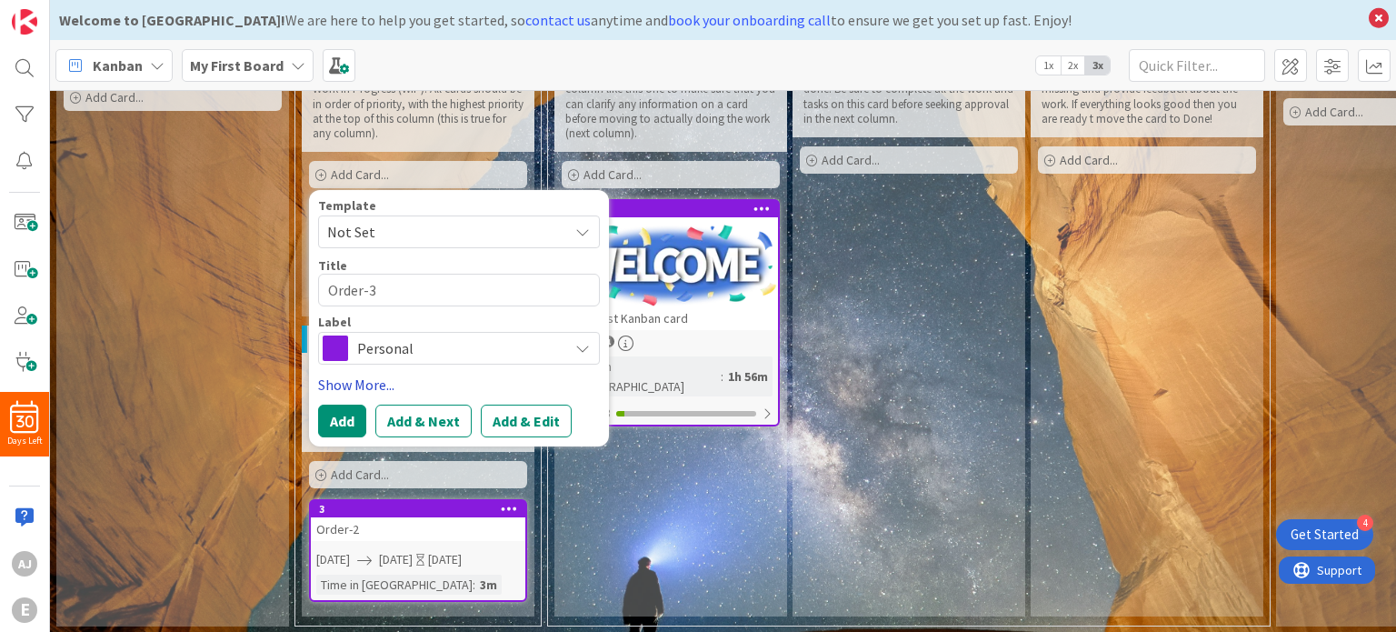
type textarea "Order-3"
click at [370, 388] on link "Show More..." at bounding box center [459, 385] width 282 height 22
type textarea "x"
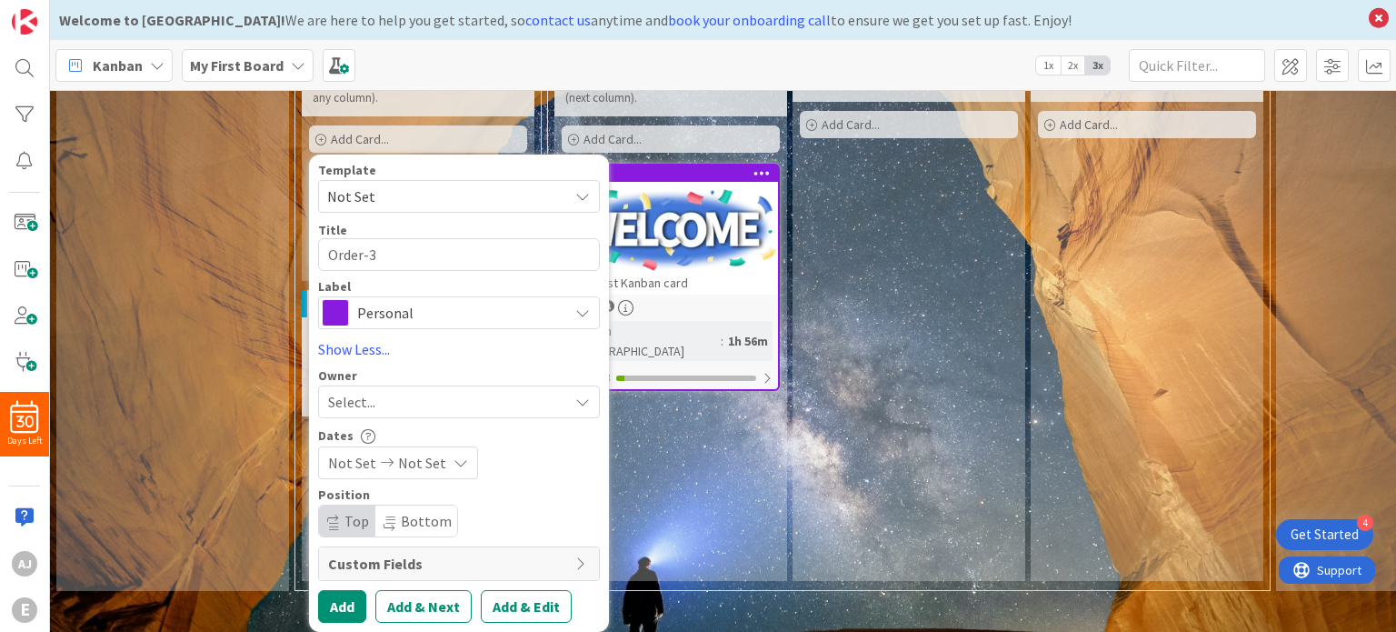
click at [398, 452] on span "Not Set" at bounding box center [422, 463] width 48 height 22
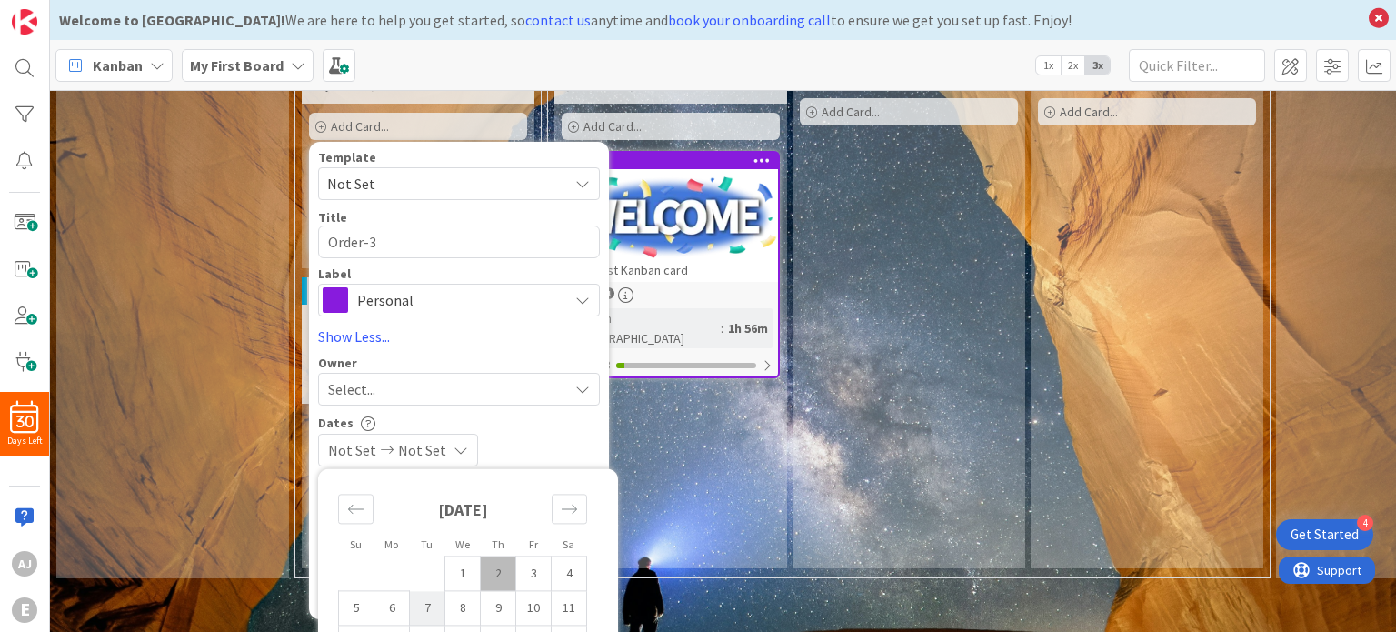
scroll to position [473, 0]
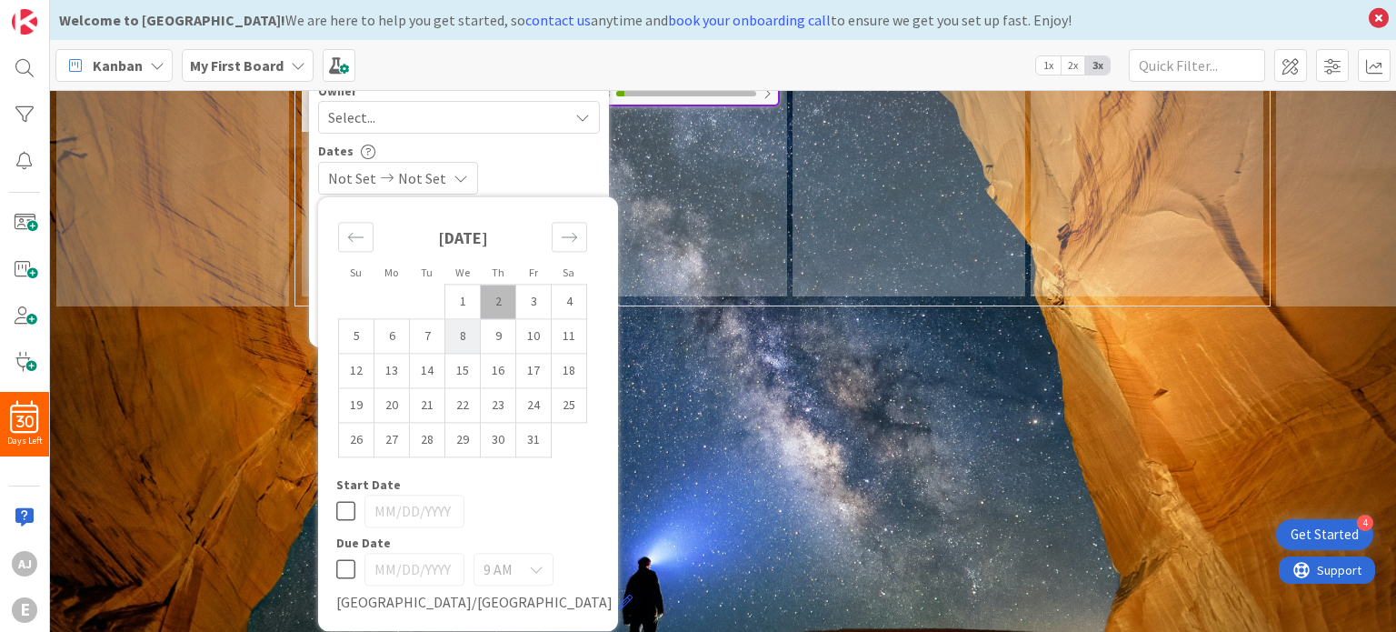
click at [462, 333] on td "8" at bounding box center [462, 336] width 35 height 35
type input "[DATE]"
type textarea "x"
click at [529, 335] on td "10" at bounding box center [533, 336] width 35 height 35
type input "[DATE]"
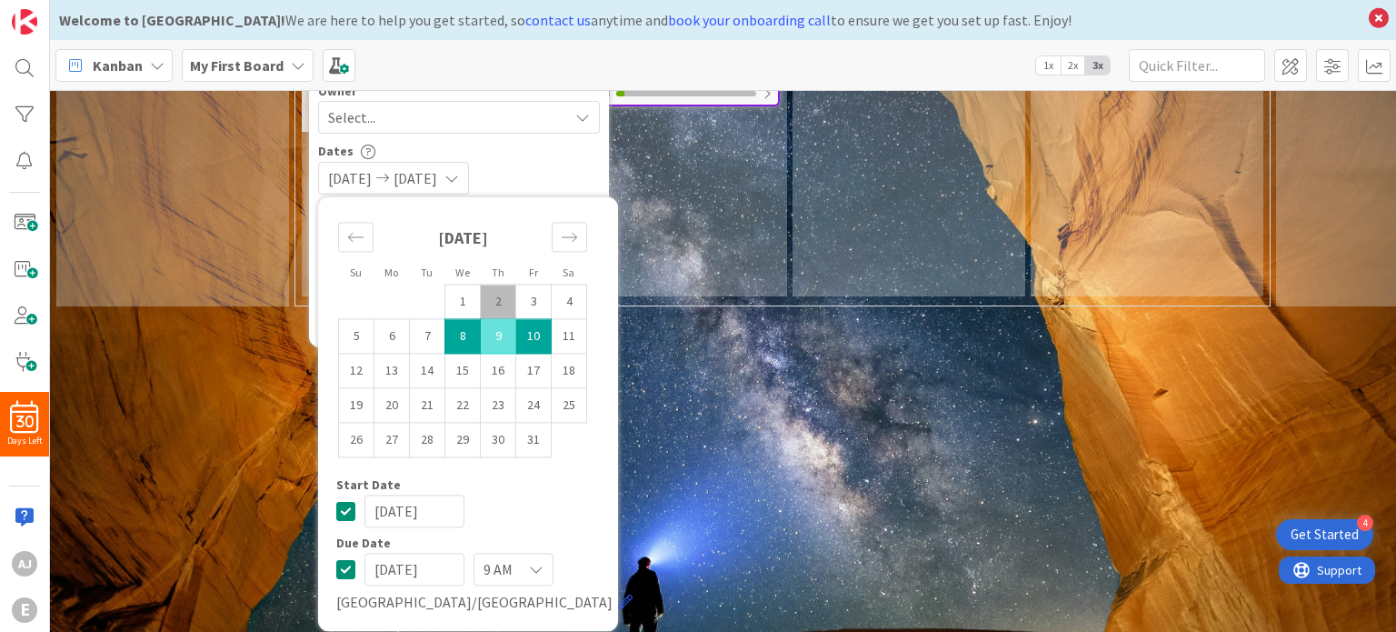
scroll to position [479, 0]
click at [522, 568] on div "9 AM" at bounding box center [514, 570] width 80 height 33
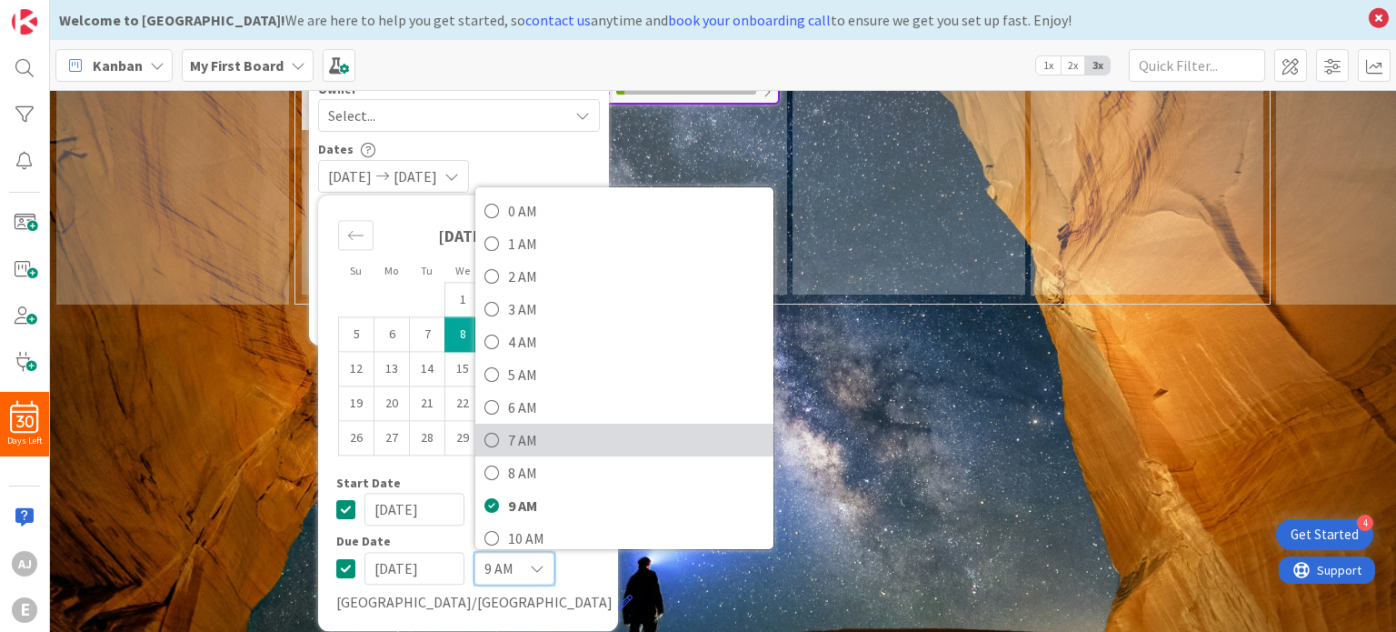
click at [539, 426] on span "7 AM" at bounding box center [636, 439] width 256 height 27
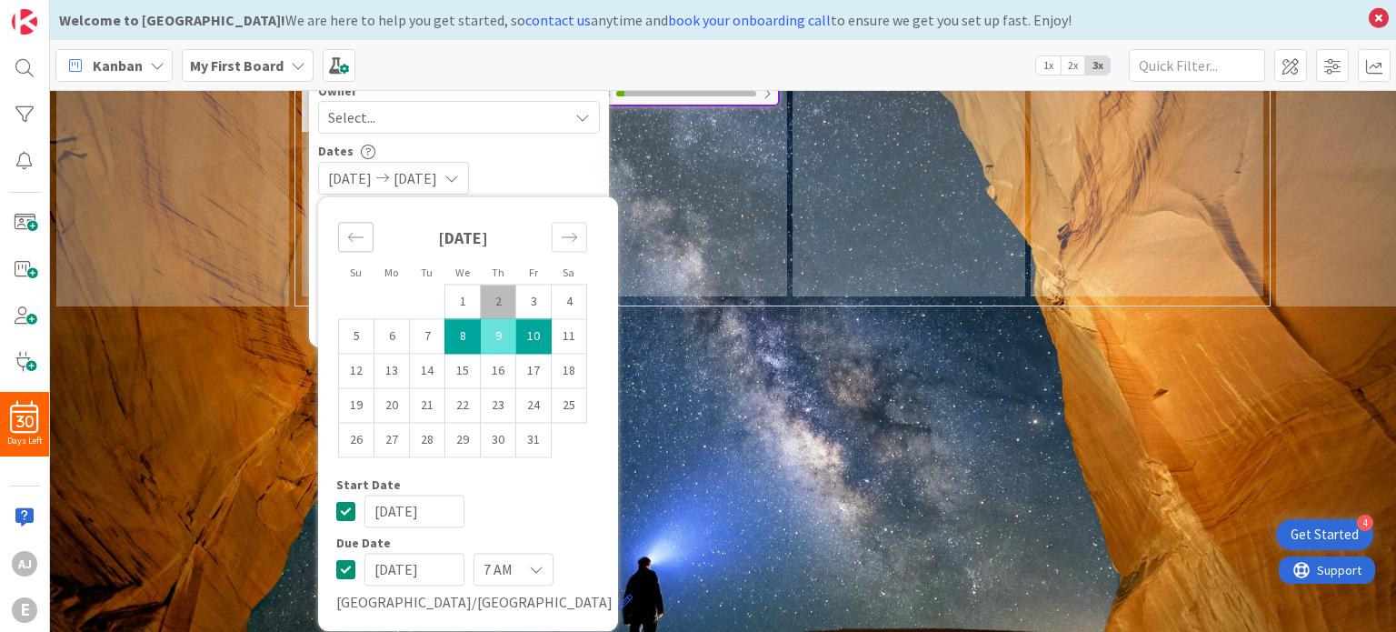
click at [356, 229] on icon "Move backward to switch to the previous month." at bounding box center [355, 237] width 17 height 17
click at [567, 229] on icon "Move forward to switch to the next month." at bounding box center [569, 237] width 17 height 17
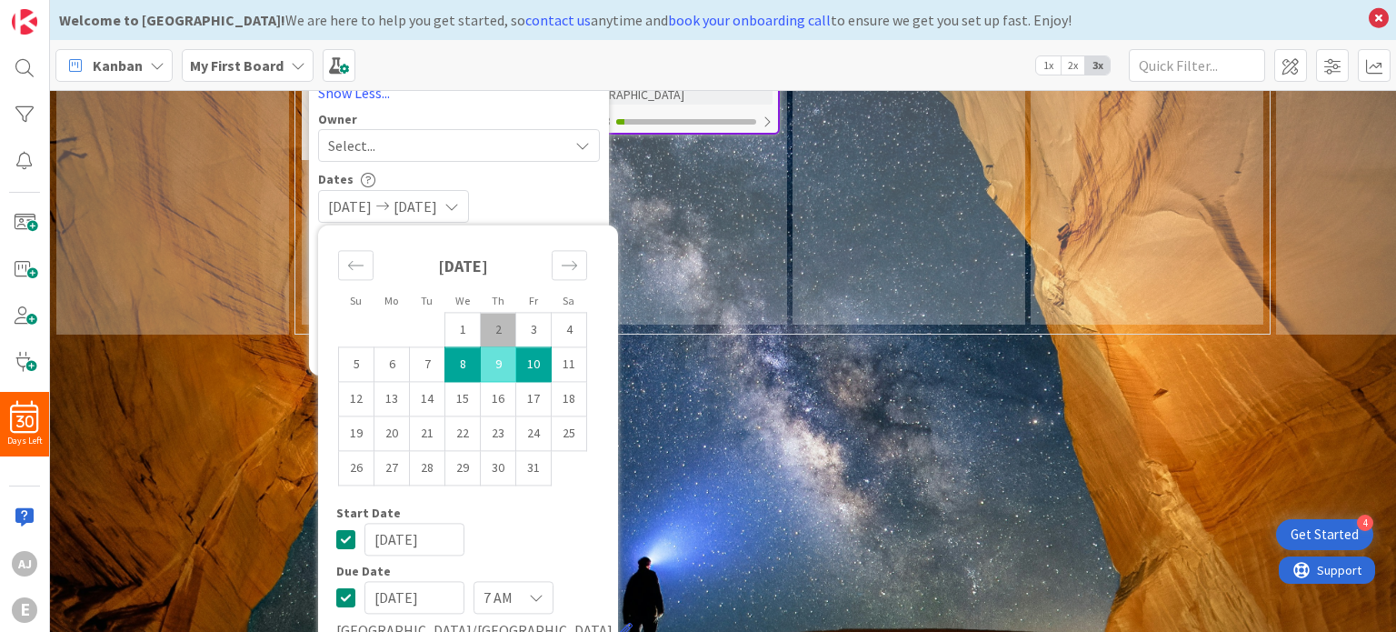
click at [547, 184] on div "Dates" at bounding box center [459, 178] width 282 height 15
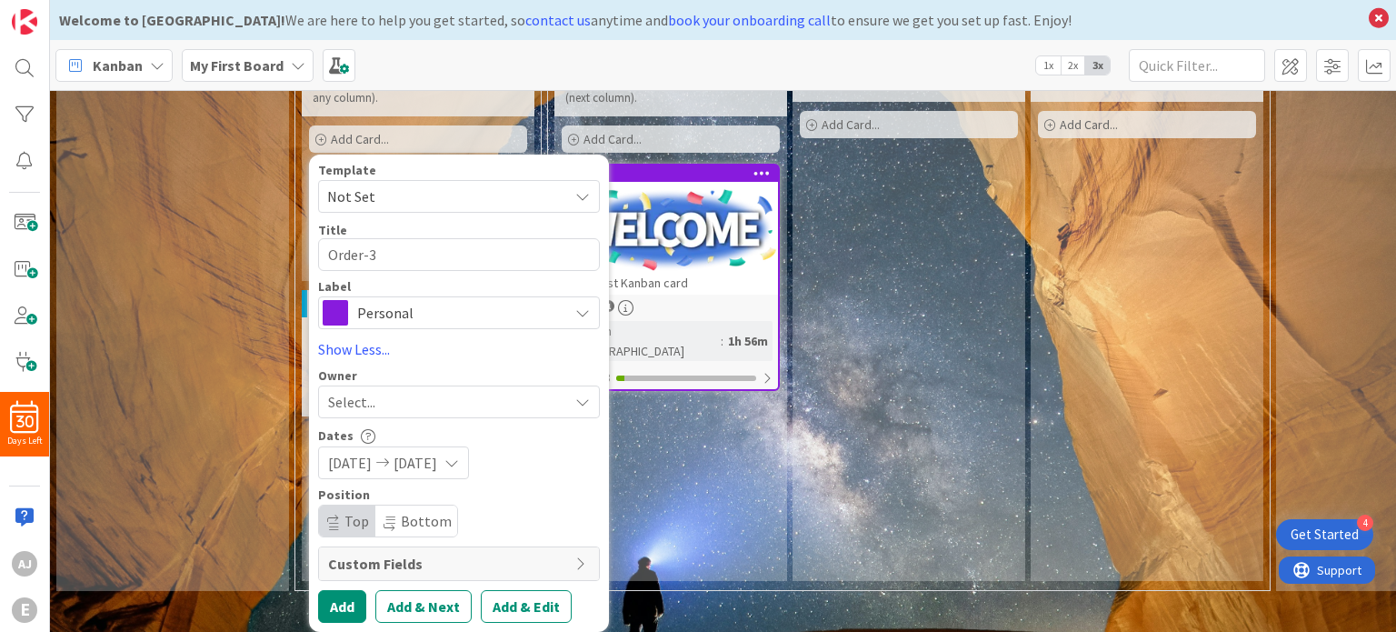
scroll to position [194, 0]
click at [346, 590] on button "Add" at bounding box center [342, 606] width 48 height 33
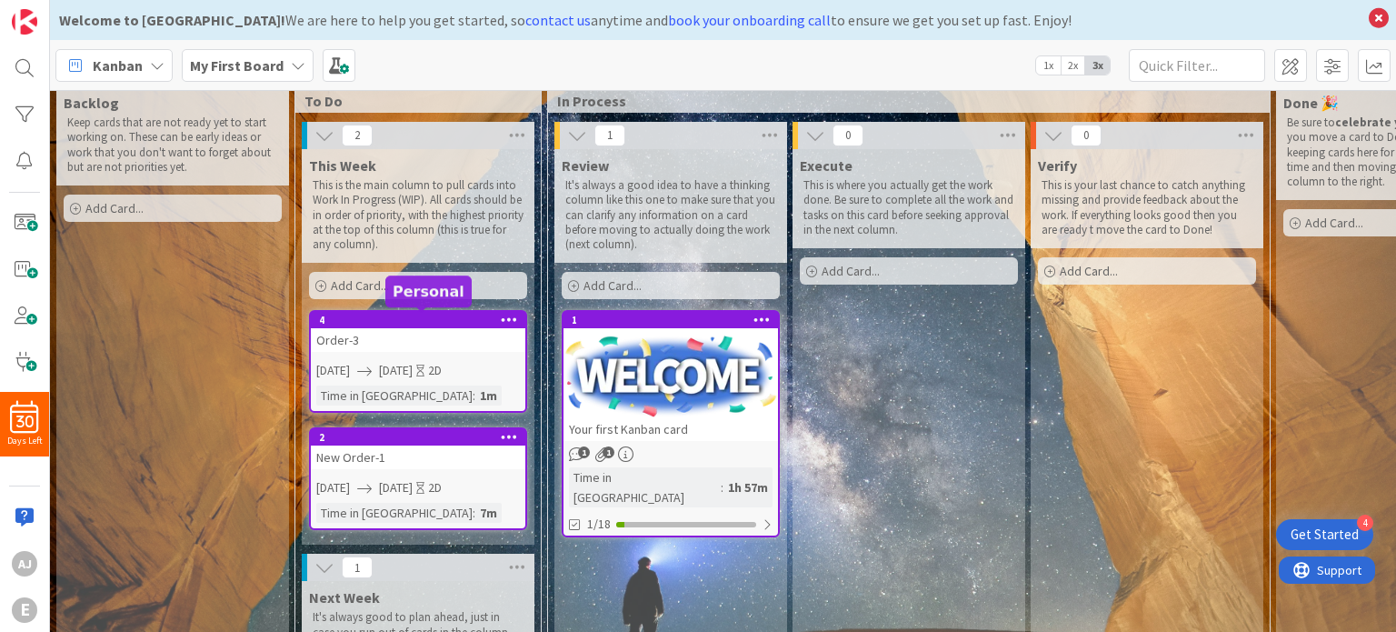
scroll to position [264, 0]
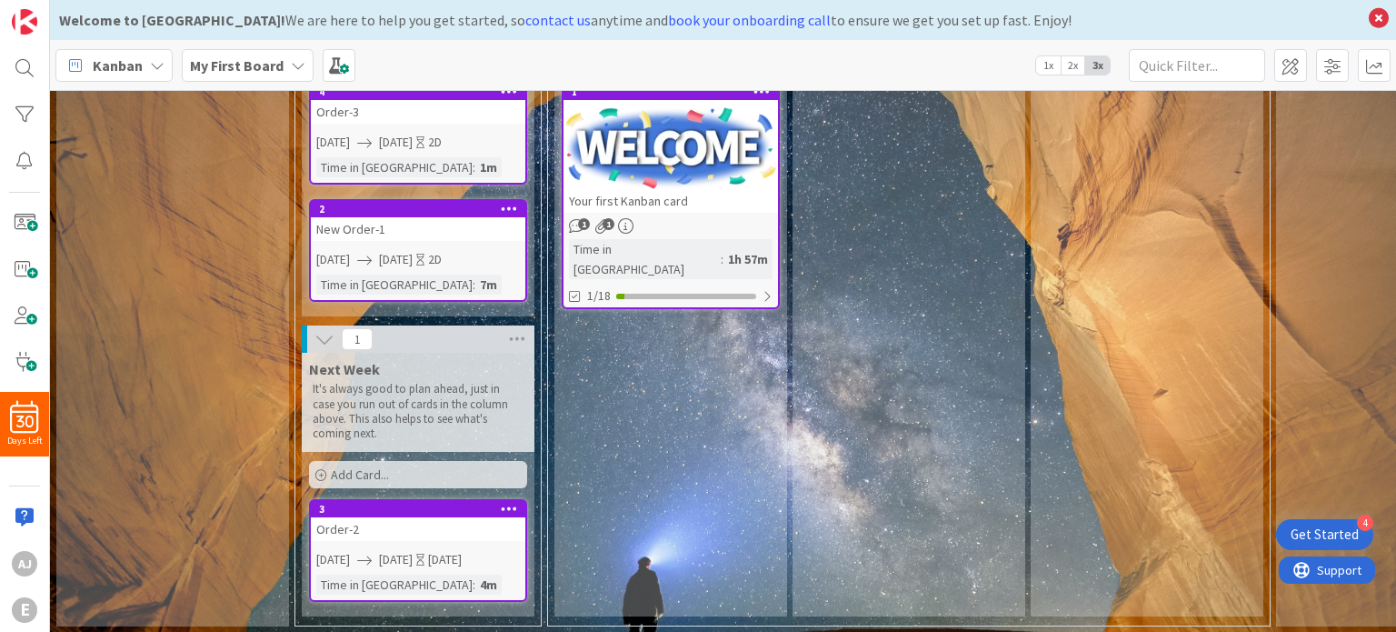
click at [320, 470] on icon at bounding box center [320, 475] width 11 height 11
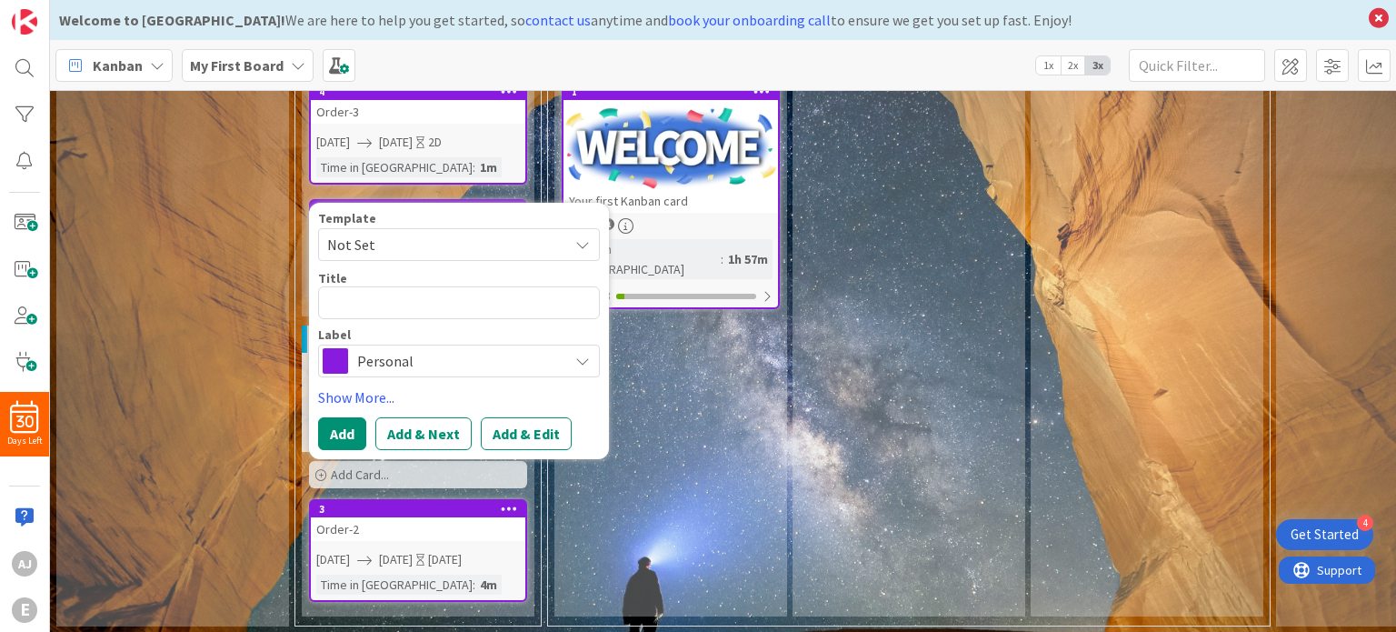
type textarea "x"
type textarea "T"
type textarea "x"
type textarea "C"
type textarea "x"
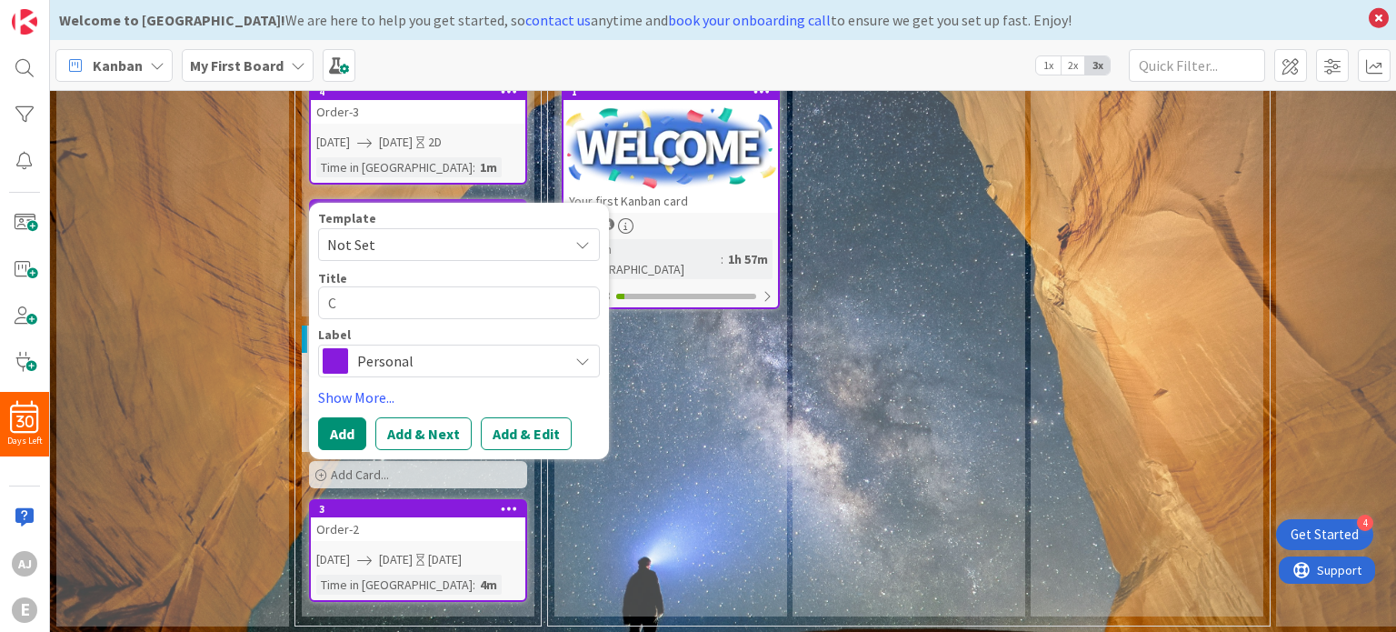
type textarea "Co"
type textarea "x"
type textarea "Col"
type textarea "x"
type textarea "Co"
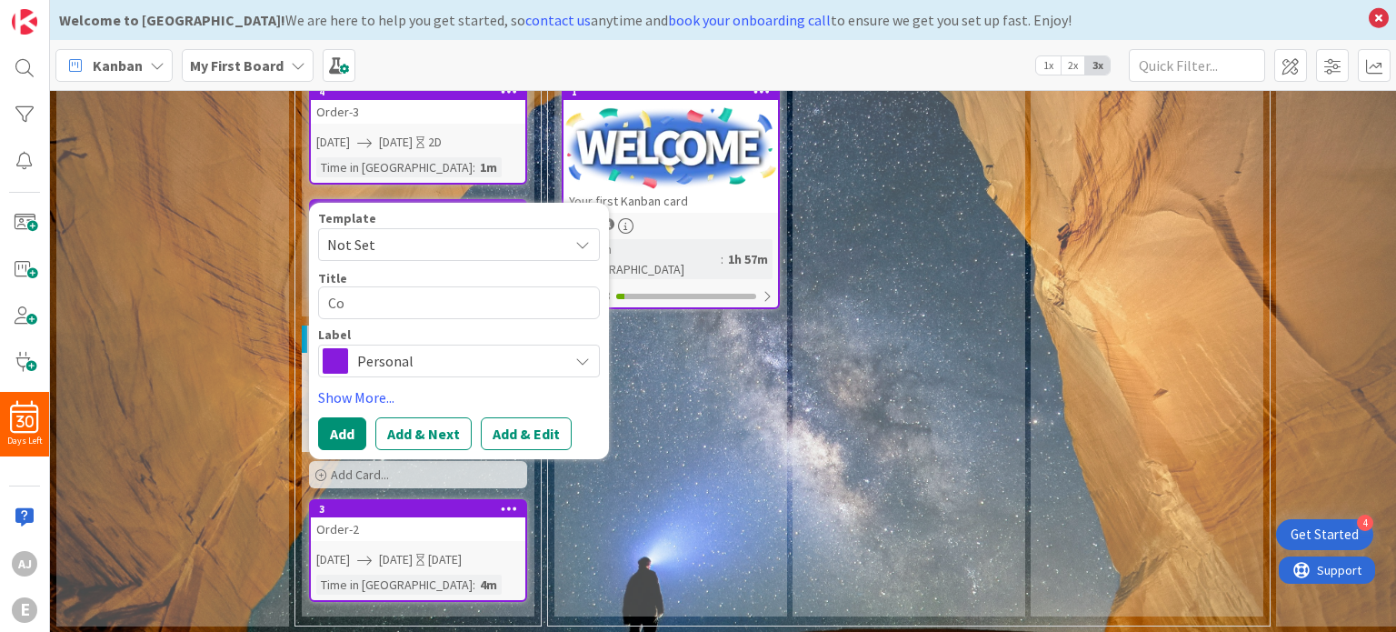
type textarea "x"
type textarea "C"
type textarea "x"
type textarea "O"
type textarea "x"
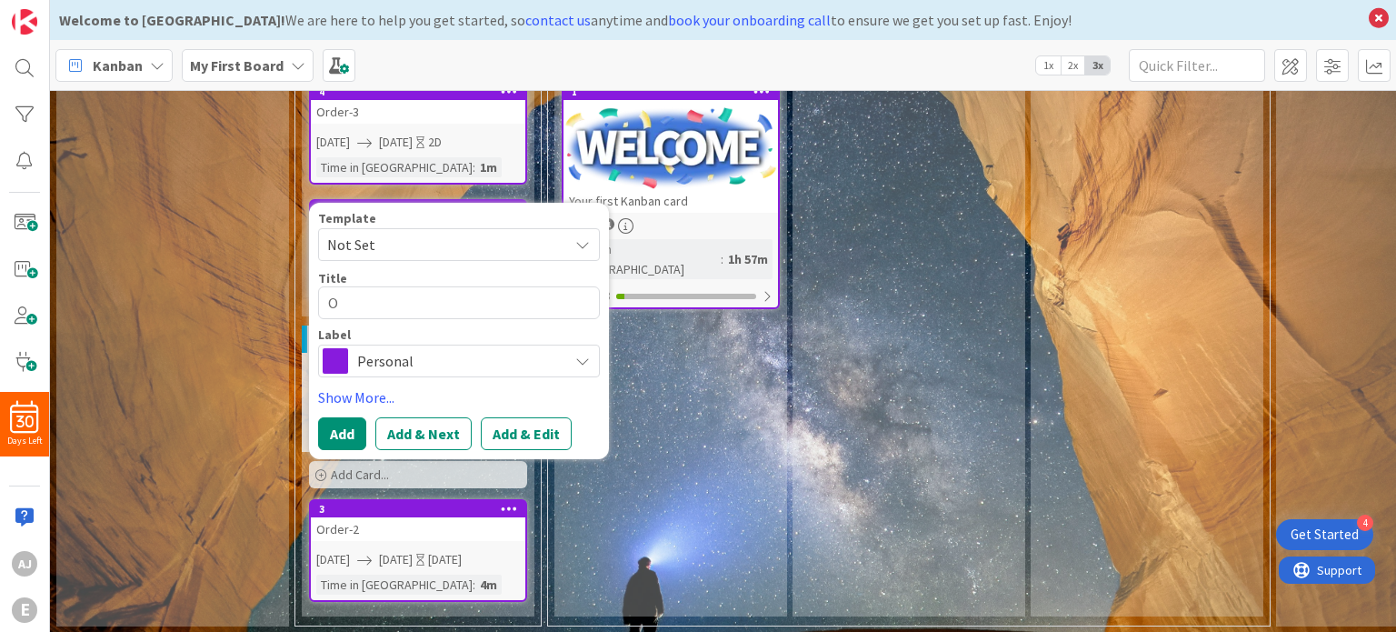
type textarea "Or"
type textarea "x"
type textarea "Ord"
type textarea "x"
type textarea "Orde"
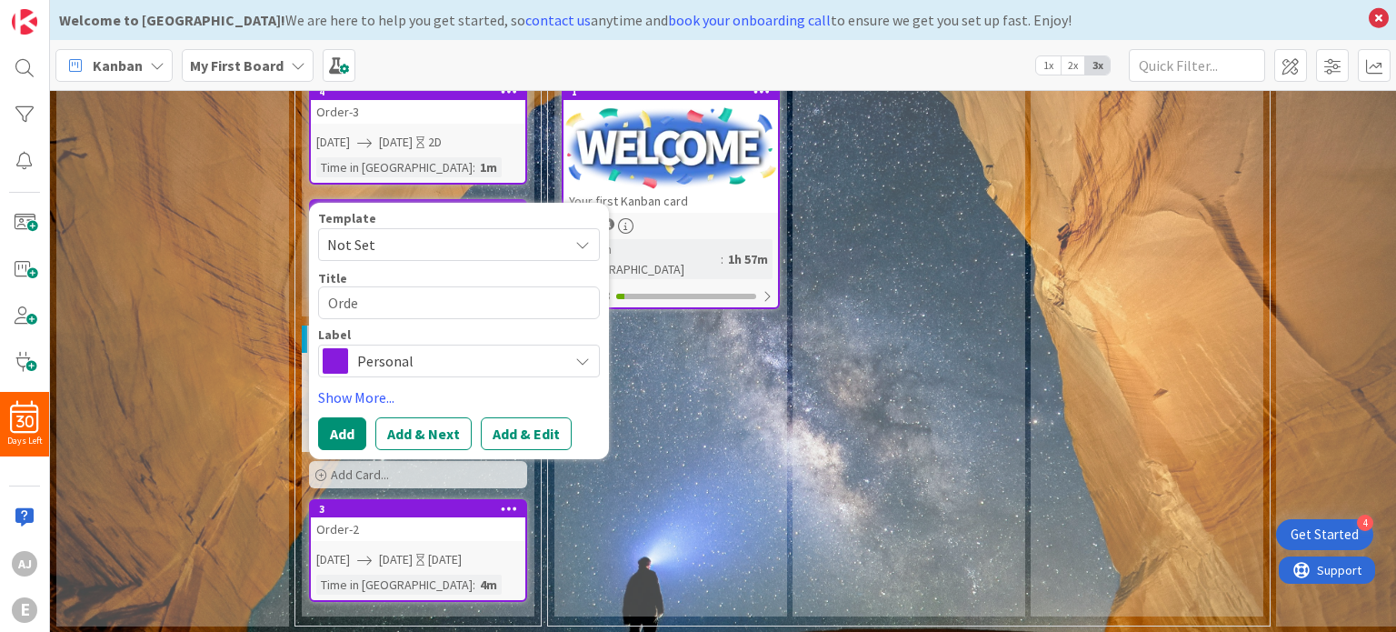
type textarea "x"
type textarea "Order"
type textarea "x"
type textarea "Order-"
type textarea "x"
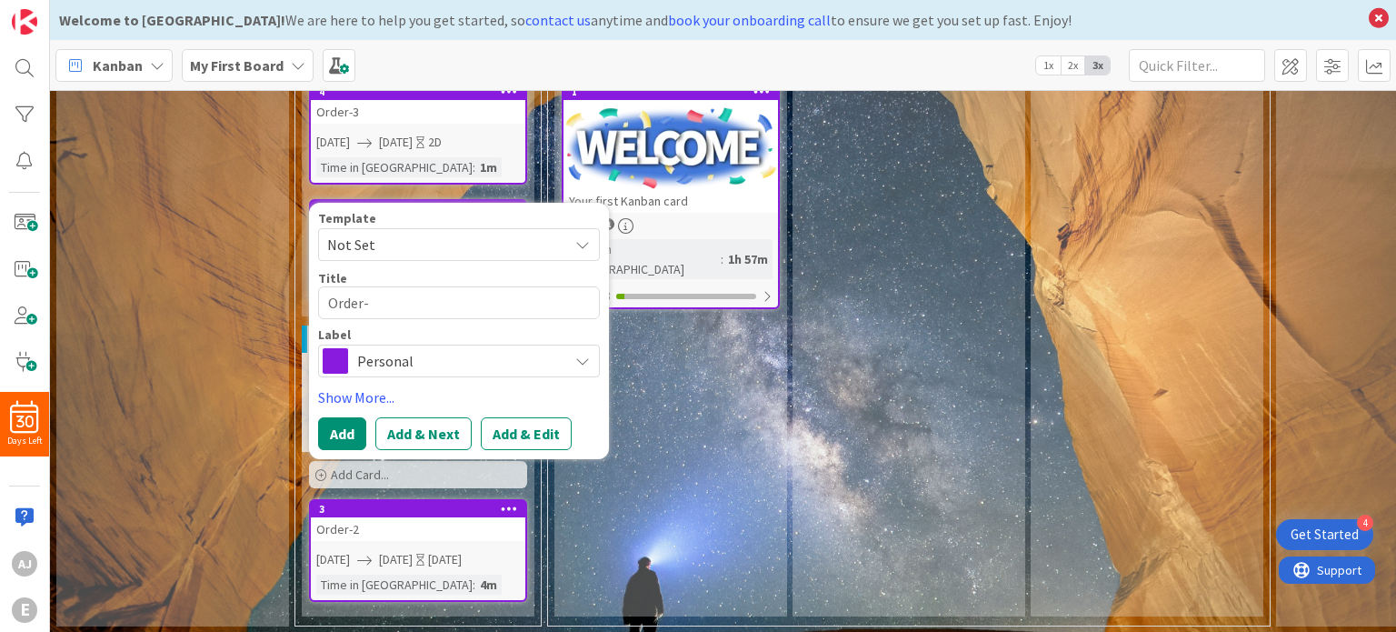
type textarea "Order-"
type textarea "x"
type textarea "Order- 4"
click at [359, 386] on link "Show More..." at bounding box center [459, 397] width 282 height 22
type textarea "x"
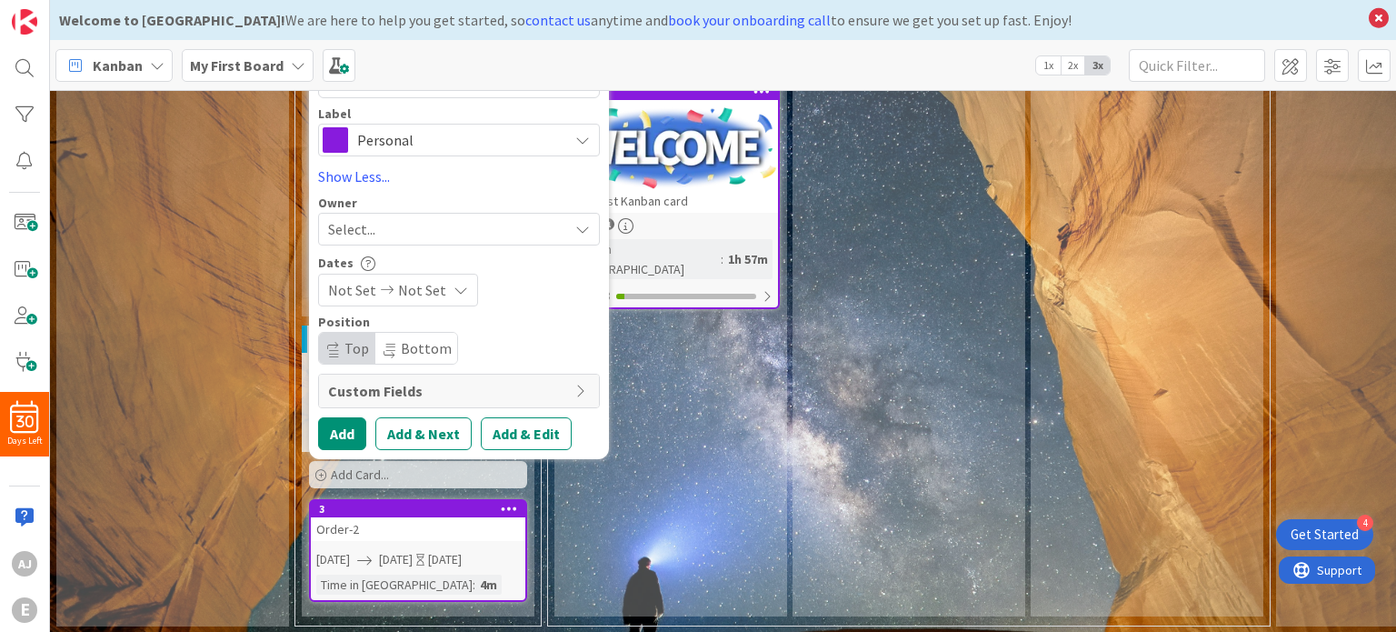
click at [436, 279] on span "Not Set" at bounding box center [422, 290] width 48 height 22
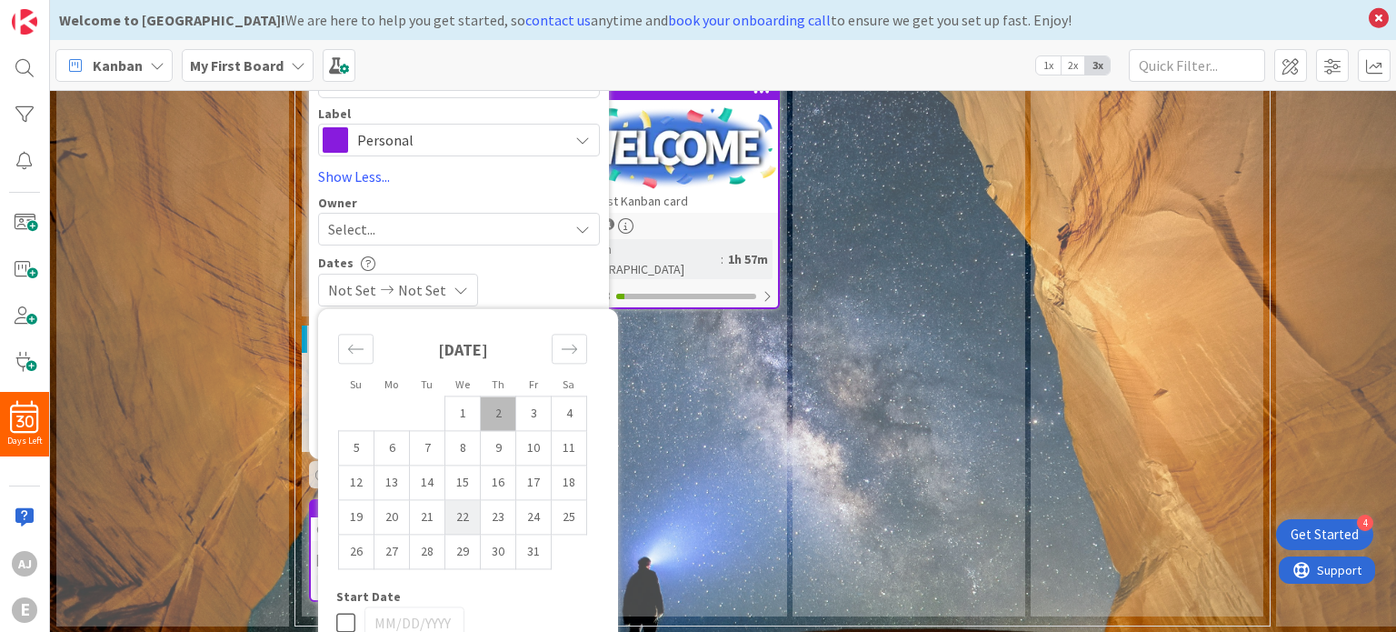
click at [463, 502] on td "22" at bounding box center [462, 517] width 35 height 35
type input "[DATE]"
type textarea "x"
click at [531, 503] on td "24" at bounding box center [533, 517] width 35 height 35
type input "[DATE]"
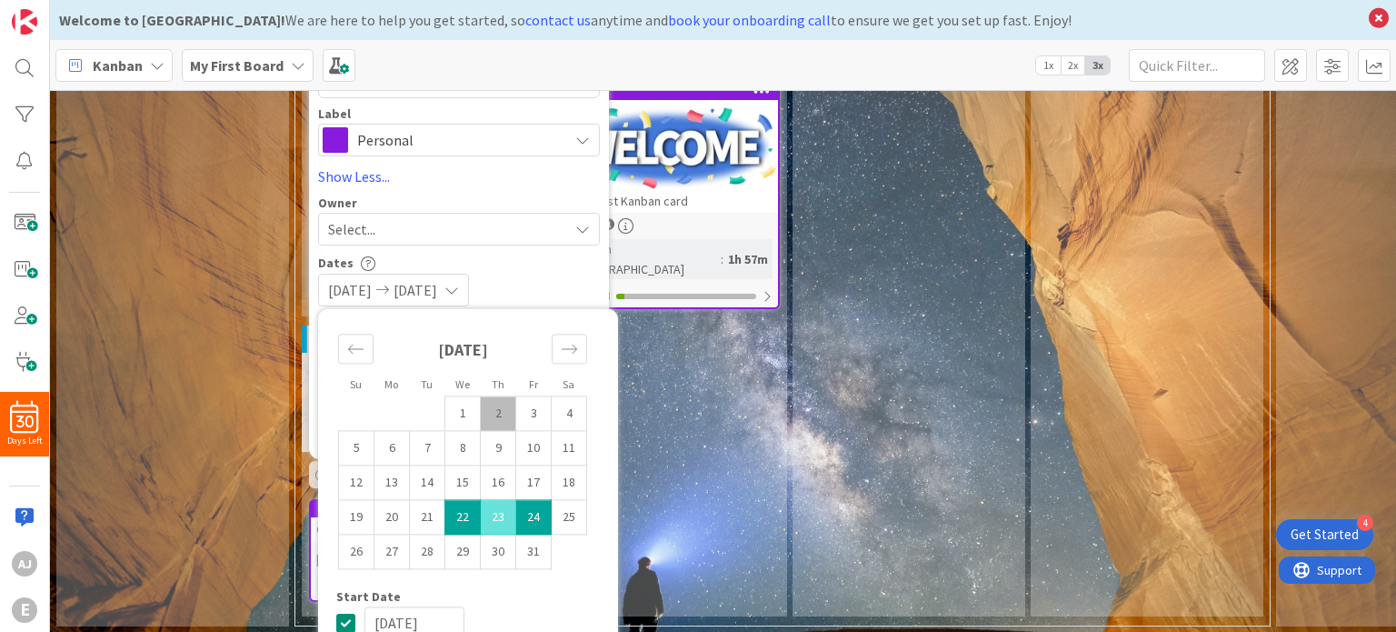
click at [530, 274] on div "[DATE] [DATE]" at bounding box center [459, 290] width 282 height 33
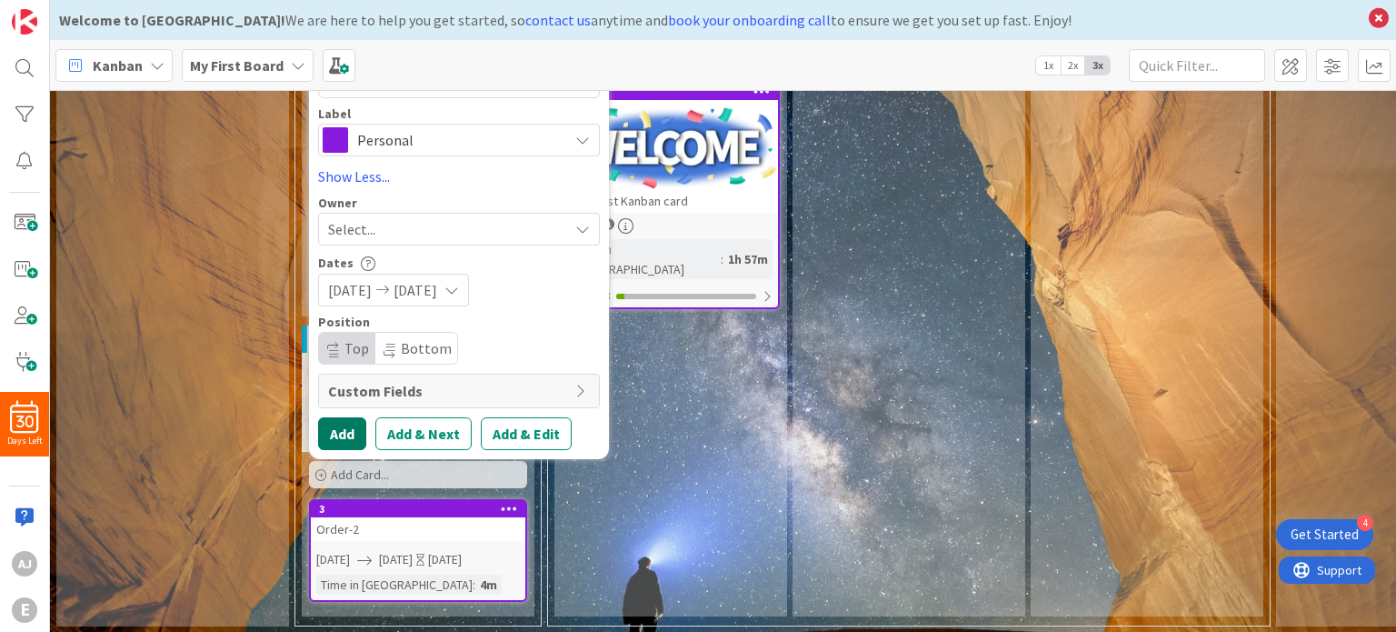
click at [345, 417] on button "Add" at bounding box center [342, 433] width 48 height 33
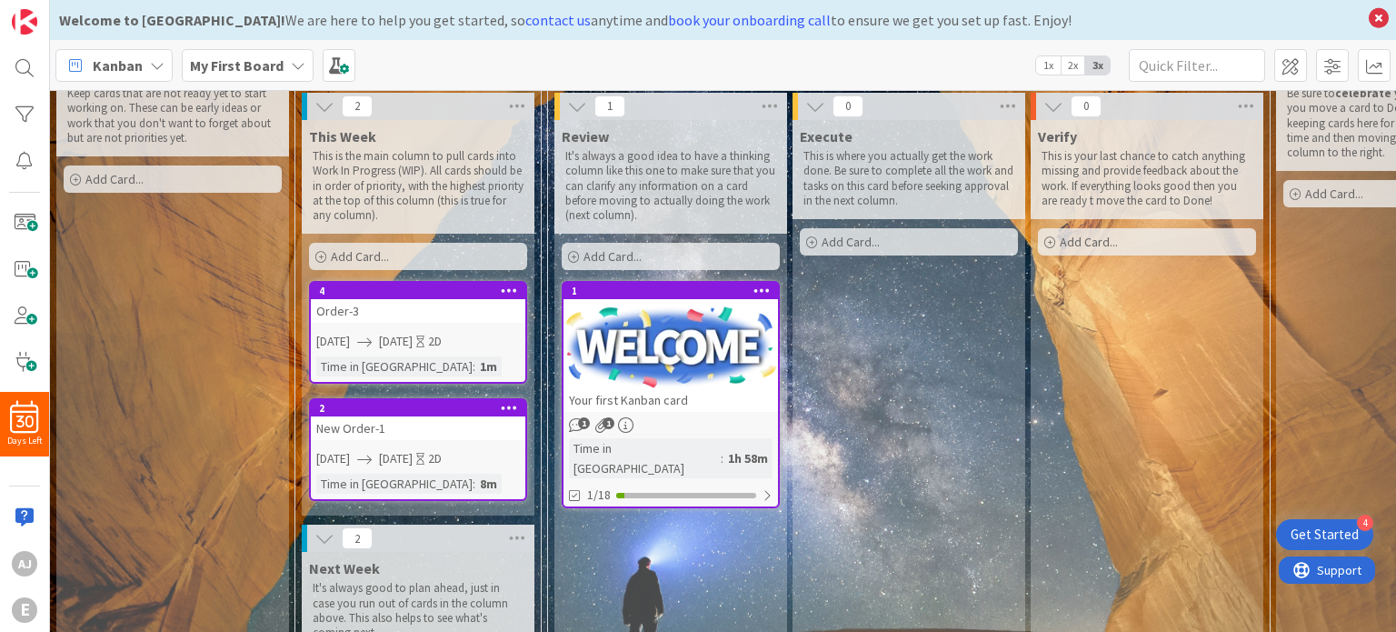
scroll to position [0, 0]
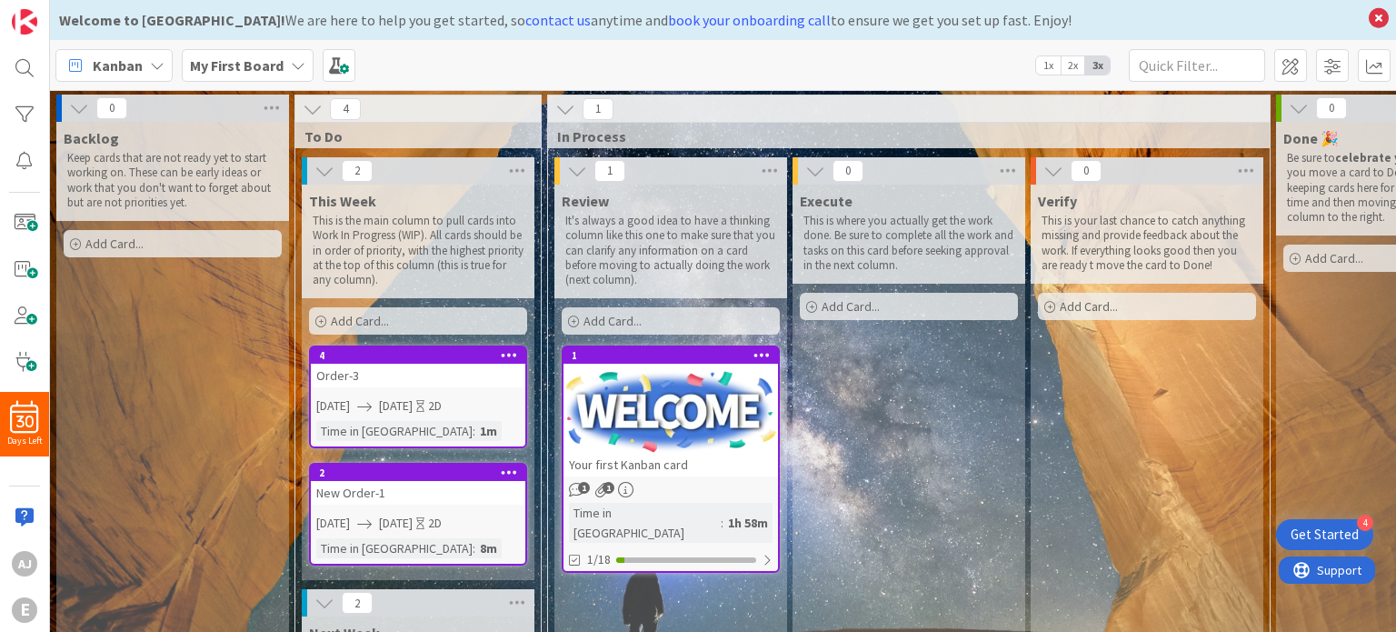
click at [796, 75] on div "Kanban My First Board 1x 2x 3x" at bounding box center [723, 65] width 1346 height 50
click at [1375, 14] on icon at bounding box center [1379, 17] width 24 height 25
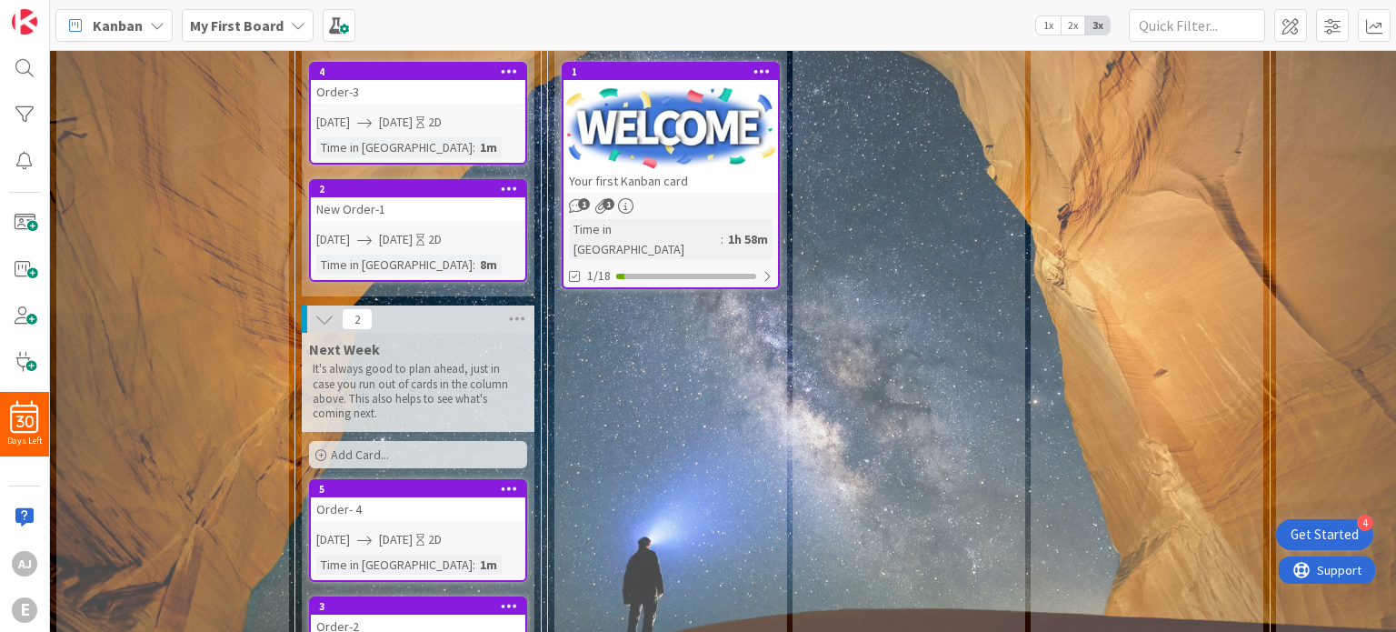
scroll to position [340, 0]
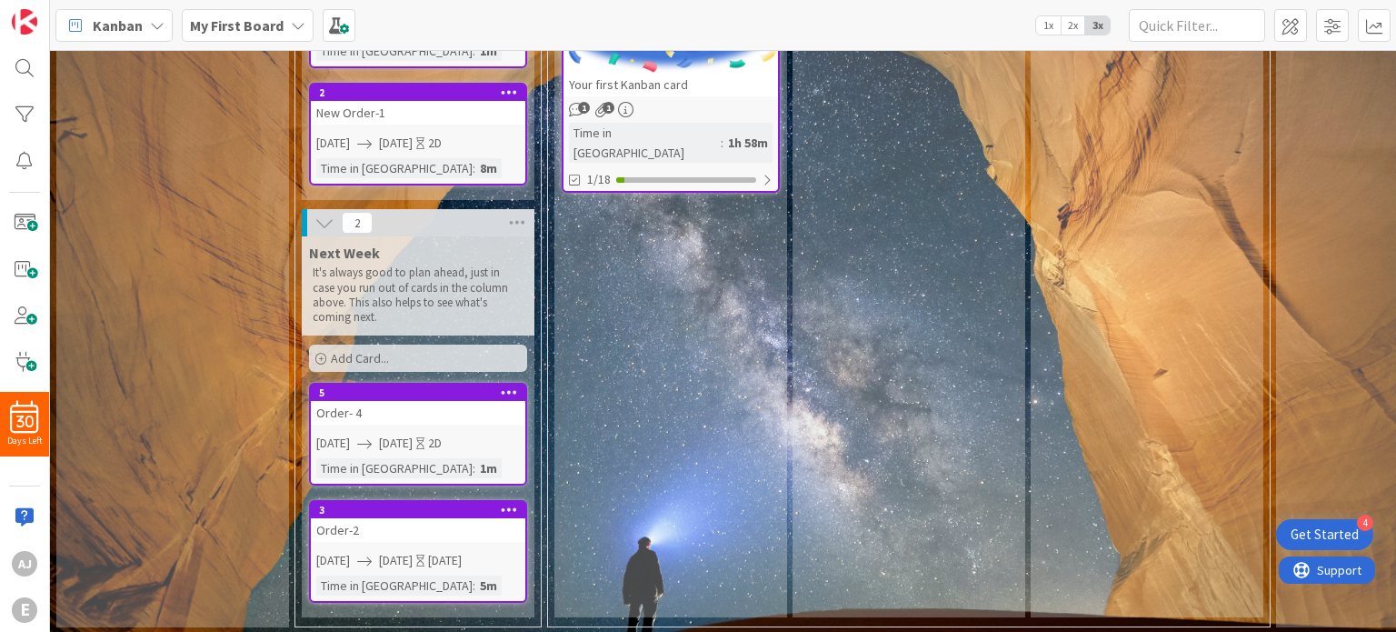
click at [327, 224] on icon at bounding box center [324, 223] width 20 height 20
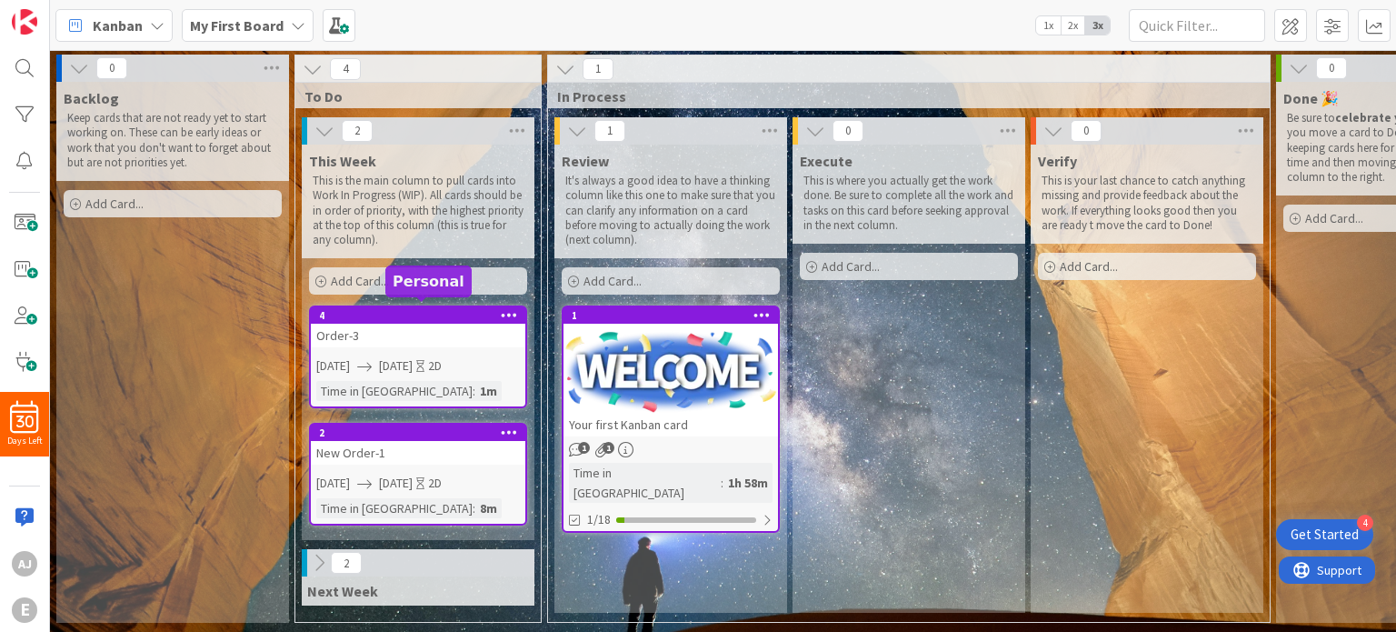
scroll to position [0, 0]
click at [311, 67] on icon at bounding box center [313, 69] width 20 height 20
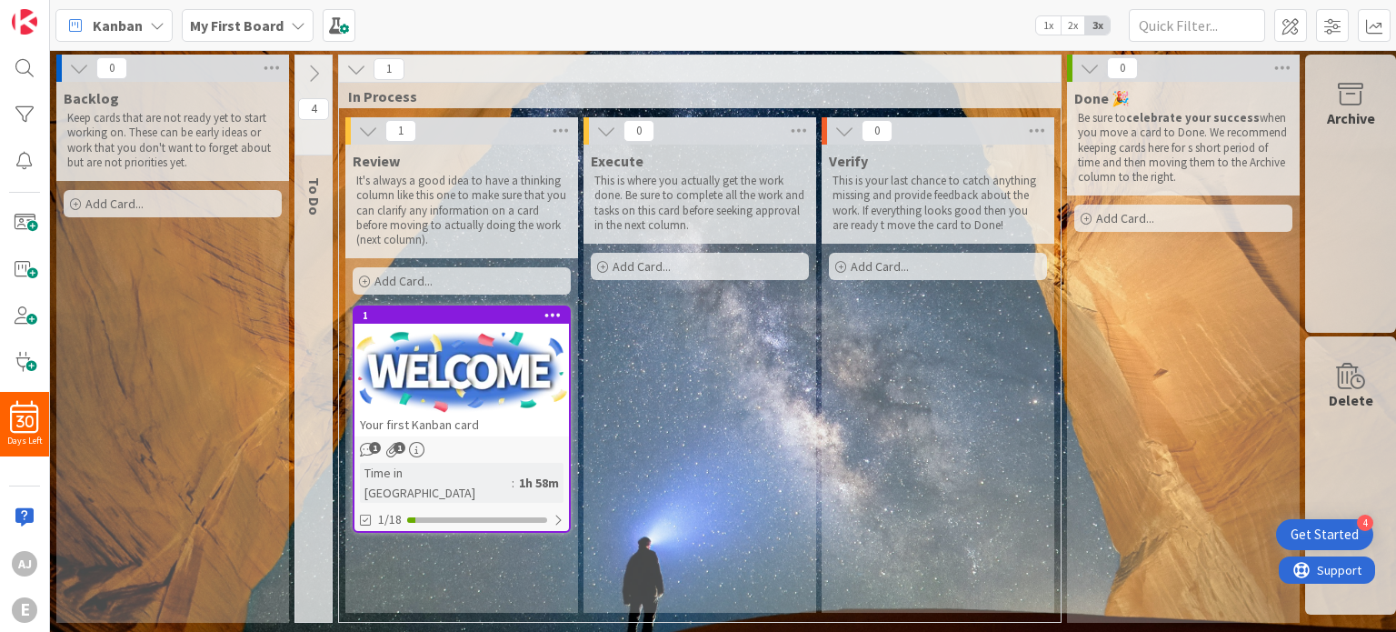
click at [317, 69] on icon at bounding box center [314, 74] width 20 height 20
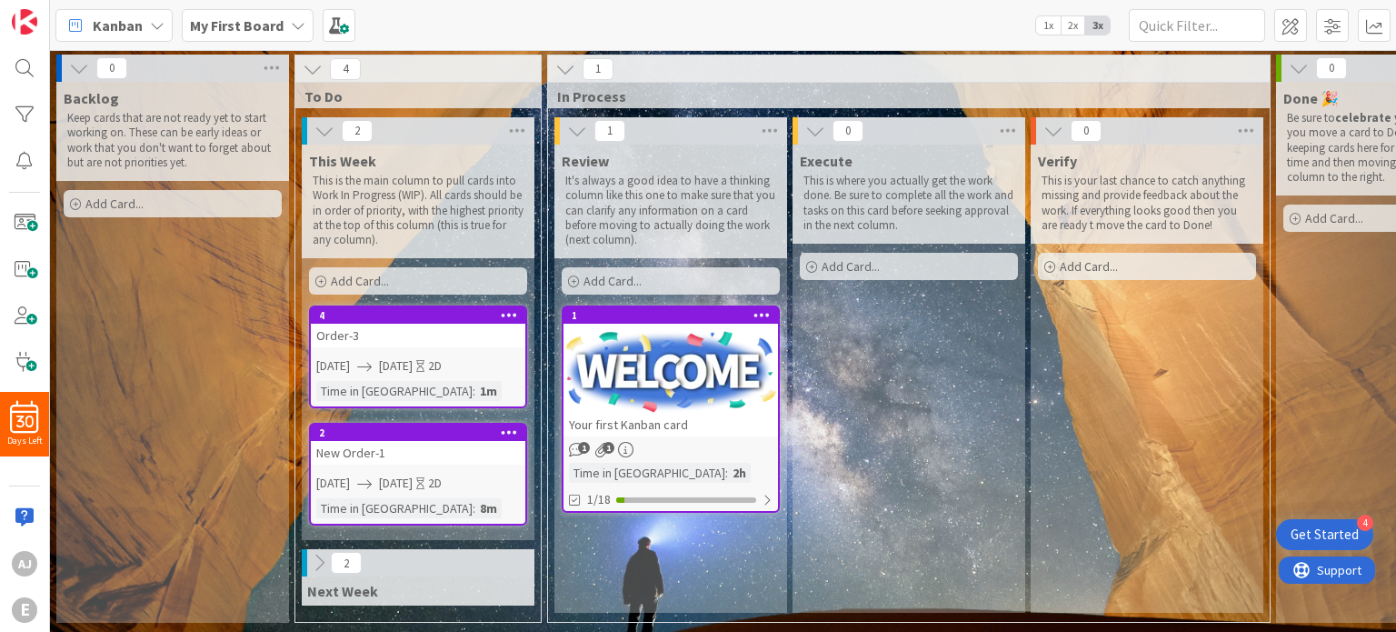
scroll to position [5, 0]
click at [322, 559] on icon at bounding box center [319, 563] width 20 height 20
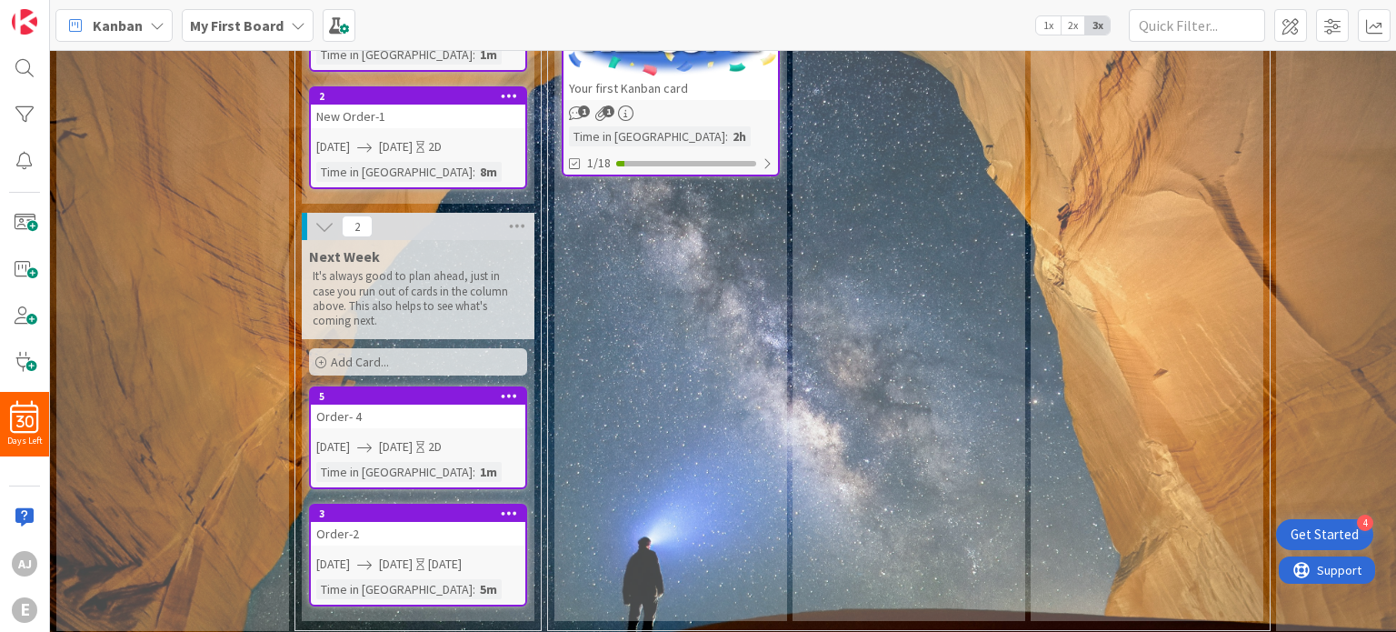
scroll to position [340, 0]
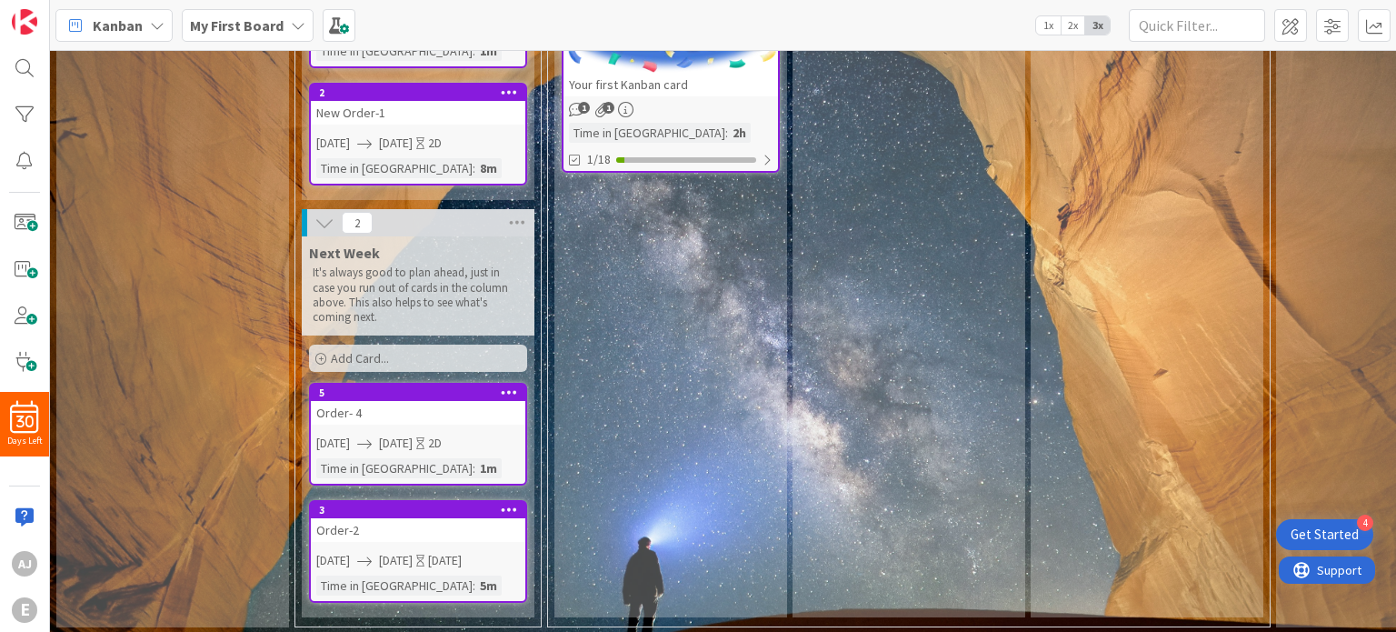
click at [320, 354] on icon at bounding box center [320, 359] width 11 height 11
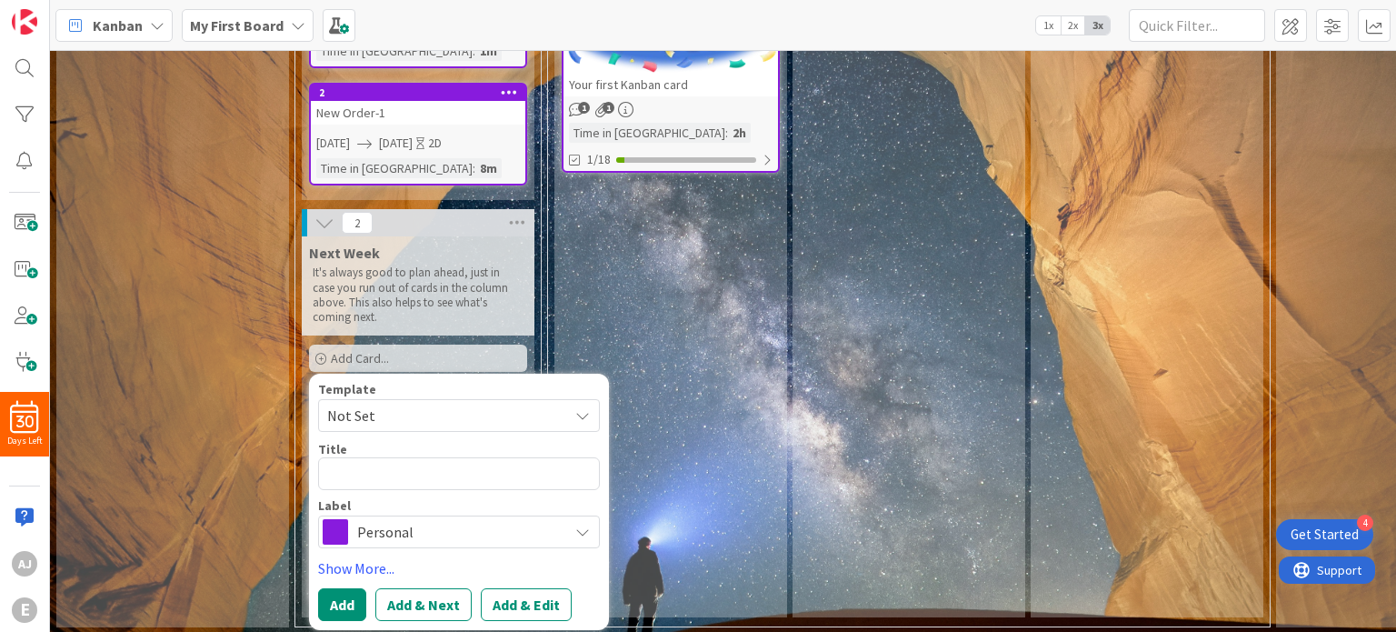
type textarea "x"
type textarea "O"
type textarea "x"
type textarea "Or"
type textarea "x"
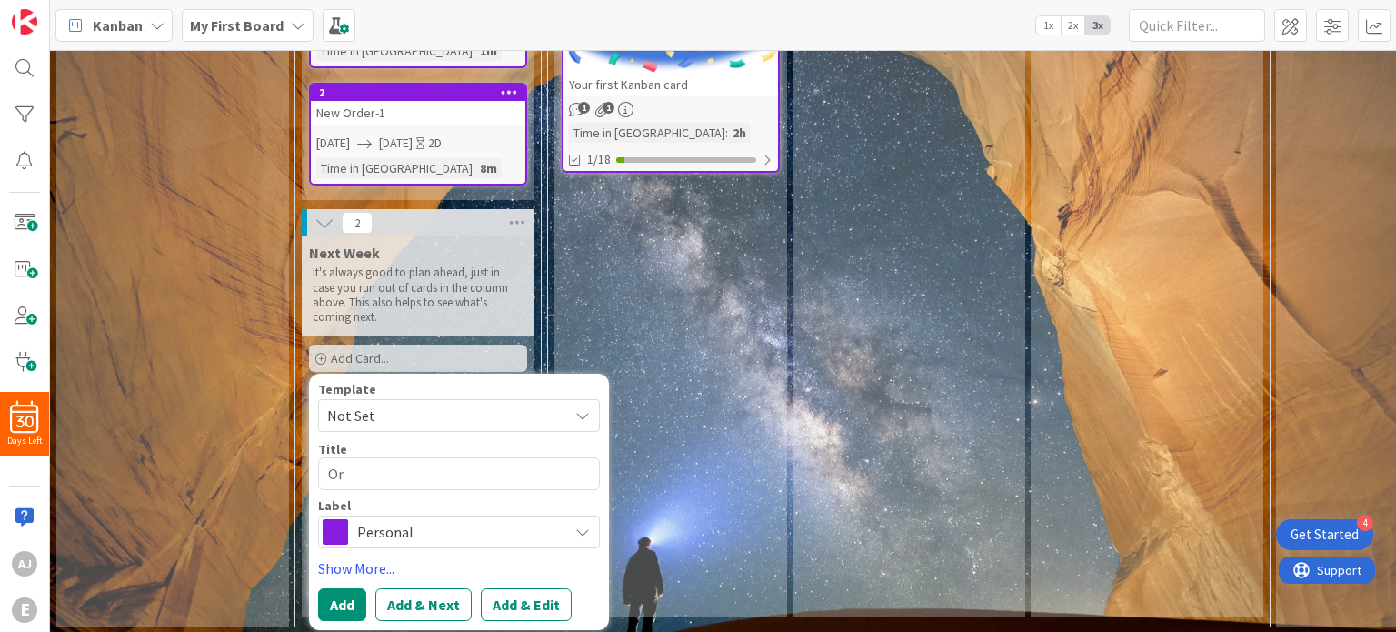
type textarea "Ord"
type textarea "x"
type textarea "Orde"
type textarea "x"
type textarea "Order"
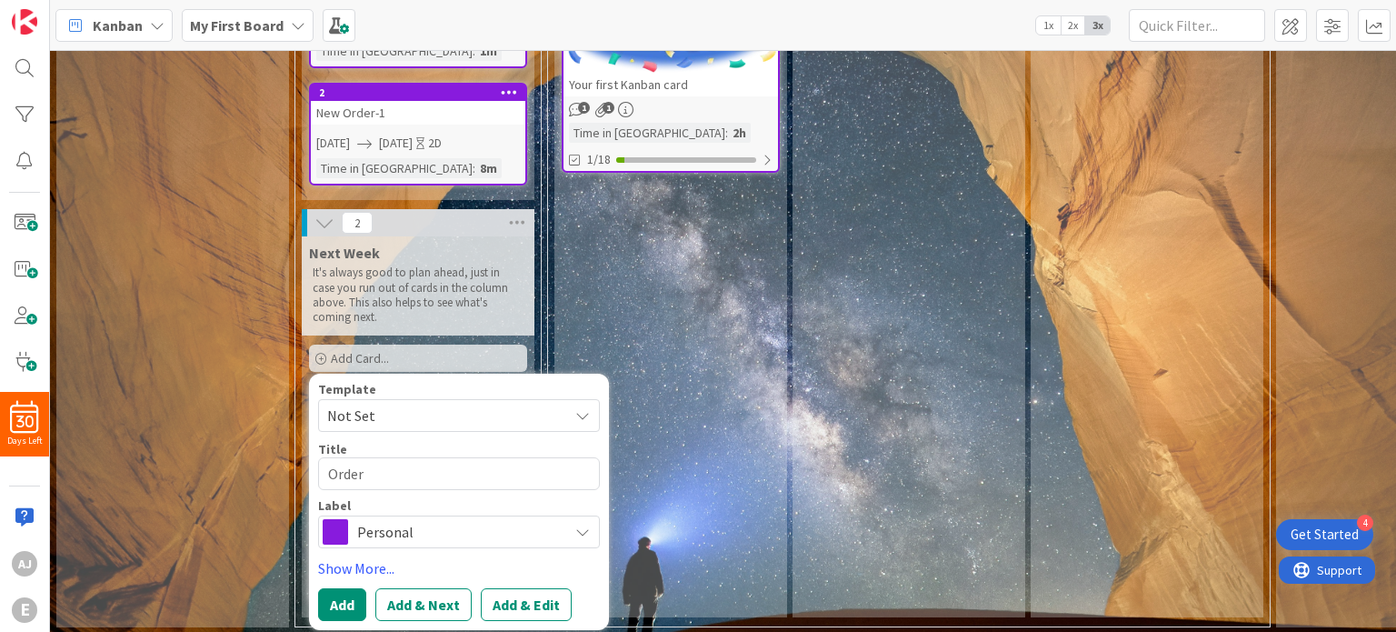
type textarea "x"
type textarea "Order-"
type textarea "x"
type textarea "Order-"
type textarea "x"
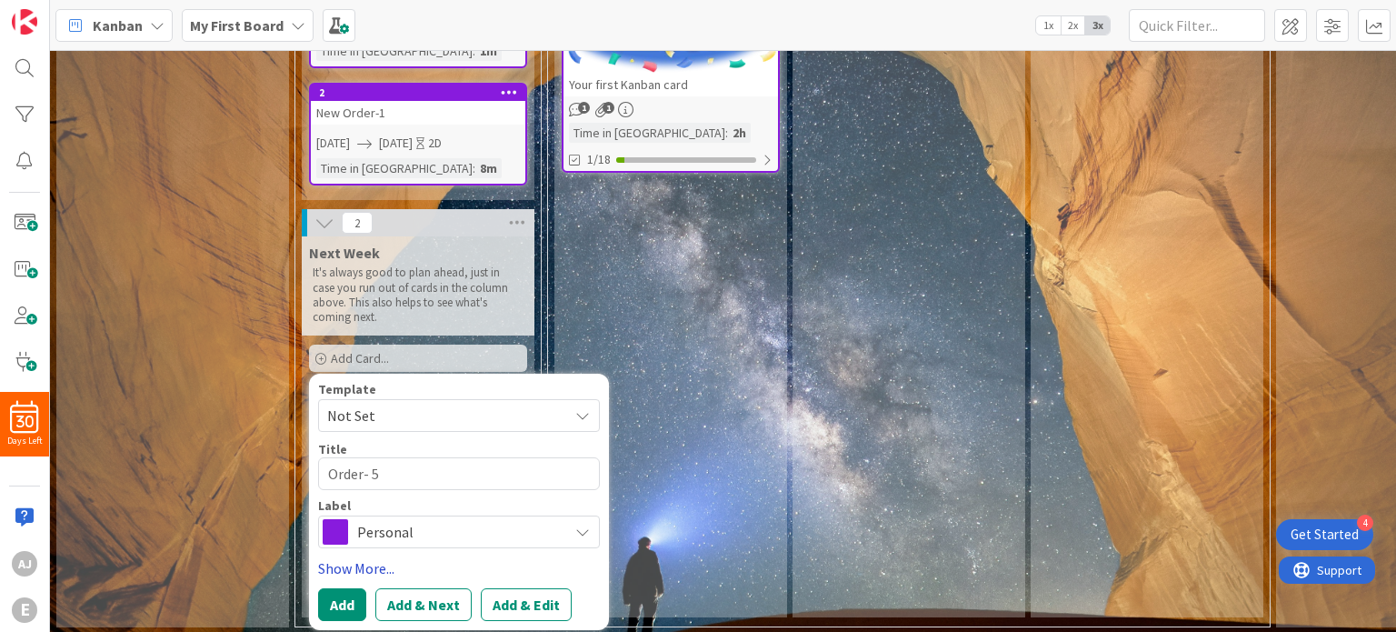
type textarea "Order- 5"
click at [363, 557] on link "Show More..." at bounding box center [459, 568] width 282 height 22
type textarea "x"
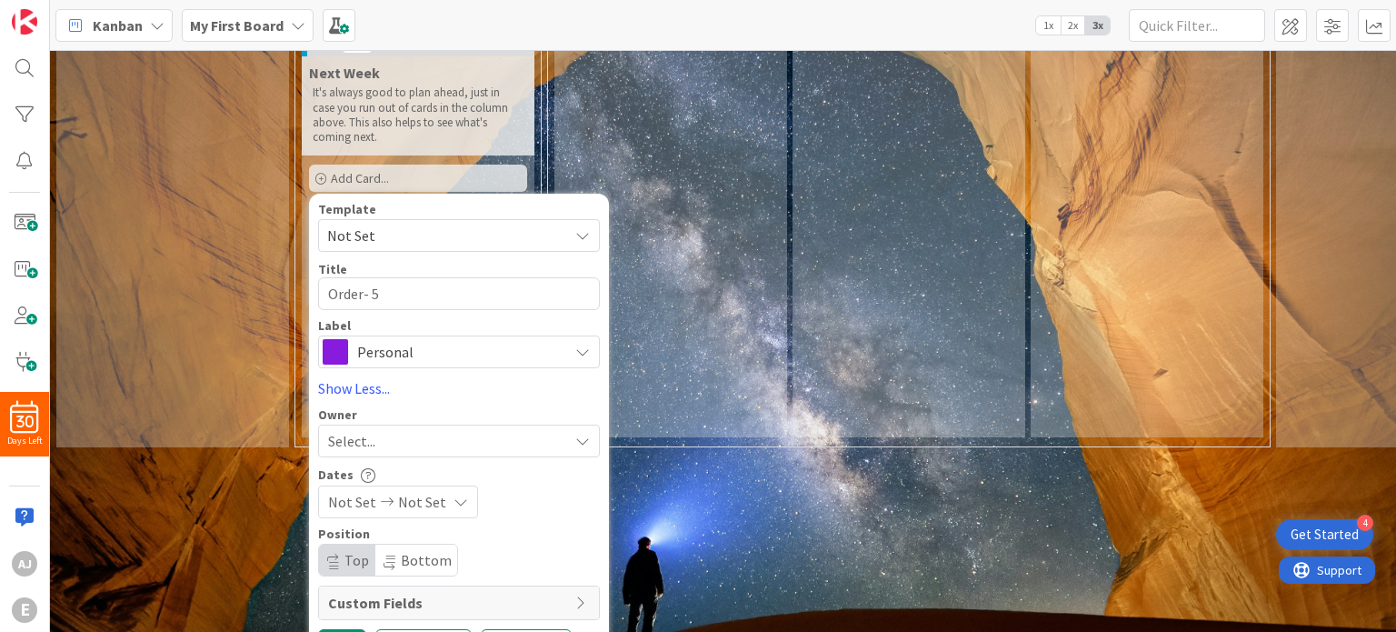
scroll to position [555, 0]
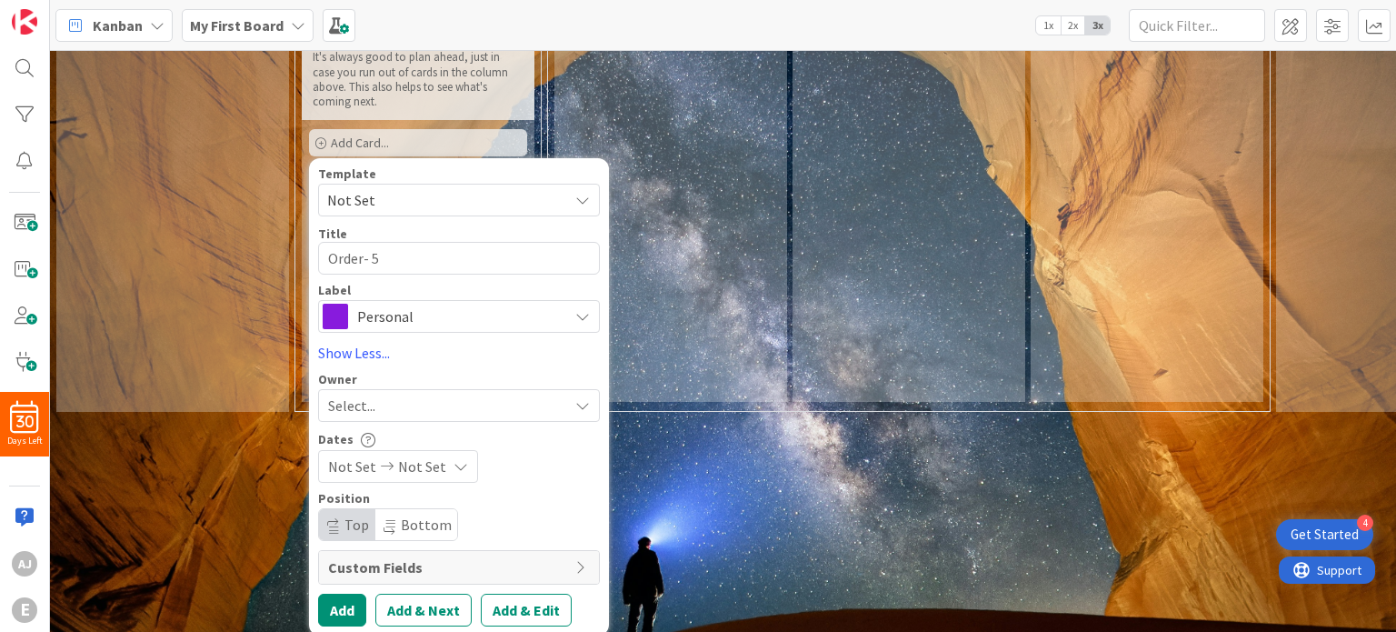
click at [409, 455] on span "Not Set" at bounding box center [422, 466] width 48 height 22
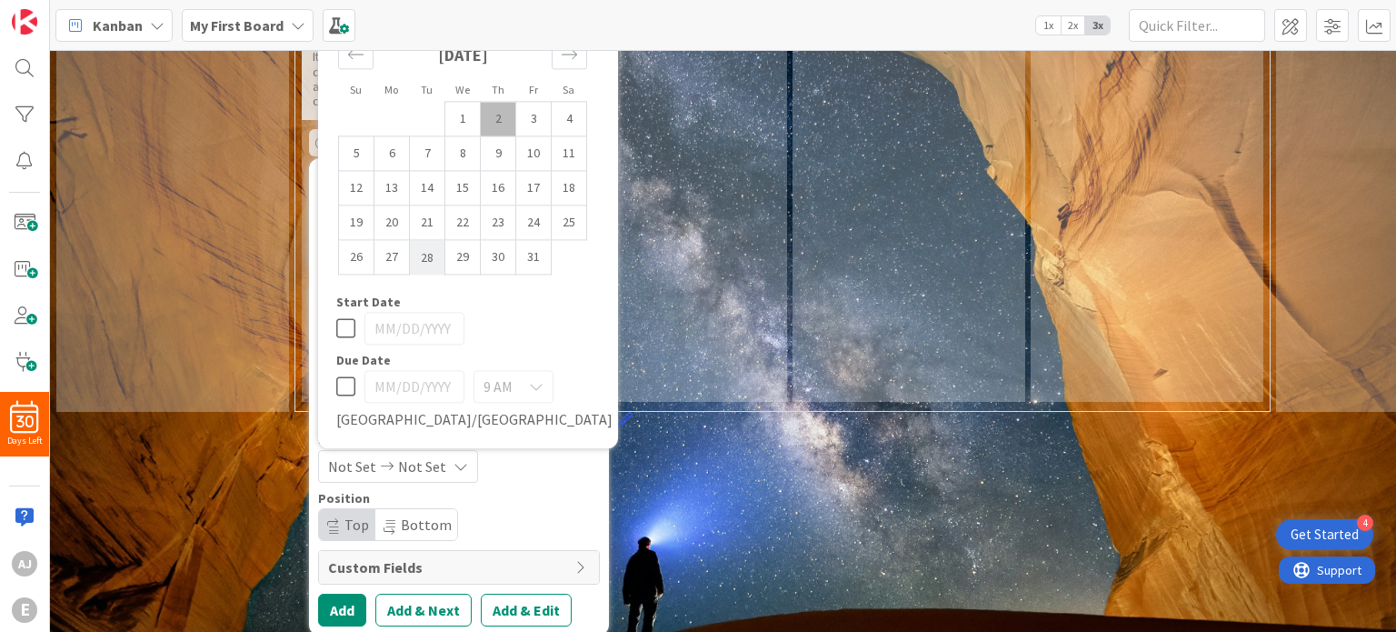
click at [424, 240] on td "28" at bounding box center [427, 257] width 35 height 35
type input "[DATE]"
type textarea "x"
click at [491, 240] on td "30" at bounding box center [498, 257] width 35 height 35
type input "[DATE]"
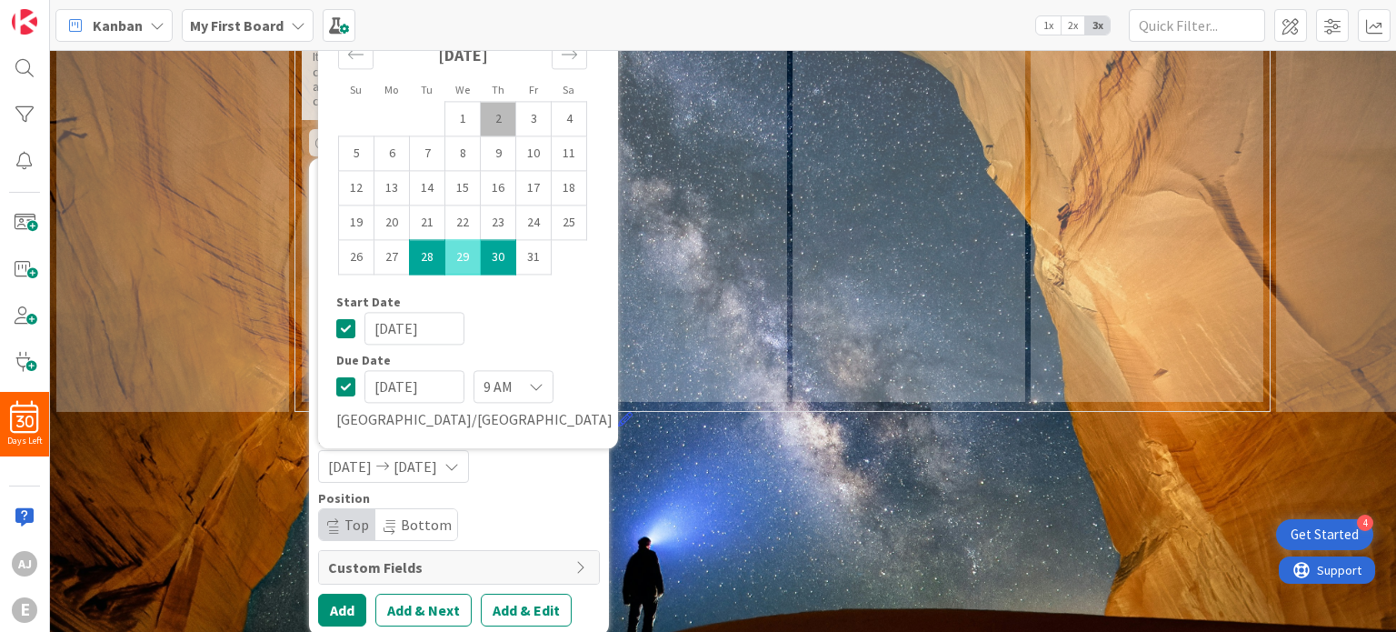
type textarea "x"
click at [345, 595] on button "Add" at bounding box center [342, 610] width 48 height 33
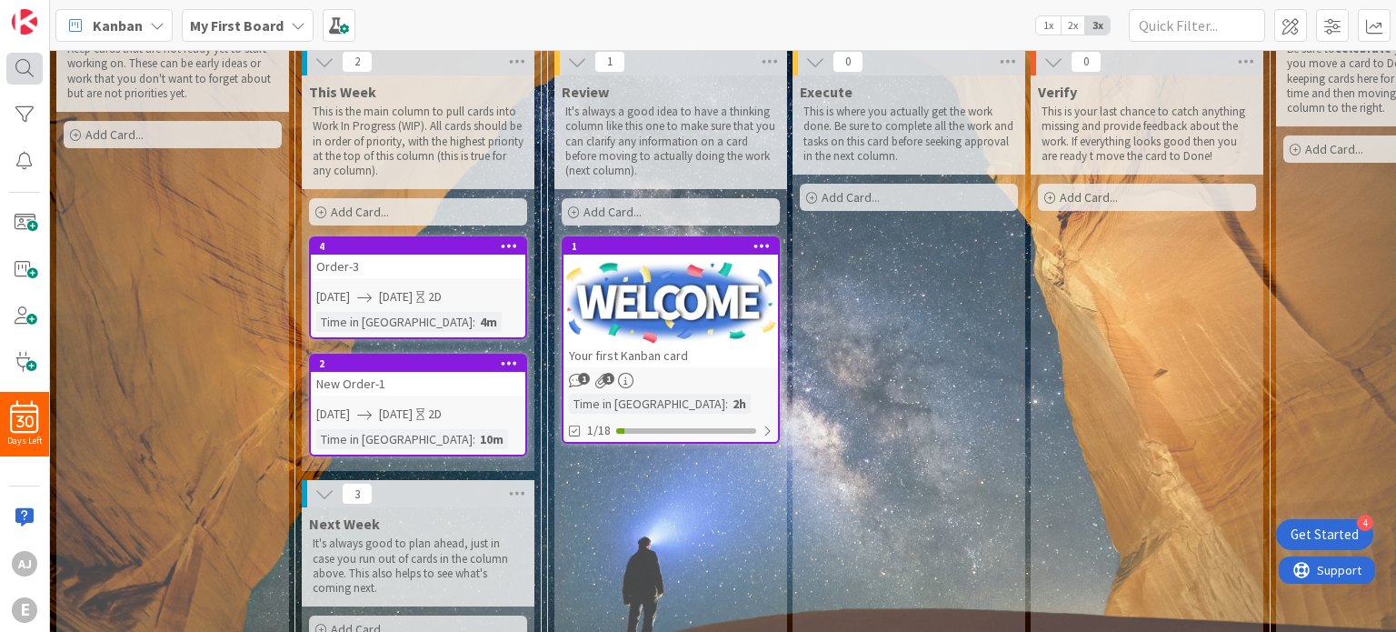
scroll to position [68, 0]
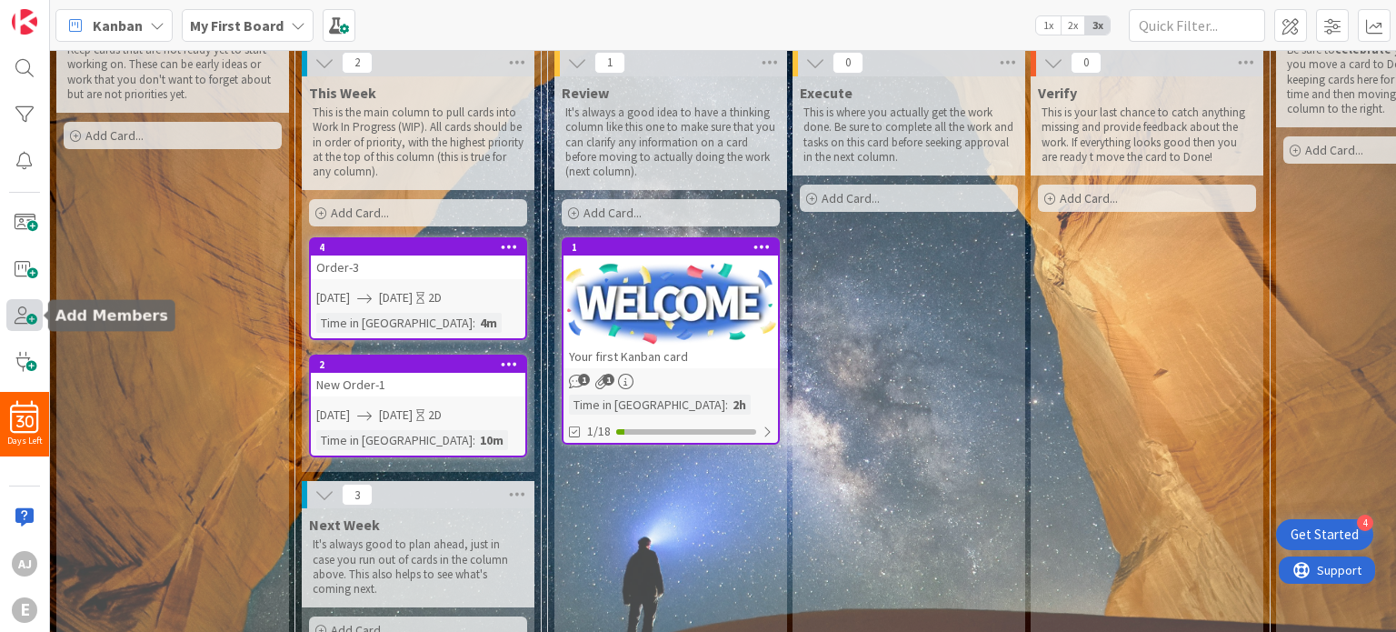
click at [25, 322] on span at bounding box center [24, 315] width 36 height 32
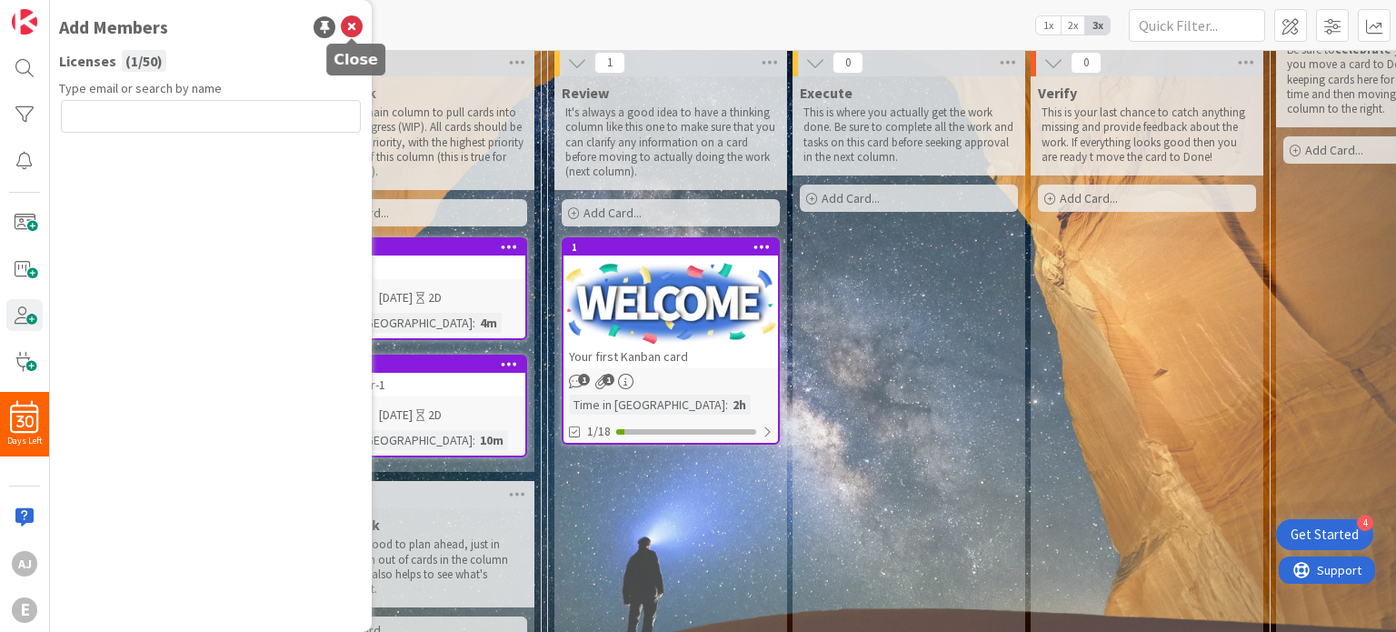
click at [354, 25] on icon at bounding box center [352, 27] width 22 height 22
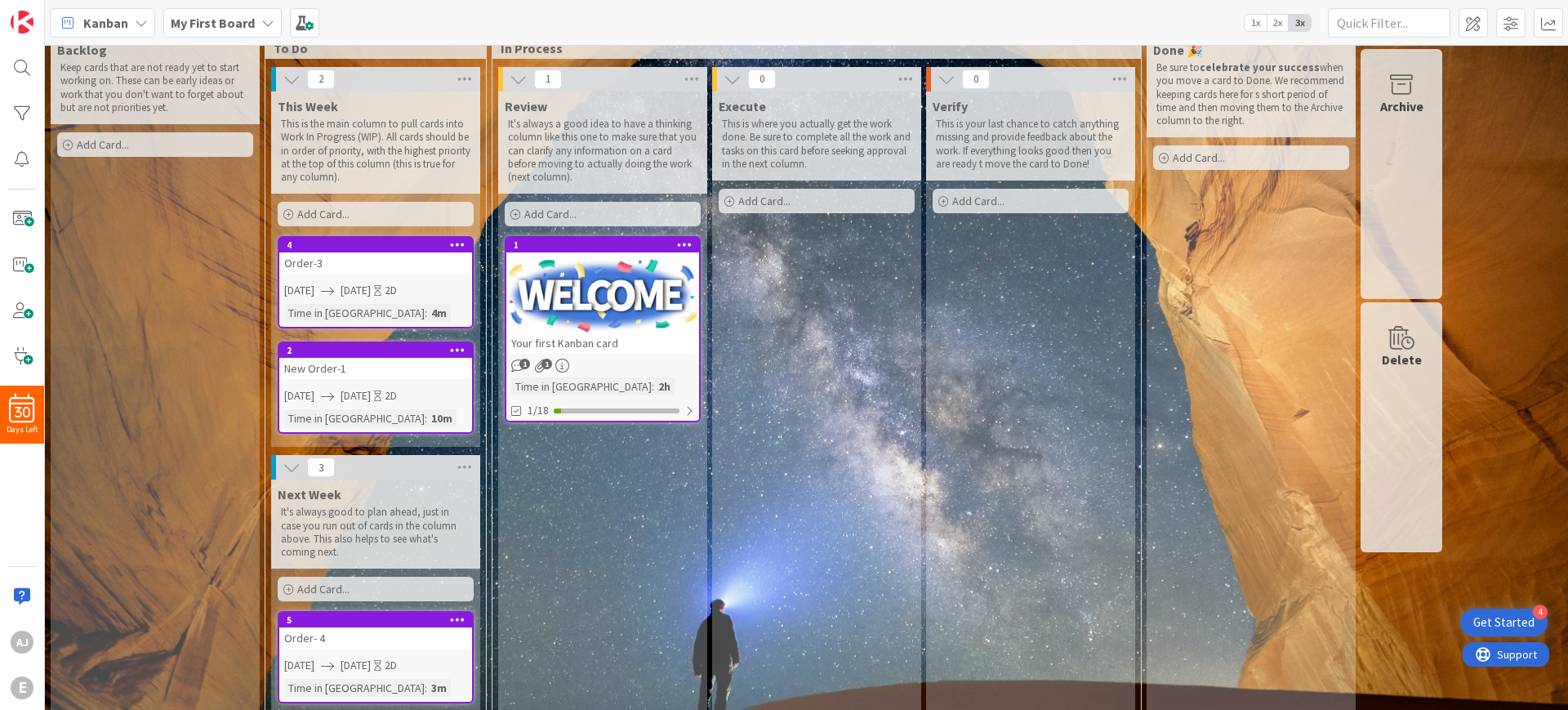
scroll to position [0, 0]
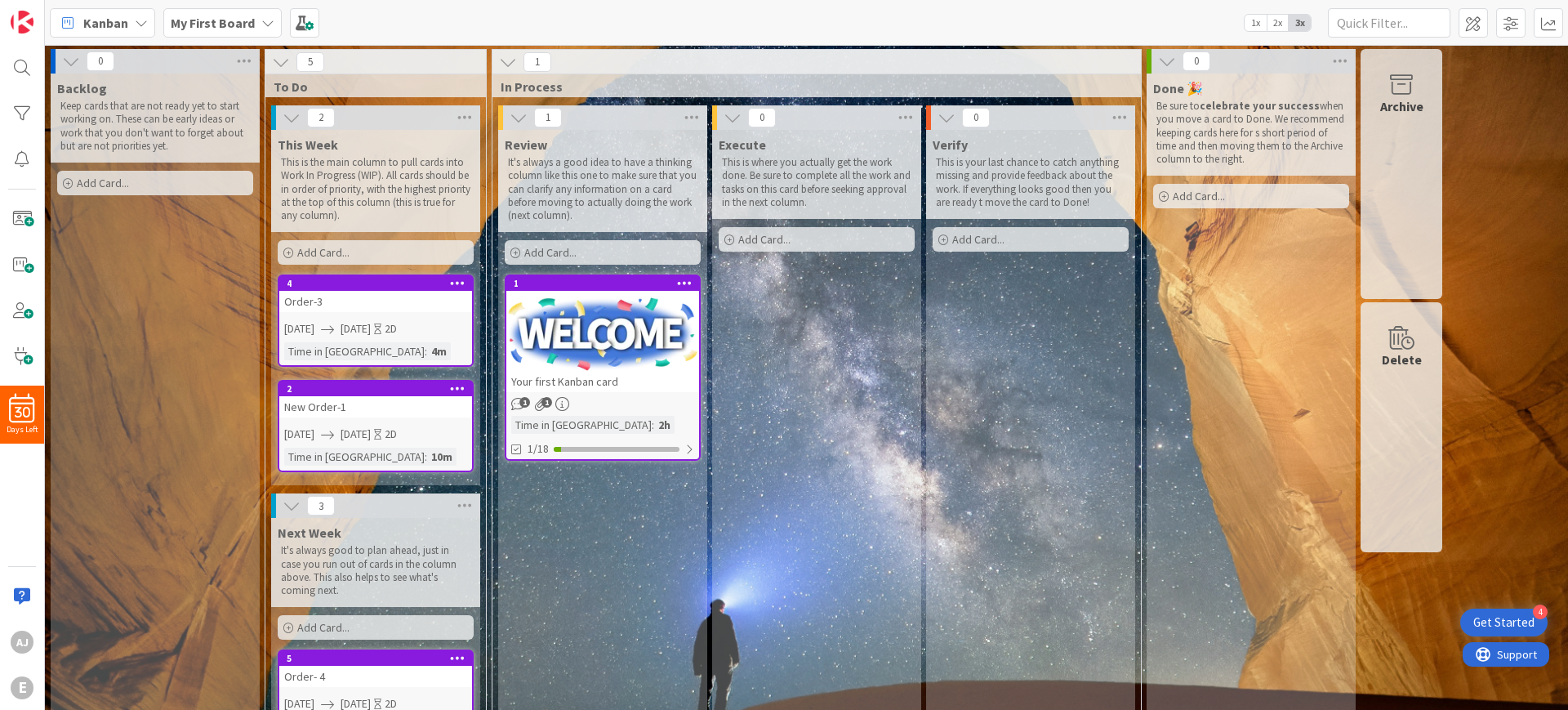
drag, startPoint x: 997, startPoint y: 9, endPoint x: 790, endPoint y: 14, distance: 207.1
click at [790, 14] on div "Kanban My First Board 1x 2x 3x" at bounding box center [806, 22] width 1523 height 45
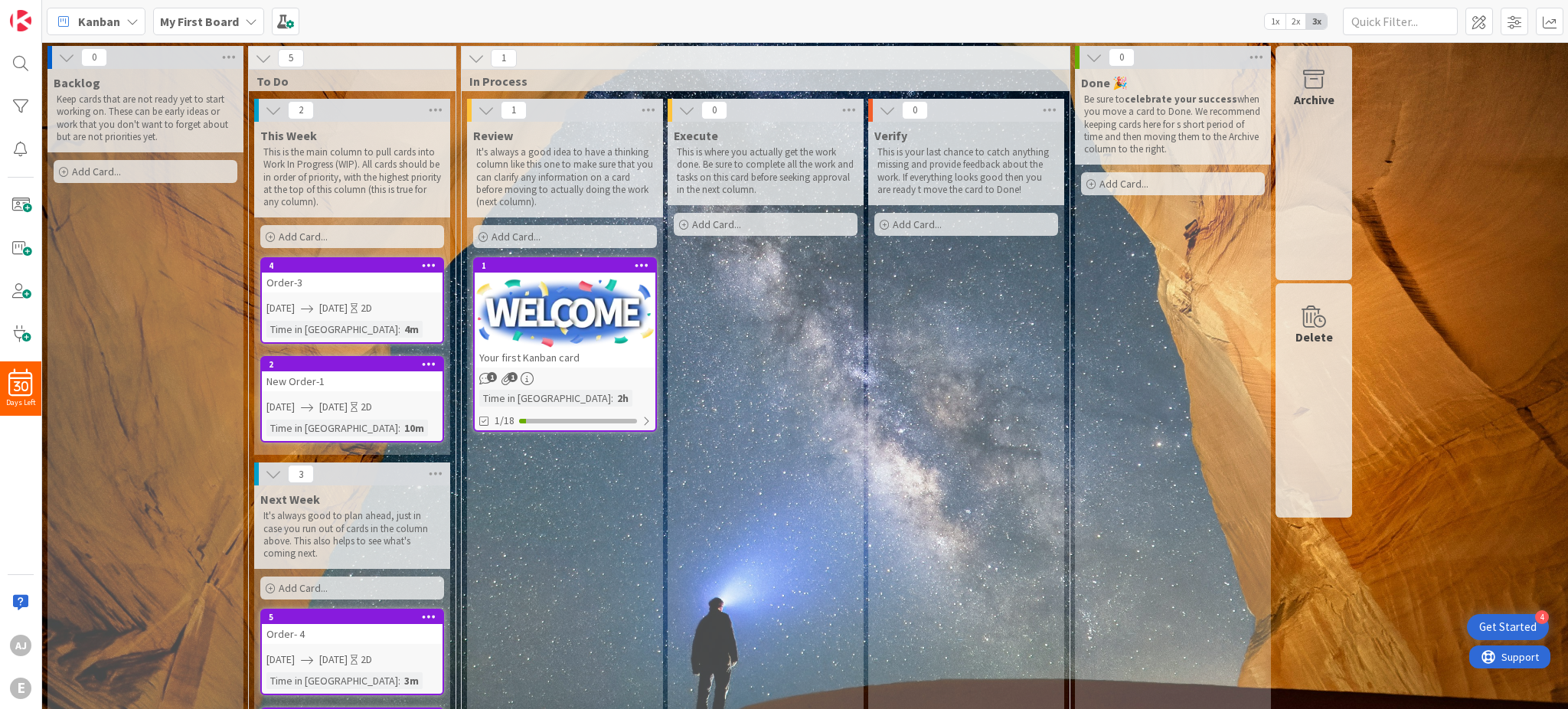
drag, startPoint x: 1387, startPoint y: 0, endPoint x: 1087, endPoint y: 25, distance: 301.0
click at [1087, 25] on div "Kanban My First Board 1x 2x 3x" at bounding box center [805, 21] width 1526 height 42
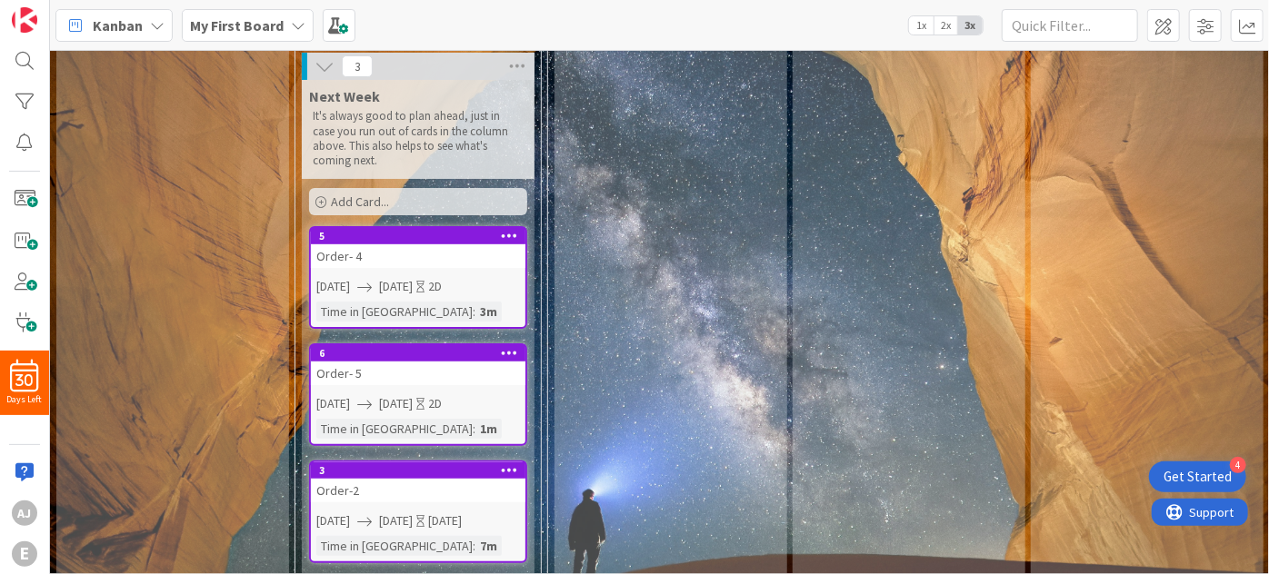
scroll to position [497, 0]
drag, startPoint x: 1680, startPoint y: 2, endPoint x: 317, endPoint y: 181, distance: 1374.2
click at [317, 196] on icon at bounding box center [320, 201] width 11 height 11
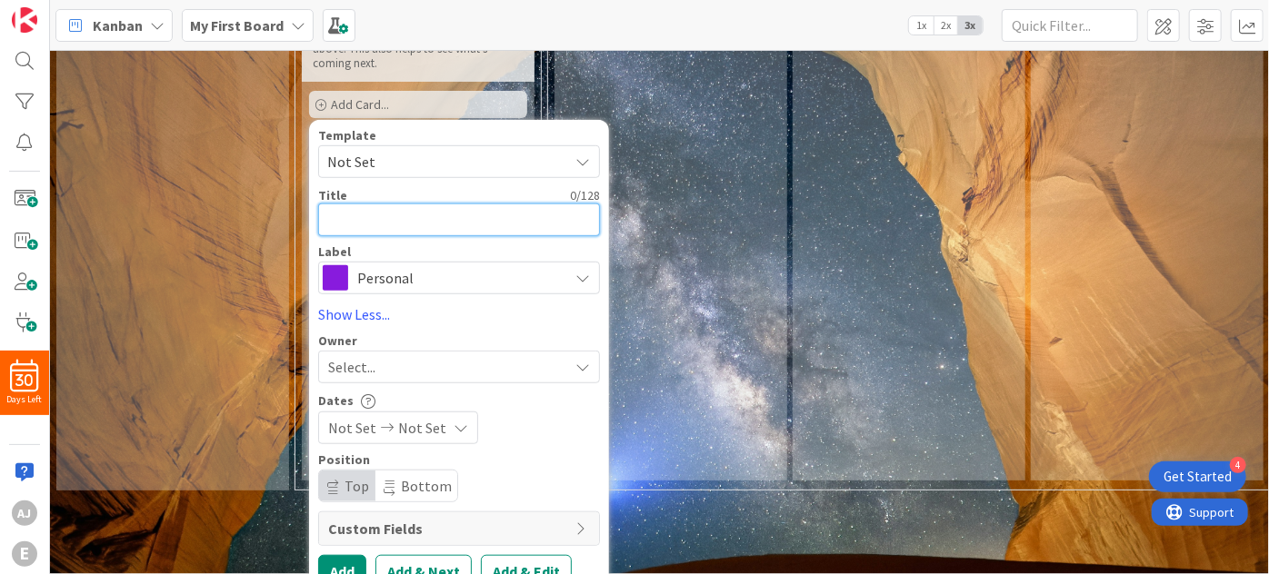
scroll to position [610, 0]
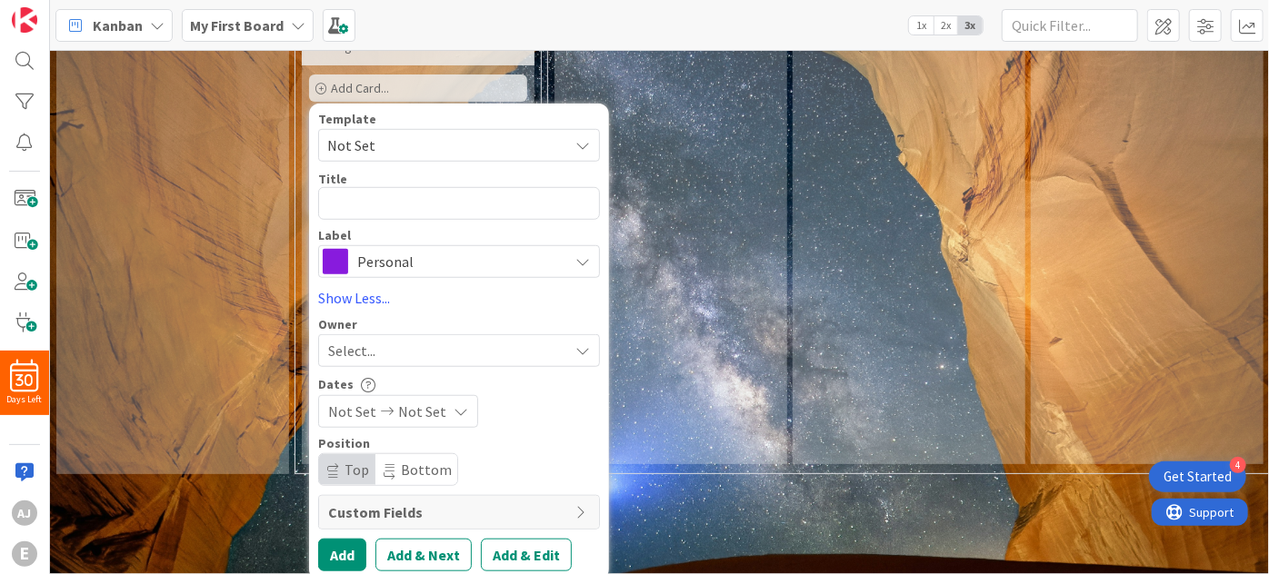
click at [380, 405] on icon at bounding box center [387, 411] width 22 height 13
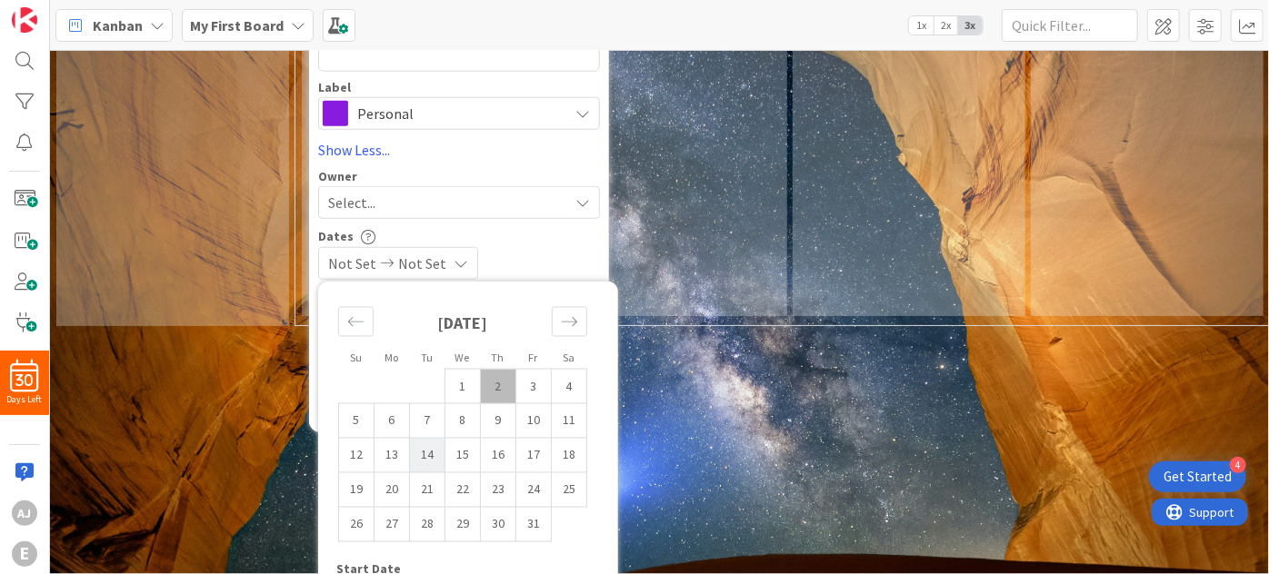
scroll to position [755, 0]
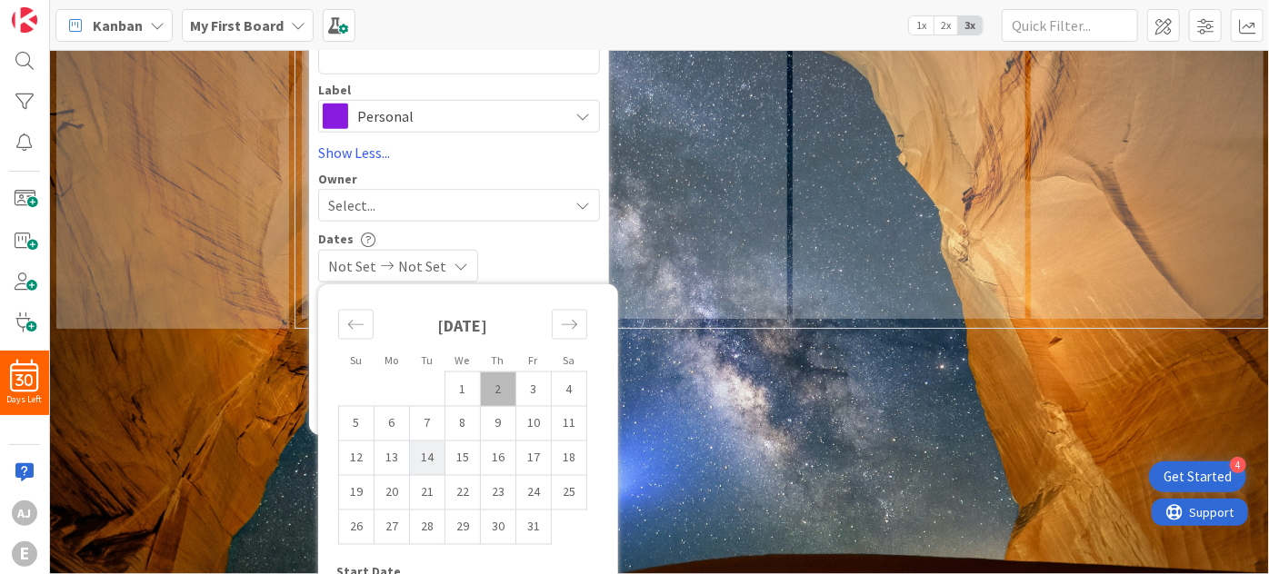
click at [429, 446] on td "14" at bounding box center [427, 459] width 35 height 35
type input "[DATE]"
click at [533, 442] on td "17" at bounding box center [533, 459] width 35 height 35
type input "[DATE]"
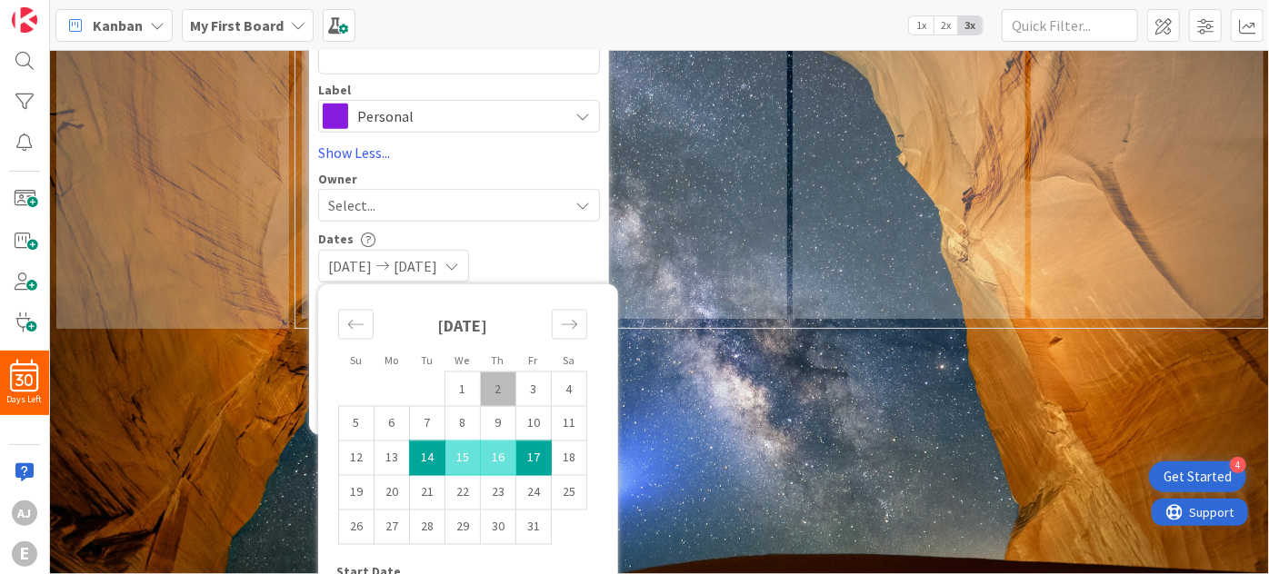
scroll to position [511, 0]
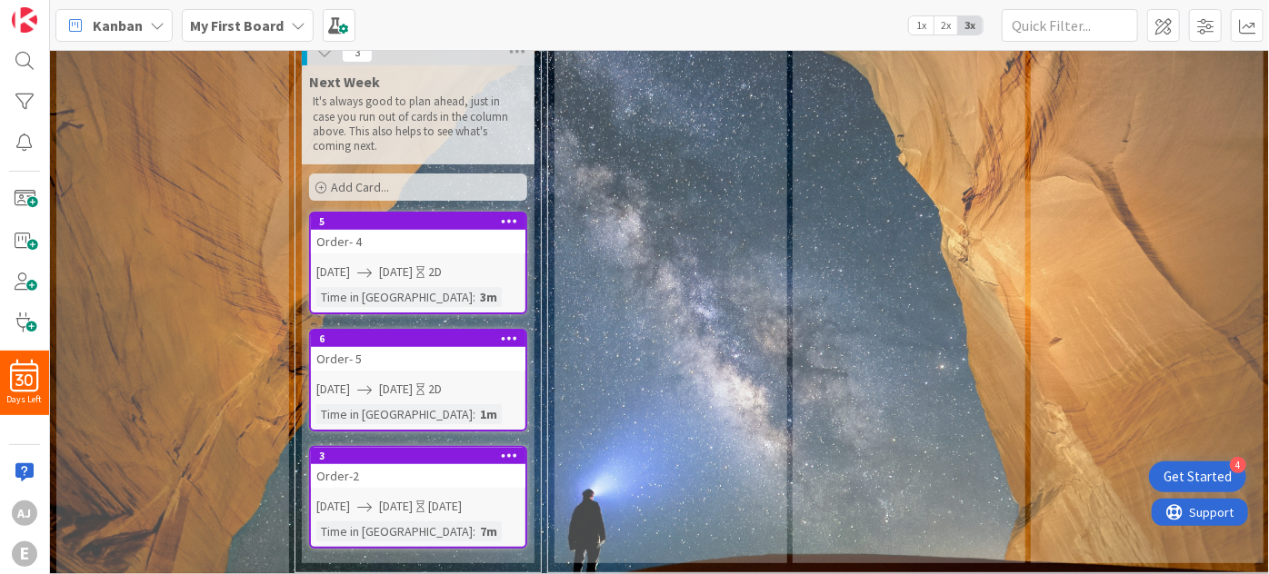
click at [371, 179] on span "Add Card..." at bounding box center [360, 187] width 58 height 16
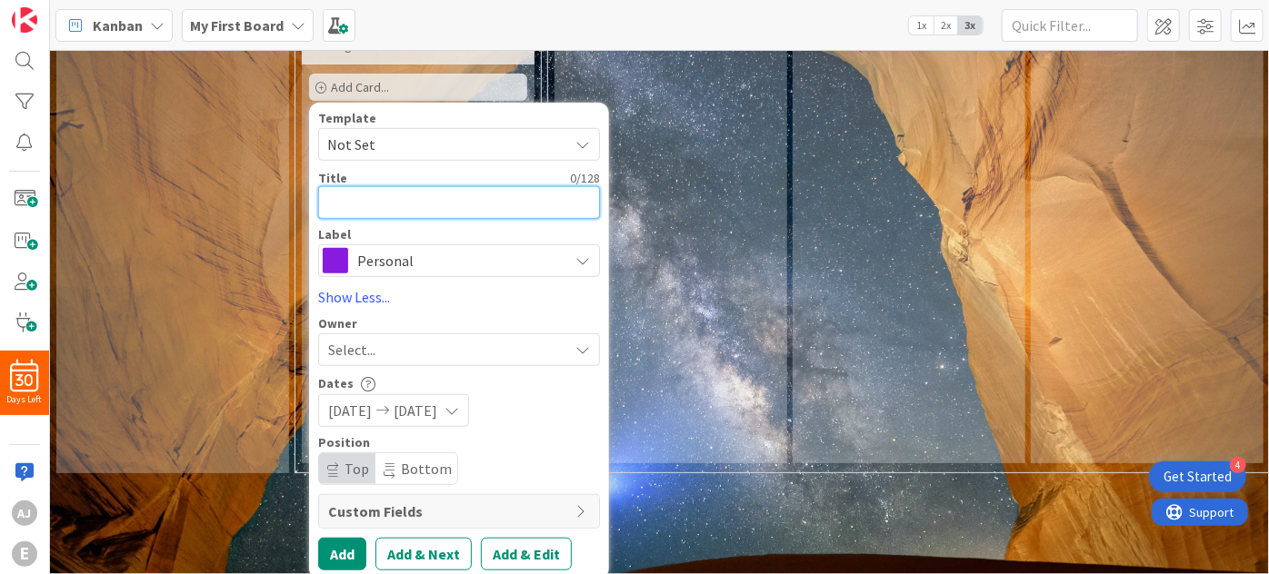
type textarea "x"
type textarea "O"
type textarea "x"
type textarea "Or"
type textarea "x"
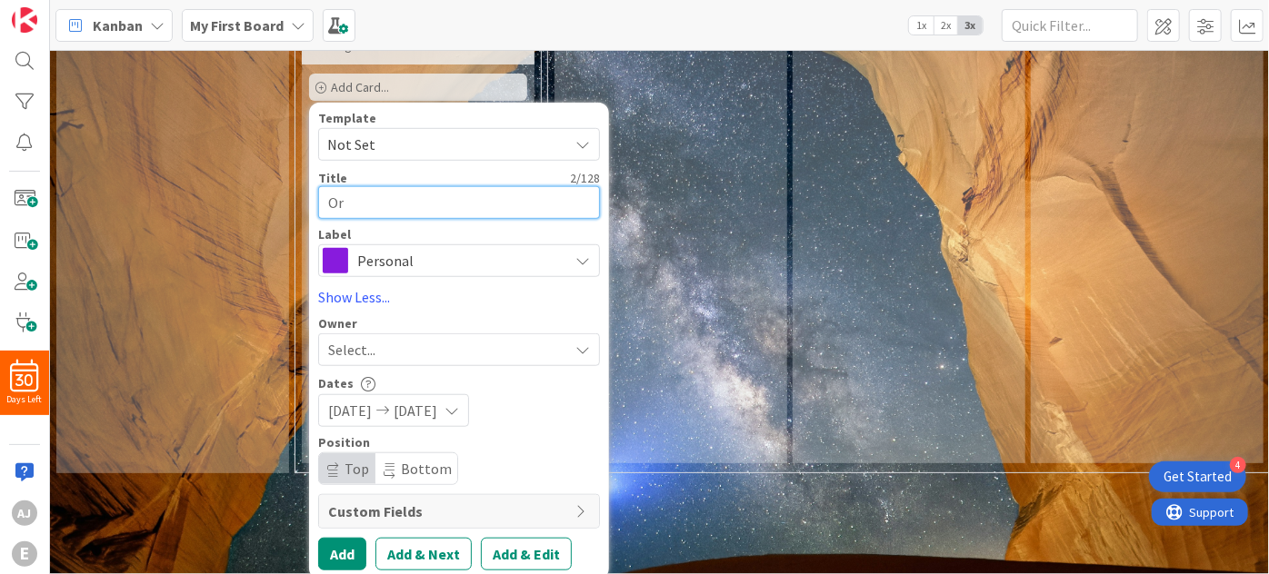
type textarea "Ord"
type textarea "x"
type textarea "Orde"
type textarea "x"
type textarea "Order"
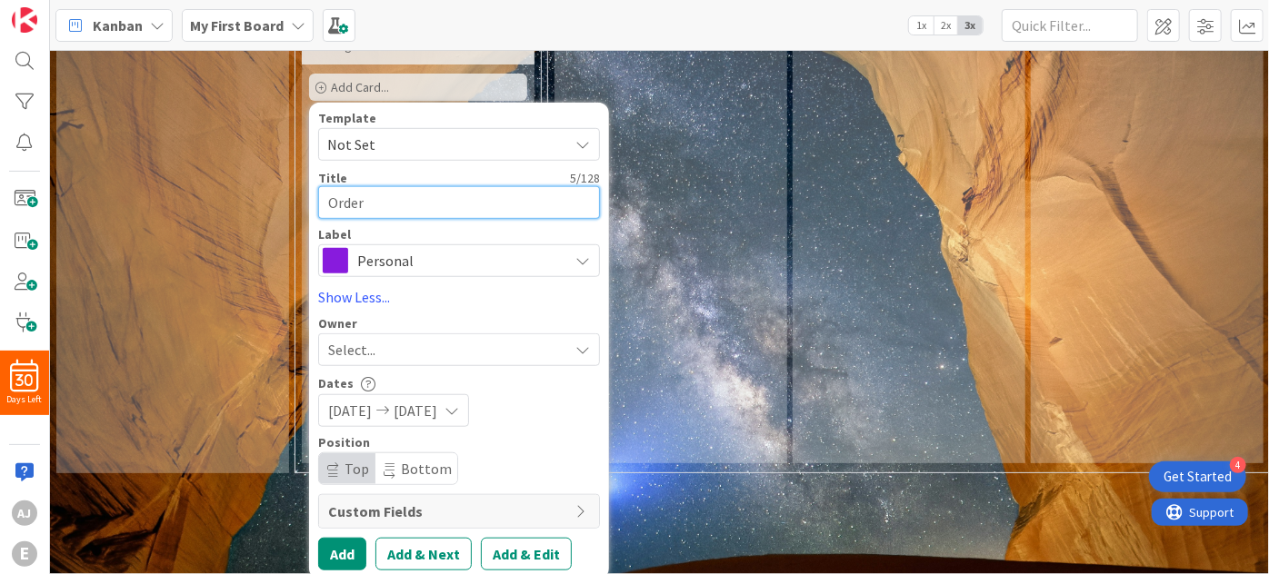
type textarea "x"
type textarea "Order-"
type textarea "x"
type textarea "Order-"
type textarea "x"
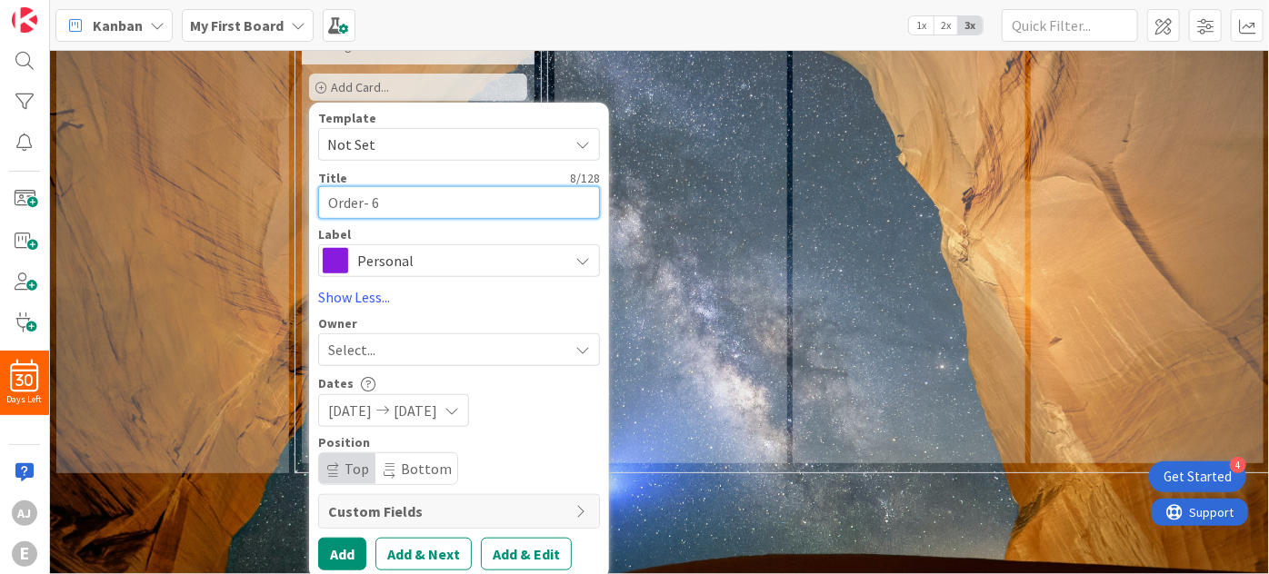
type textarea "Order- 6"
click at [431, 460] on span "Bottom" at bounding box center [426, 469] width 51 height 18
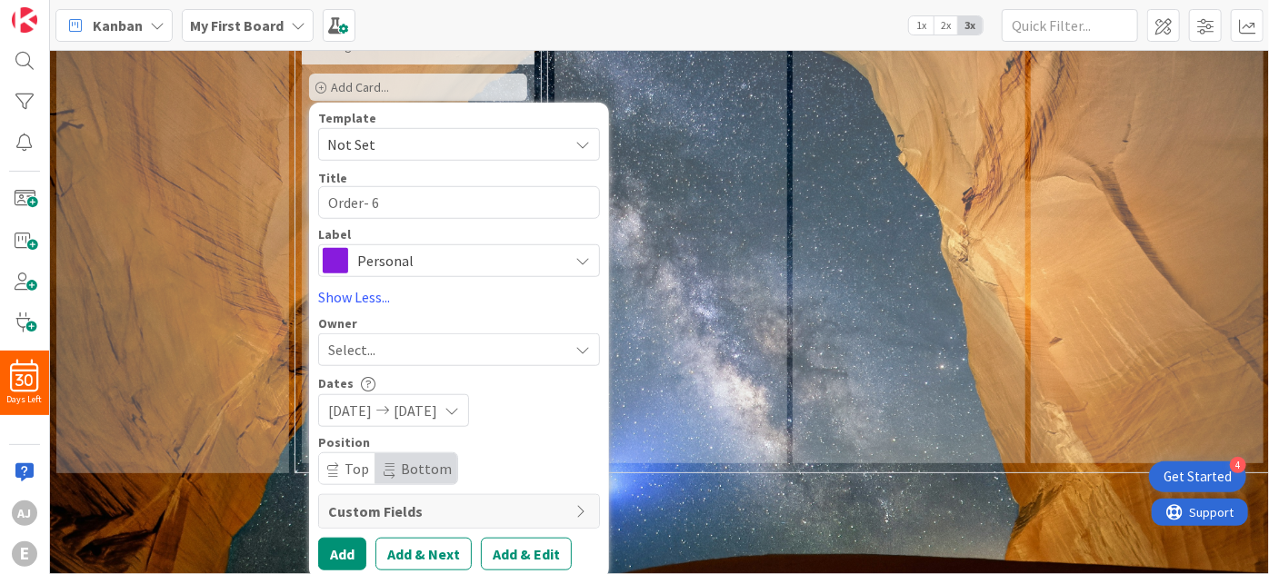
click at [344, 460] on span "Top" at bounding box center [356, 469] width 25 height 18
click at [406, 501] on span "Custom Fields" at bounding box center [447, 512] width 238 height 22
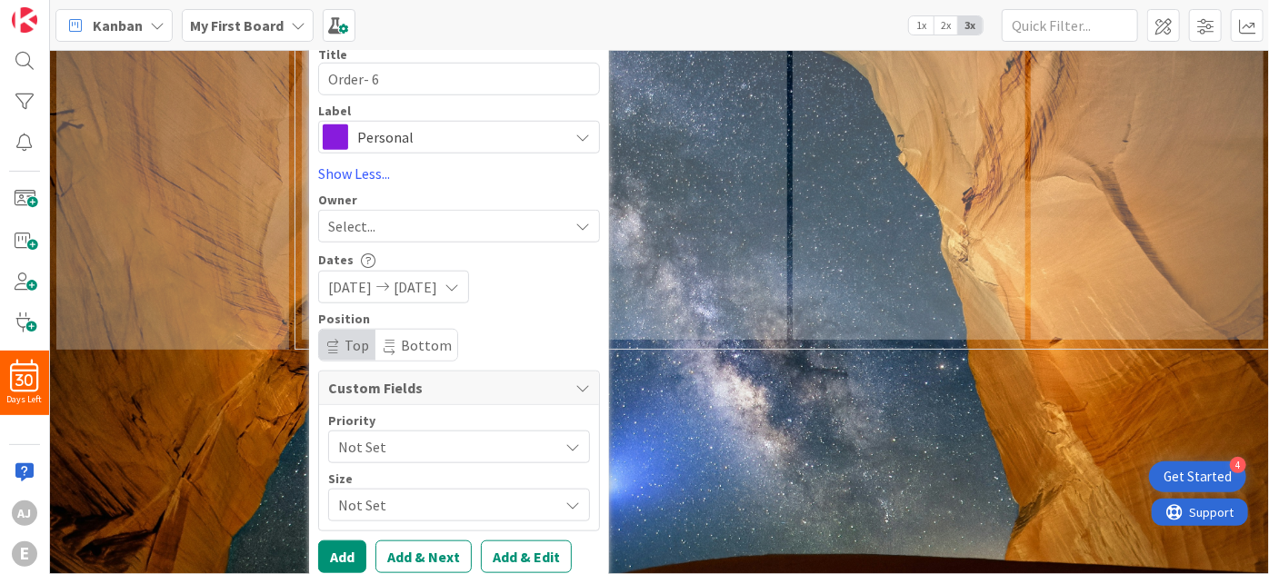
scroll to position [736, 0]
click at [644, 28] on div "Kanban My First Board 1x 2x 3x" at bounding box center [659, 25] width 1219 height 50
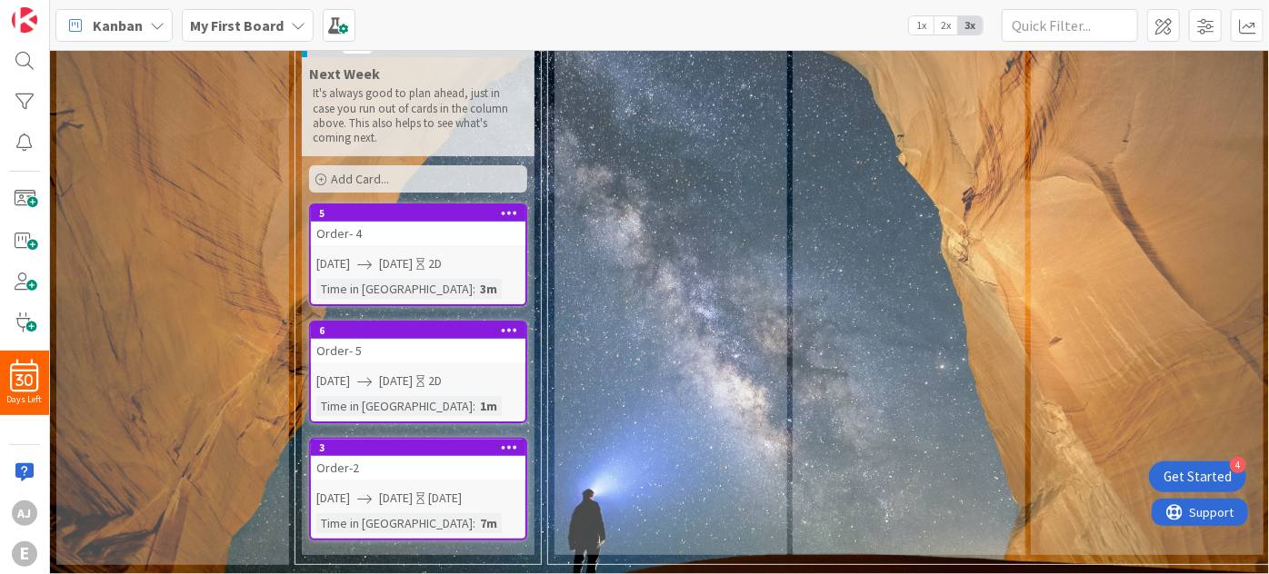
scroll to position [511, 0]
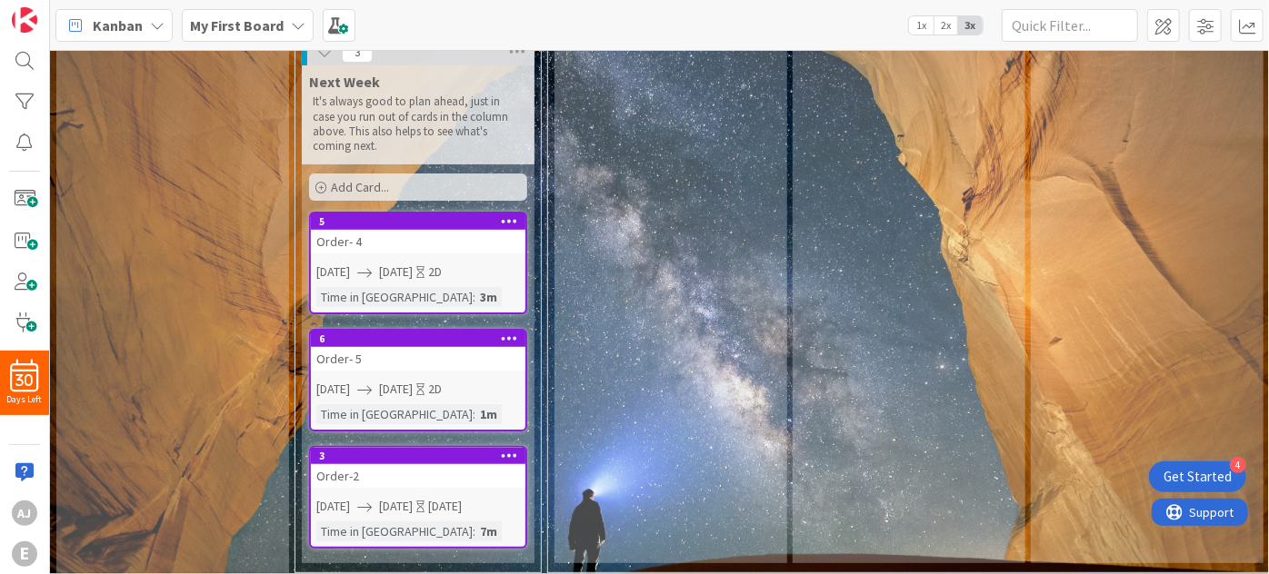
click at [254, 22] on b "My First Board" at bounding box center [237, 25] width 94 height 18
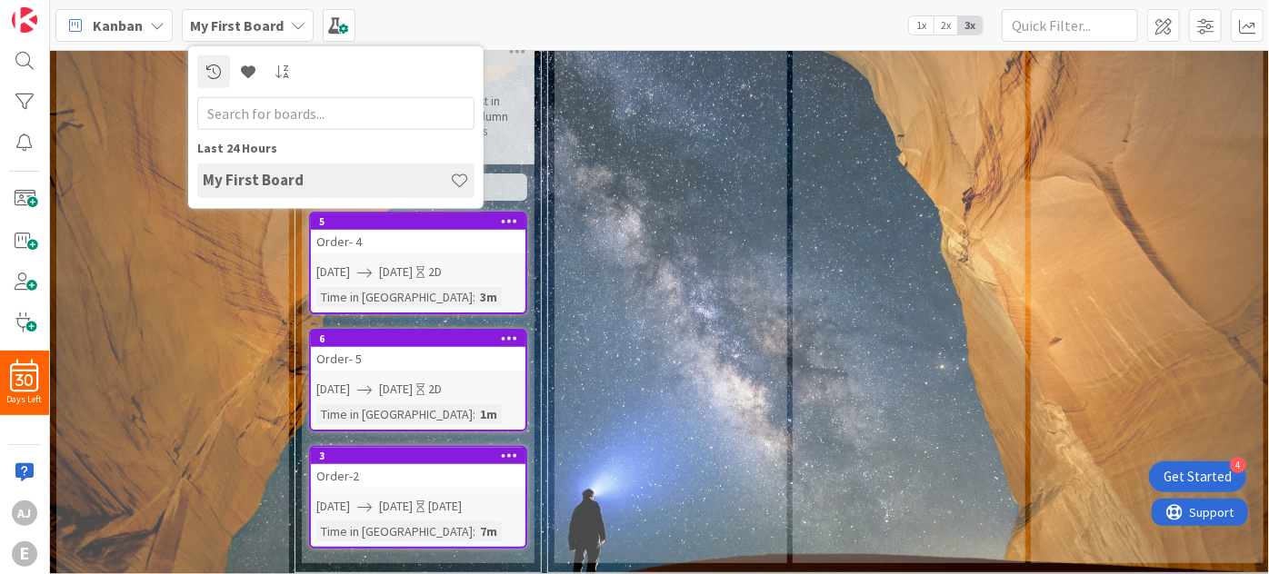
click at [272, 180] on h4 "My First Board" at bounding box center [326, 180] width 247 height 18
type textarea "x"
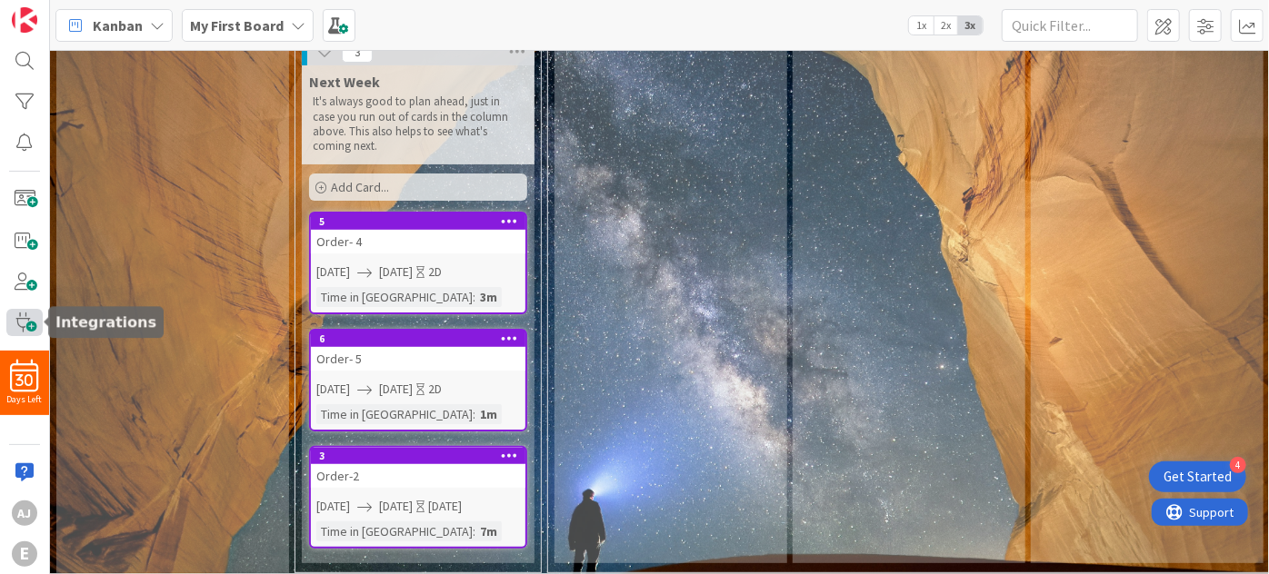
click at [26, 324] on span at bounding box center [24, 322] width 36 height 26
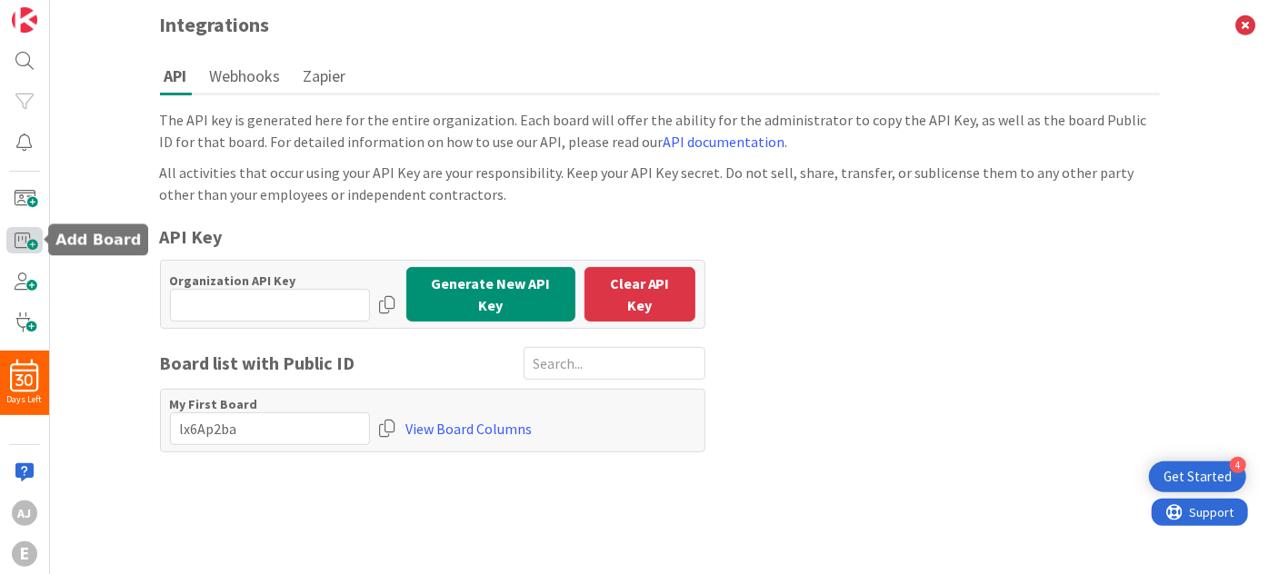
click at [33, 242] on span at bounding box center [24, 240] width 36 height 26
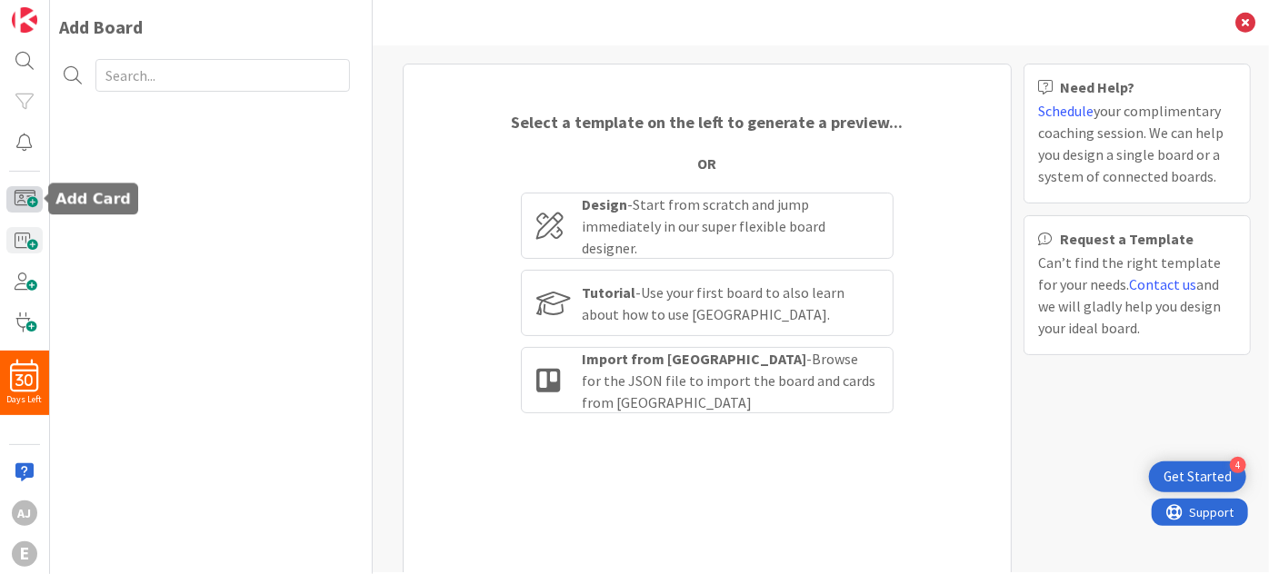
click at [30, 203] on span at bounding box center [24, 199] width 36 height 26
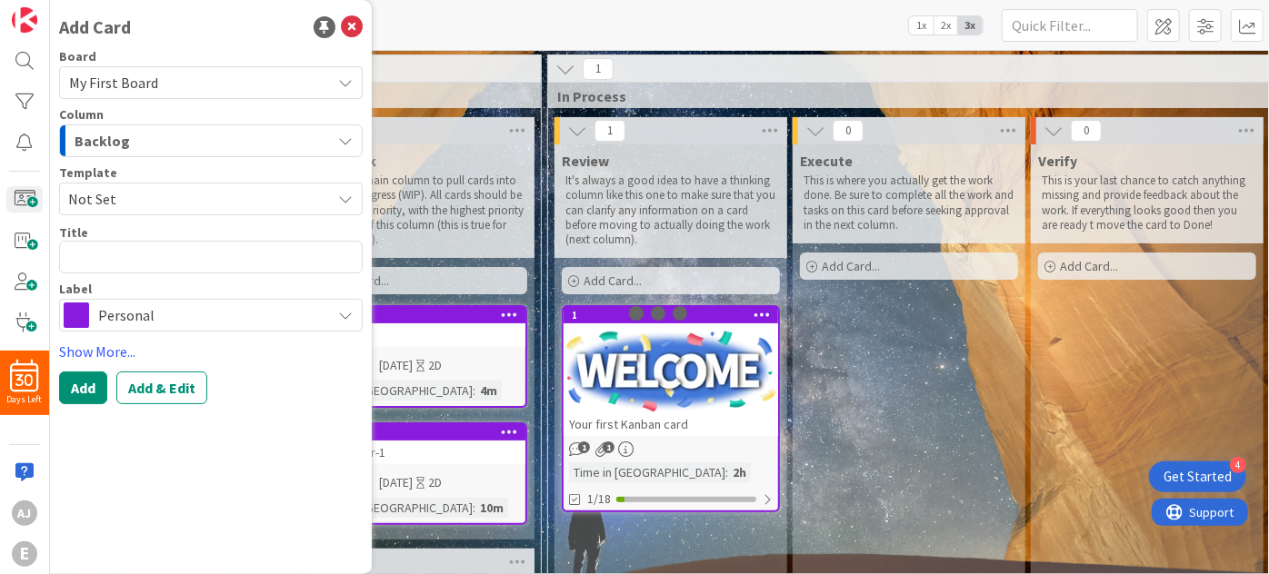
click at [44, 53] on div "30 Days Left AJ E" at bounding box center [25, 287] width 50 height 574
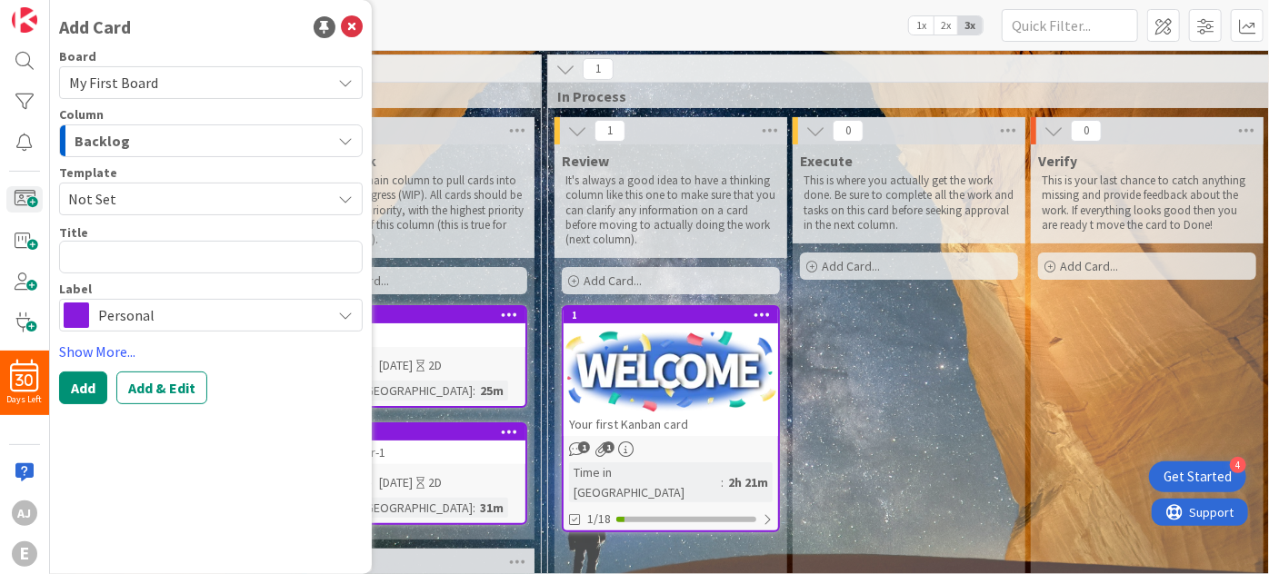
click at [130, 85] on span "My First Board" at bounding box center [113, 83] width 89 height 18
click at [125, 140] on div "Backlog" at bounding box center [200, 140] width 261 height 29
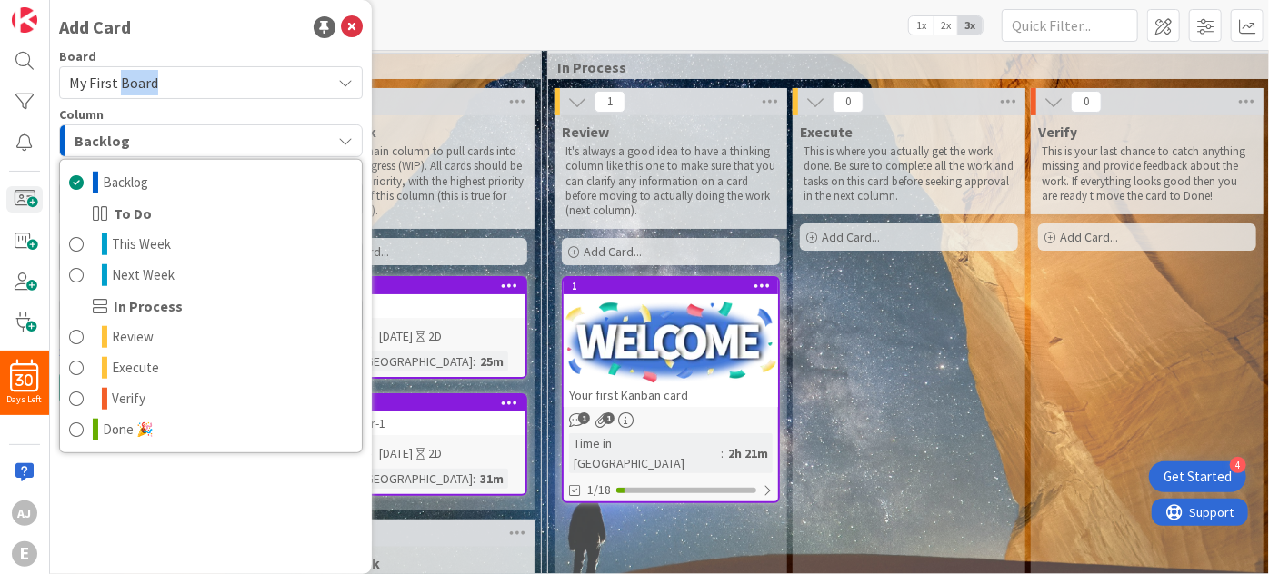
scroll to position [28, 0]
click at [244, 40] on div "Add Card" at bounding box center [211, 27] width 304 height 27
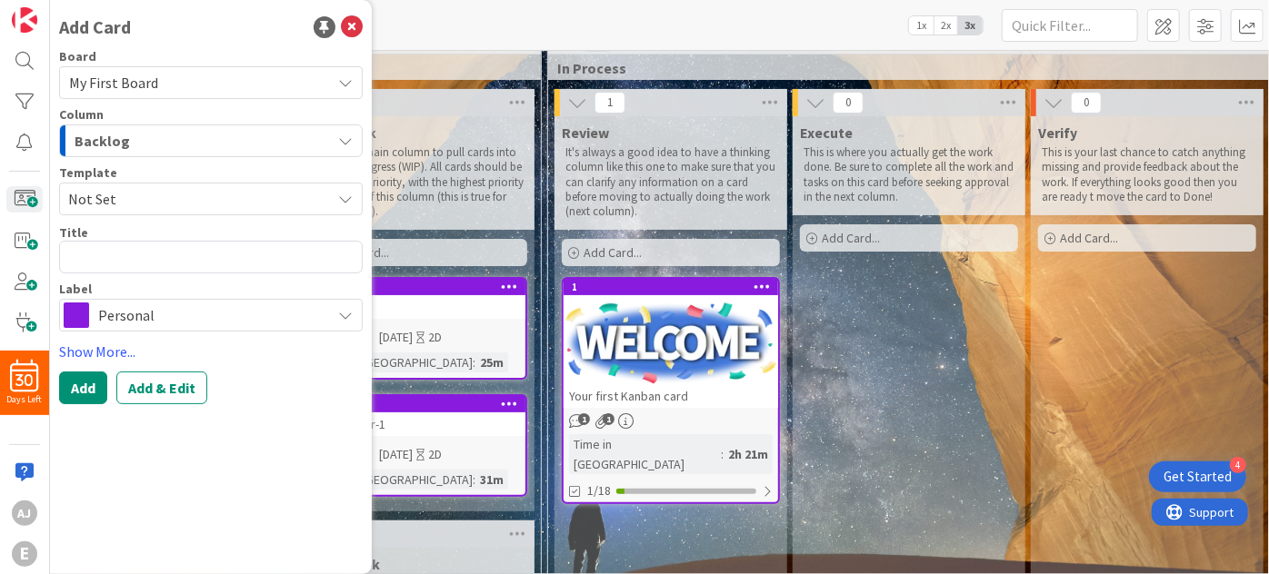
click at [117, 196] on span "Not Set" at bounding box center [192, 199] width 249 height 24
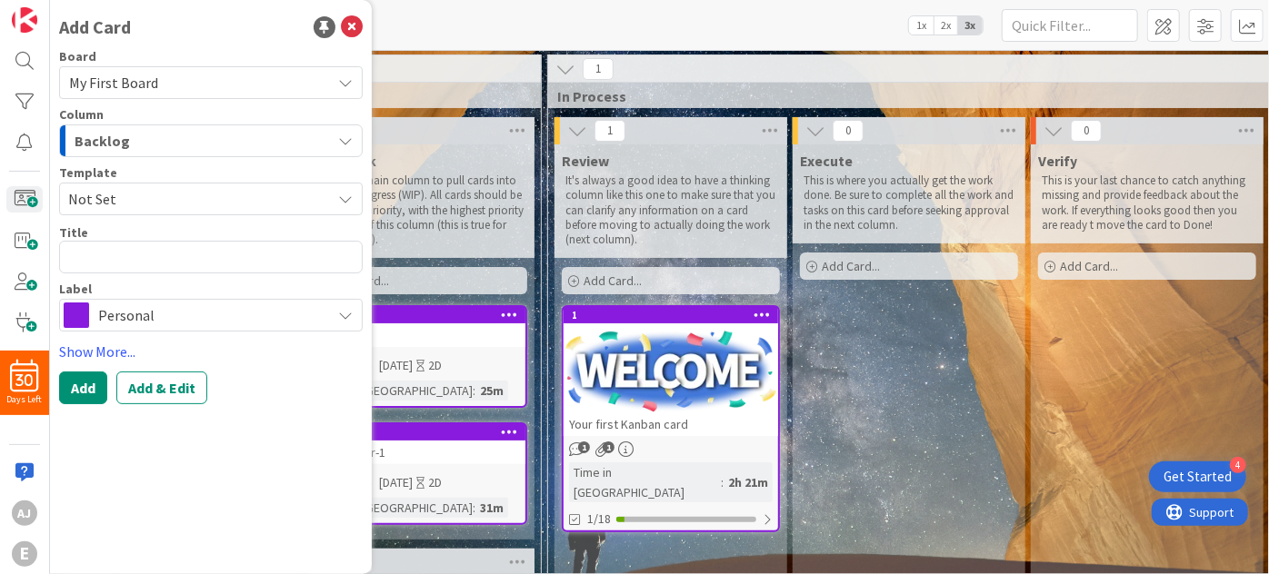
click at [138, 86] on span "My First Board" at bounding box center [113, 83] width 89 height 18
click at [354, 20] on icon at bounding box center [352, 27] width 22 height 22
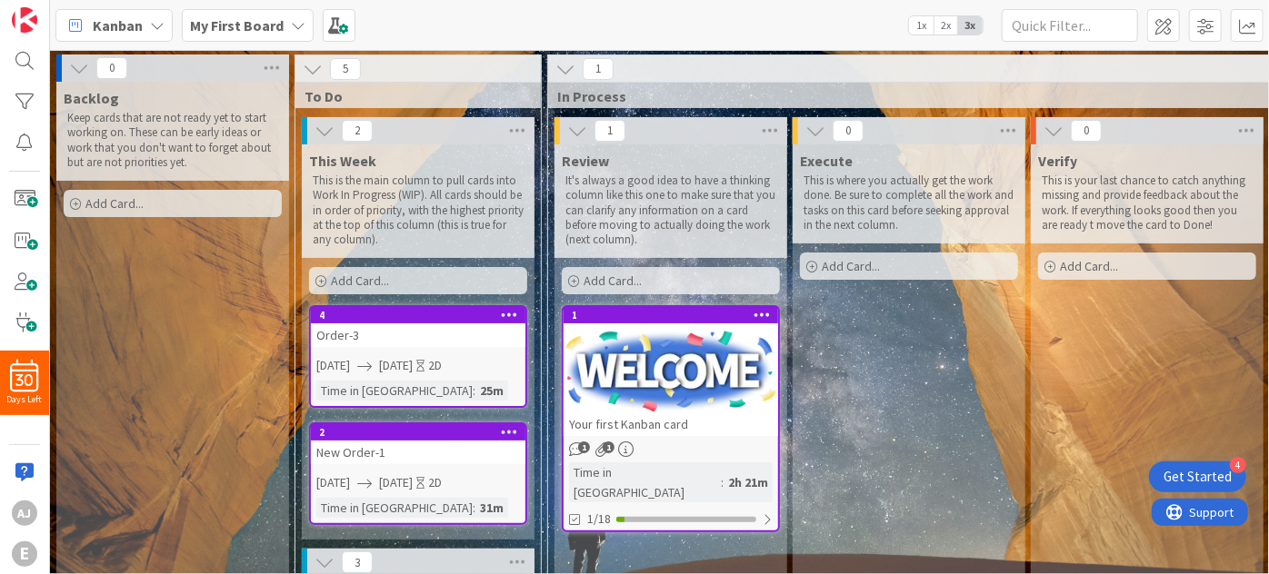
click at [150, 24] on icon at bounding box center [157, 25] width 15 height 15
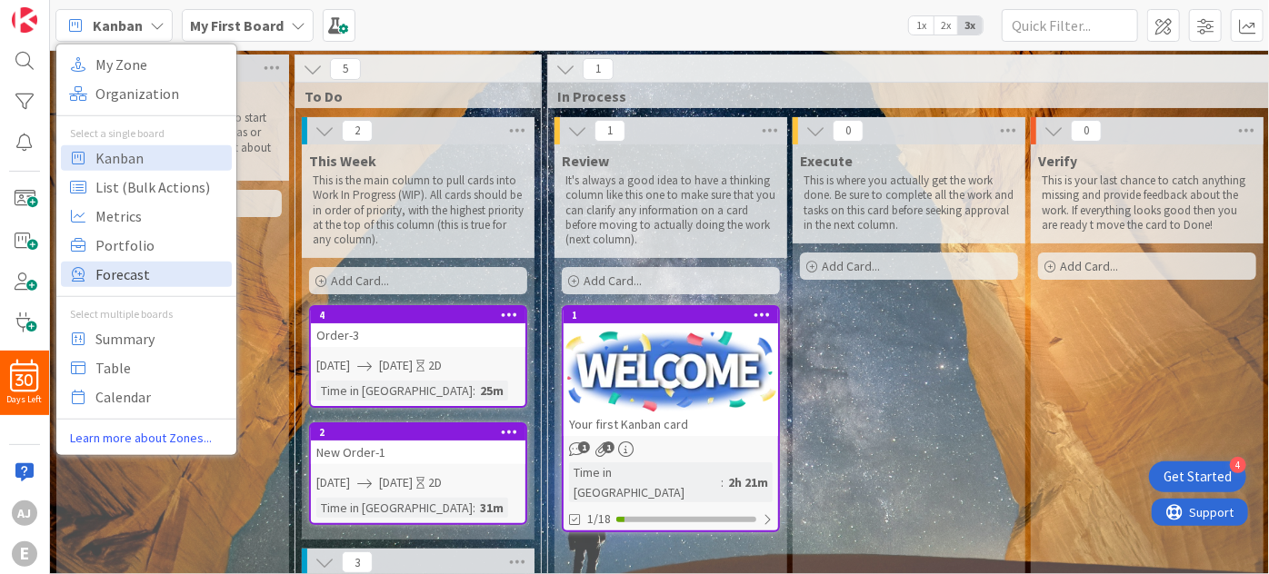
click at [120, 273] on span "Forecast" at bounding box center [160, 273] width 131 height 27
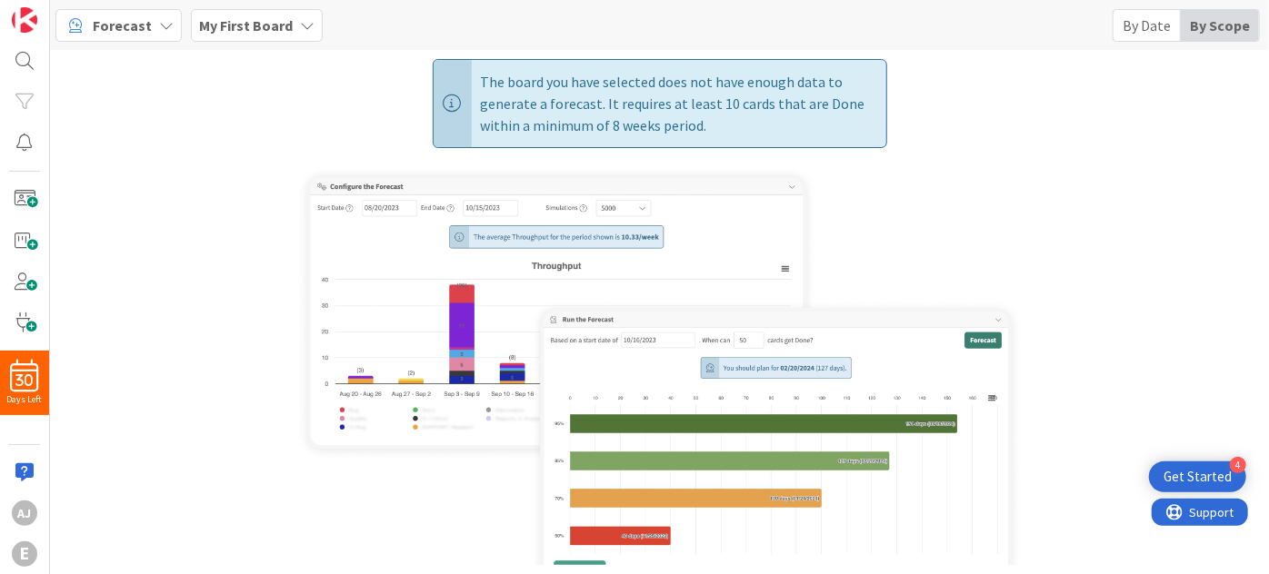
click at [1139, 23] on div "By Date" at bounding box center [1146, 25] width 67 height 31
